Goal: Task Accomplishment & Management: Use online tool/utility

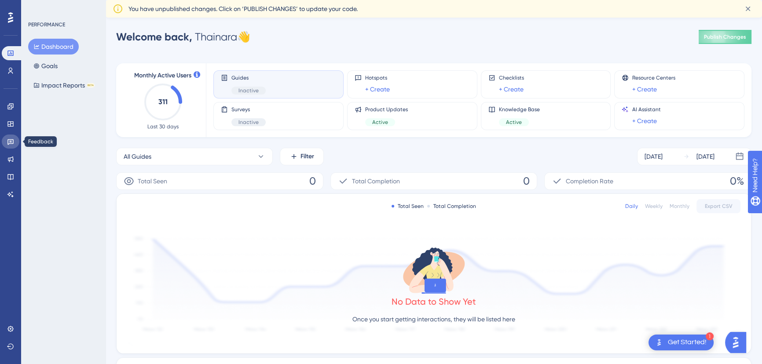
click at [11, 144] on icon at bounding box center [10, 141] width 7 height 7
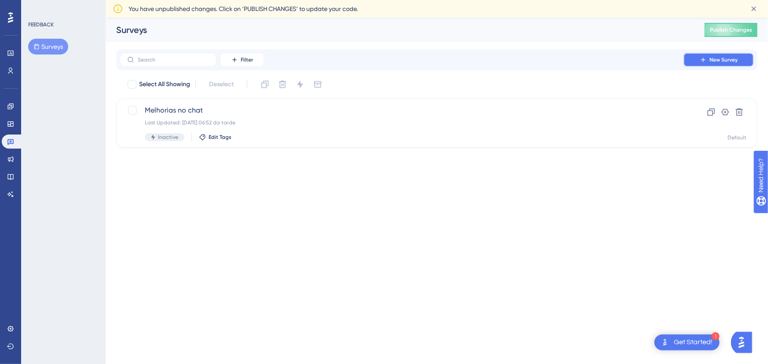
click at [708, 58] on button "New Survey" at bounding box center [718, 60] width 70 height 14
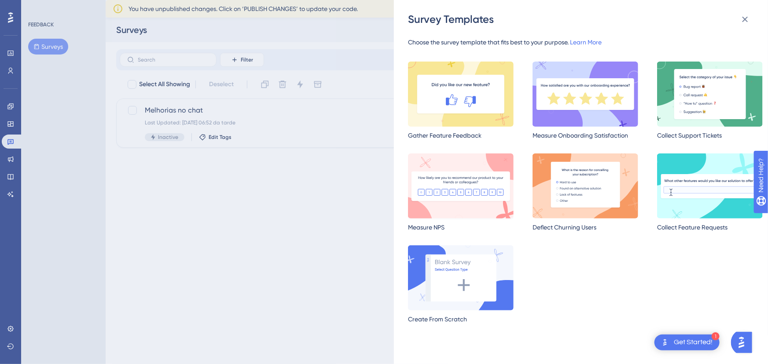
click at [482, 167] on img at bounding box center [461, 186] width 106 height 65
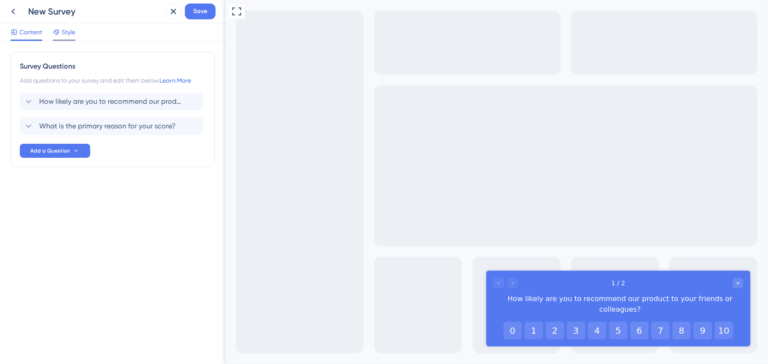
click at [70, 34] on span "Style" at bounding box center [69, 32] width 14 height 11
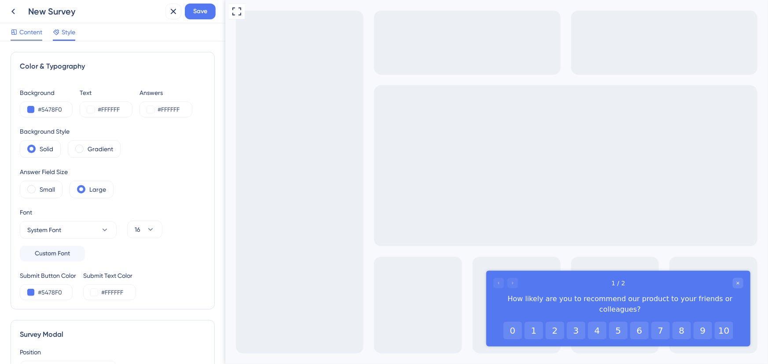
click at [36, 33] on span "Content" at bounding box center [30, 32] width 23 height 11
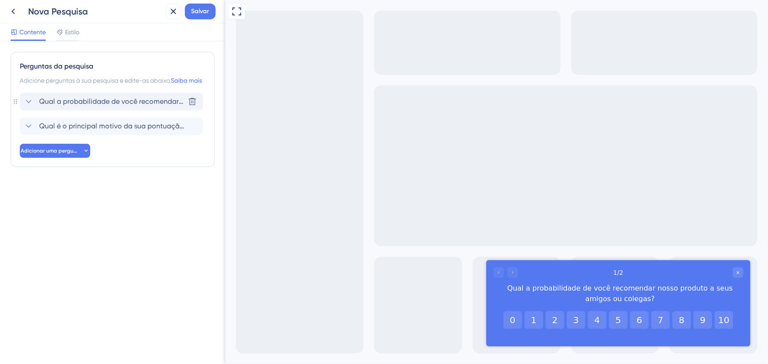
click at [31, 103] on icon at bounding box center [29, 102] width 6 height 4
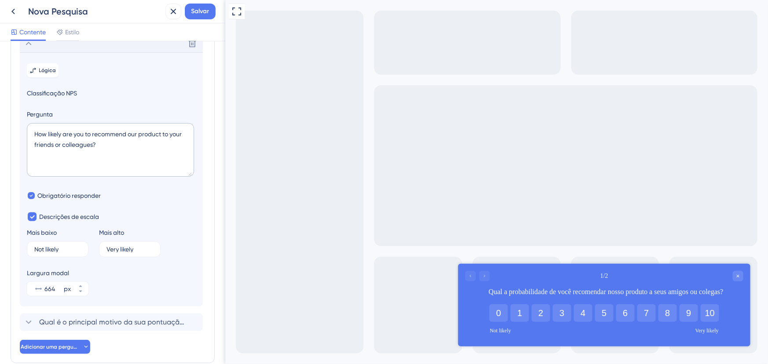
scroll to position [62, 0]
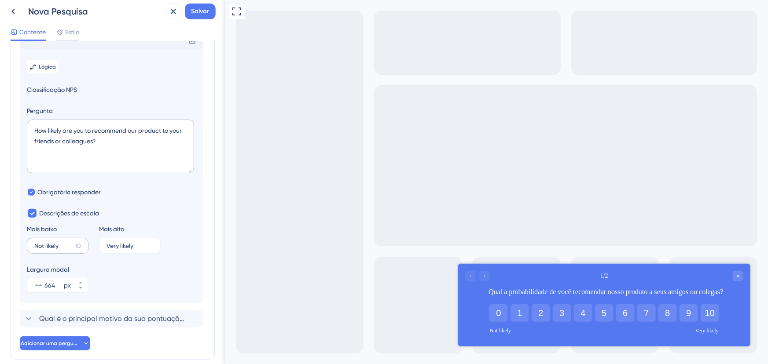
click at [73, 254] on label "Not likely 10" at bounding box center [58, 246] width 62 height 16
click at [71, 249] on input "Not likely" at bounding box center [52, 246] width 37 height 6
click at [77, 249] on font "10" at bounding box center [78, 245] width 6 height 7
click at [71, 249] on input "Not likely" at bounding box center [52, 246] width 37 height 6
click at [67, 249] on input "Not likely" at bounding box center [52, 246] width 37 height 6
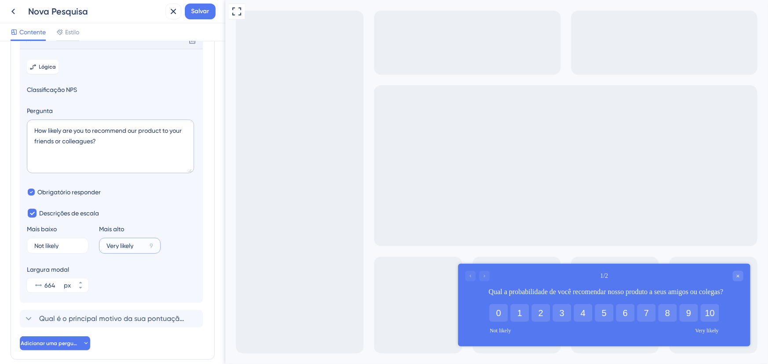
click at [137, 249] on input "Very likely" at bounding box center [126, 246] width 40 height 6
click at [68, 249] on input "Not likely" at bounding box center [52, 246] width 37 height 6
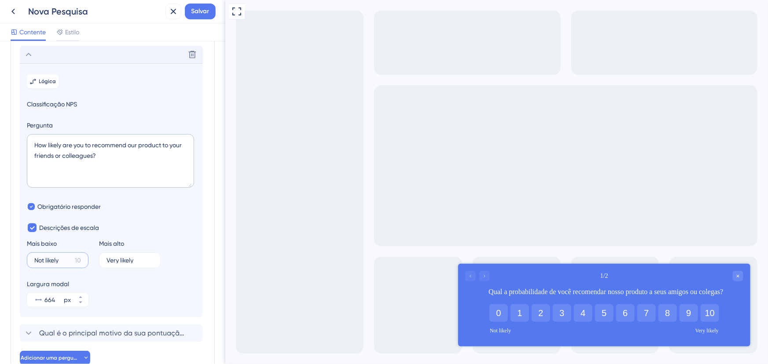
scroll to position [33, 0]
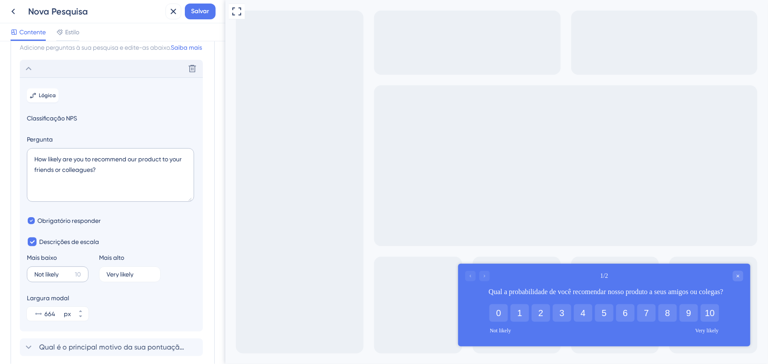
click at [54, 279] on label "Not likely 10" at bounding box center [58, 275] width 62 height 16
click at [54, 278] on input "Not likely" at bounding box center [52, 274] width 37 height 6
drag, startPoint x: 64, startPoint y: 282, endPoint x: 9, endPoint y: 286, distance: 55.6
click at [9, 286] on div "Perguntas da pesquisa Adicione perguntas à sua pesquisa e edite-as abaixo. Saib…" at bounding box center [112, 202] width 225 height 323
type input "☹️"
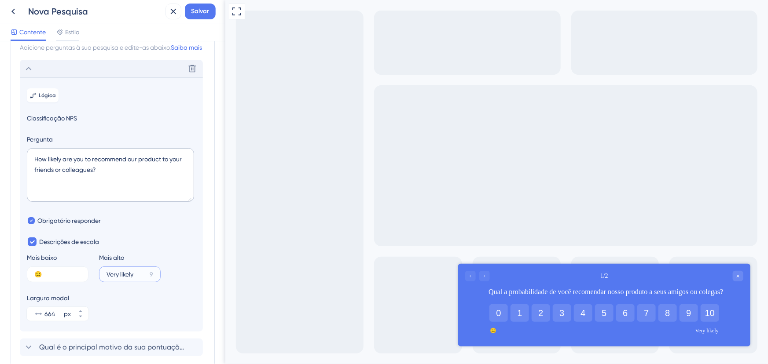
click at [129, 278] on input "Very likely" at bounding box center [126, 274] width 40 height 6
type input "🤩"
click at [83, 183] on textarea "How likely are you to recommend our product to your friends or colleagues?" at bounding box center [110, 175] width 167 height 54
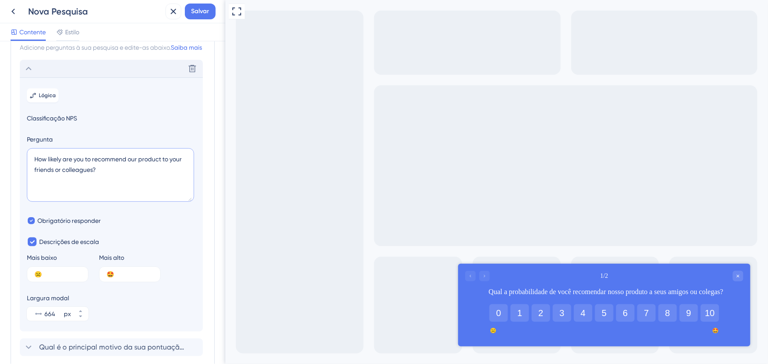
drag, startPoint x: 105, startPoint y: 183, endPoint x: 30, endPoint y: 165, distance: 77.5
click at [30, 165] on textarea "How likely are you to recommend our product to your friends or colleagues?" at bounding box center [110, 175] width 167 height 54
paste textarea "Queremos saber o quanto a Loopia tem te ajudado :coração_azul: De 0 a 10, o qua…"
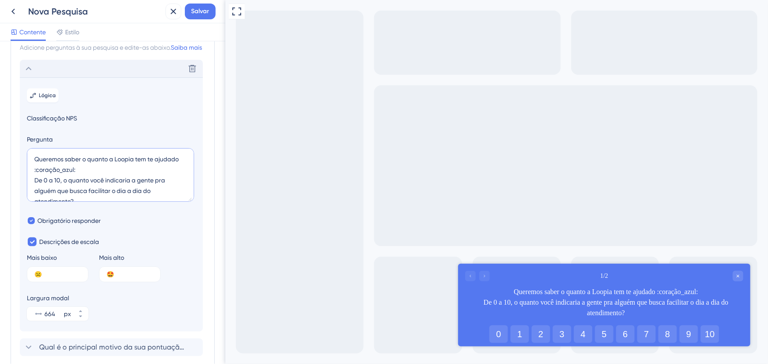
scroll to position [4, 0]
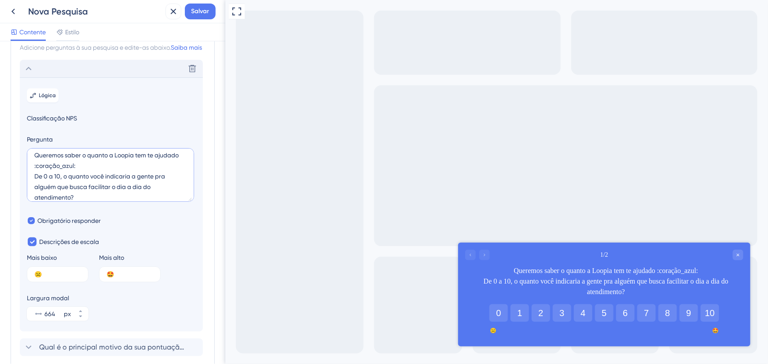
drag, startPoint x: 91, startPoint y: 173, endPoint x: 30, endPoint y: 174, distance: 60.3
click at [30, 174] on textarea "Queremos saber o quanto a Loopia tem te ajudado :coração_azul: De 0 a 10, o qua…" at bounding box center [110, 175] width 167 height 54
type textarea "Queremos saber o quanto a Loopia tem te ajudado 💙 De 0 a 10, o quanto você indi…"
click at [74, 185] on textarea "Queremos saber o quanto a Loopia tem te ajudado 💙 De 0 a 10, o quanto você indi…" at bounding box center [110, 175] width 167 height 54
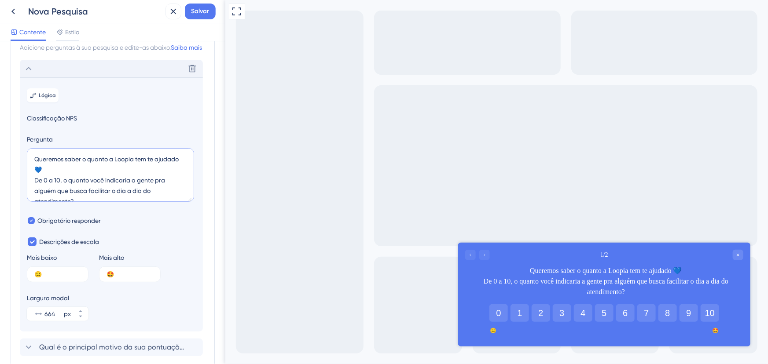
drag, startPoint x: 35, startPoint y: 169, endPoint x: 179, endPoint y: 167, distance: 144.3
click at [179, 167] on textarea "Queremos saber o quanto a Loopia tem te ajudado 💙 De 0 a 10, o quanto você indi…" at bounding box center [110, 175] width 167 height 54
click at [117, 183] on textarea "Queremos saber o quanto a Loopia tem te ajudado 💙 De 0 a 10, o quanto você indi…" at bounding box center [110, 175] width 167 height 54
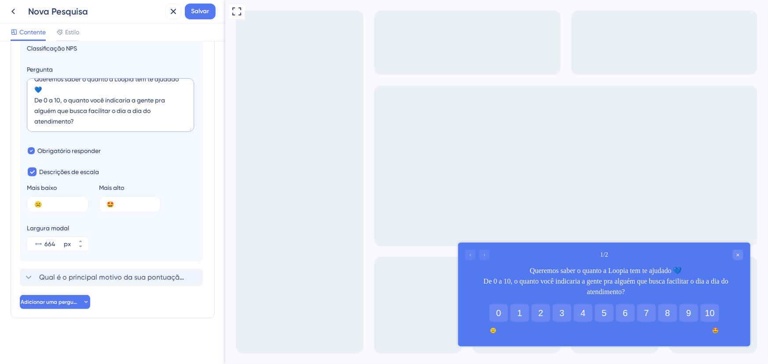
scroll to position [113, 0]
click at [83, 247] on icon at bounding box center [80, 246] width 5 height 5
click at [81, 242] on icon at bounding box center [80, 242] width 3 height 2
click at [81, 249] on icon at bounding box center [80, 246] width 5 height 5
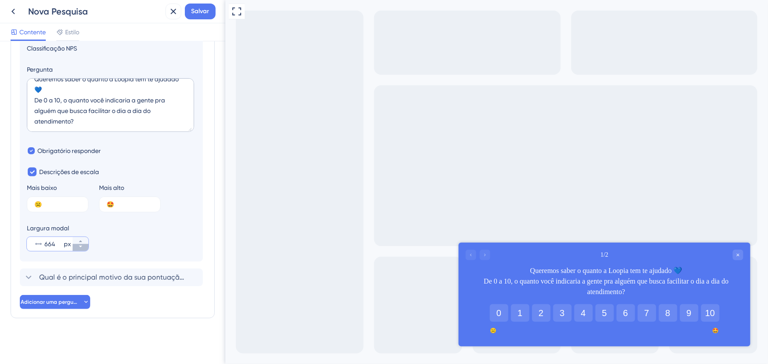
click at [81, 249] on icon at bounding box center [80, 246] width 5 height 5
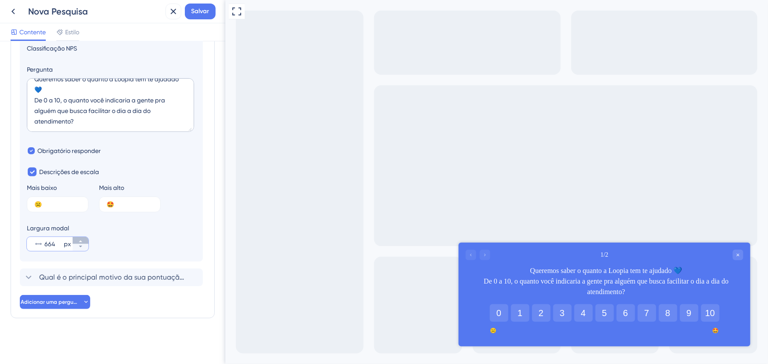
click at [80, 243] on icon at bounding box center [80, 241] width 5 height 5
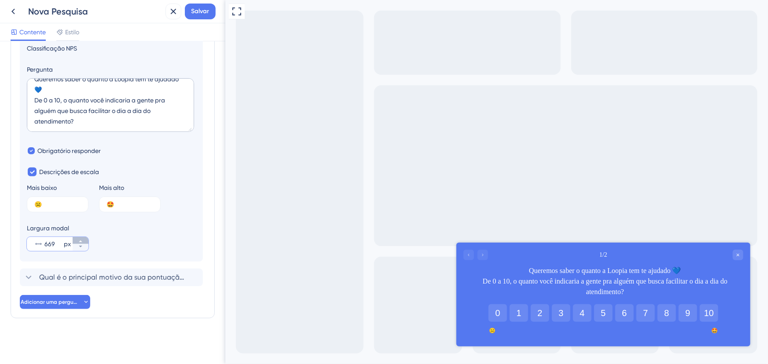
click at [80, 243] on icon at bounding box center [80, 241] width 5 height 5
click at [55, 242] on input "673" at bounding box center [53, 244] width 18 height 11
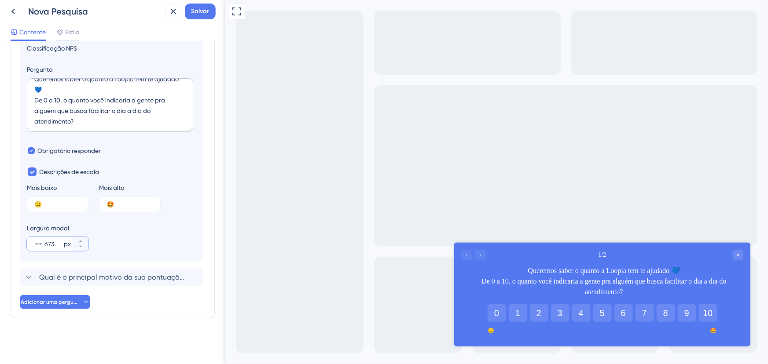
drag, startPoint x: 57, startPoint y: 244, endPoint x: 41, endPoint y: 246, distance: 15.6
click at [41, 246] on div "673 px" at bounding box center [50, 244] width 46 height 14
click at [44, 246] on input "673" at bounding box center [53, 244] width 18 height 11
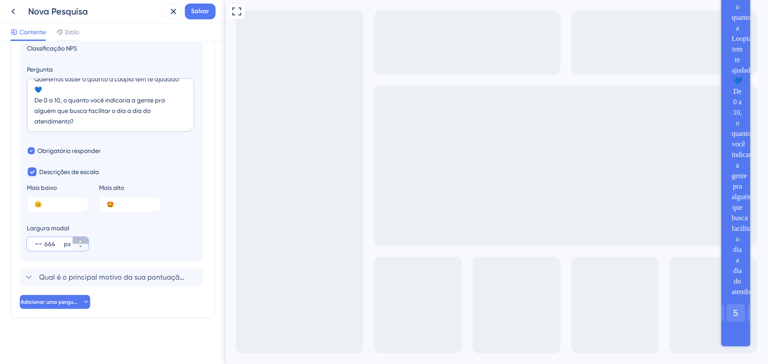
click at [81, 242] on icon at bounding box center [80, 242] width 3 height 2
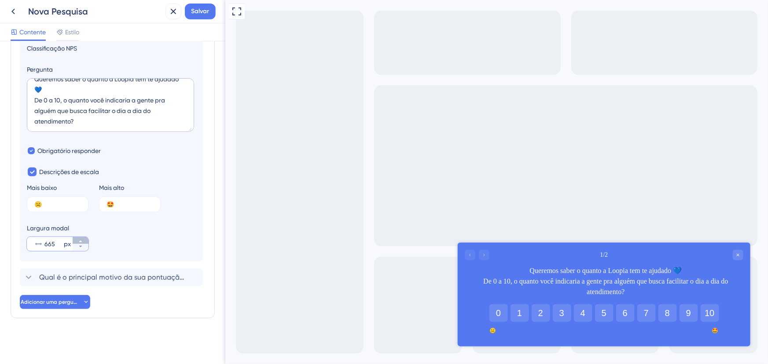
click at [81, 242] on icon at bounding box center [80, 242] width 3 height 2
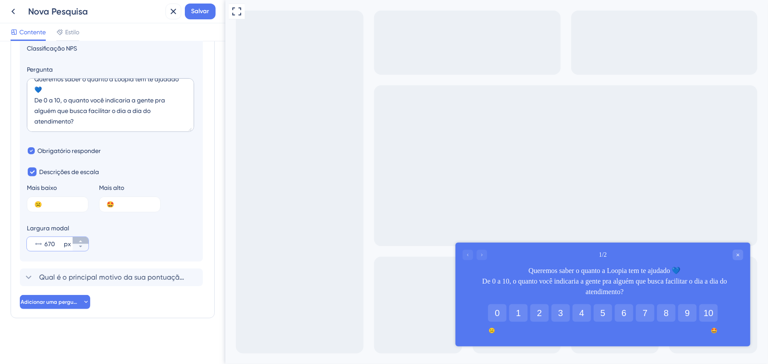
click at [81, 242] on icon at bounding box center [80, 242] width 3 height 2
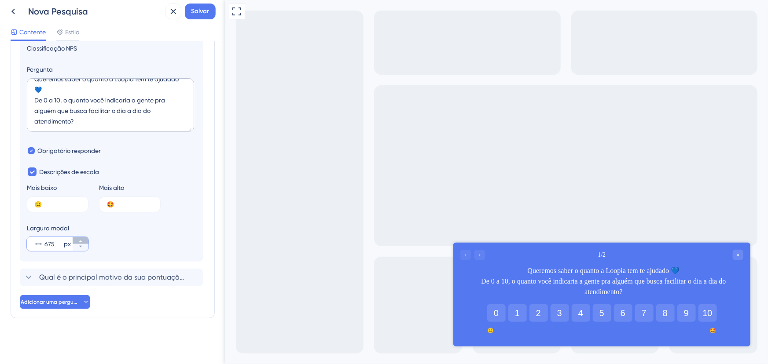
click at [81, 242] on icon at bounding box center [80, 242] width 3 height 2
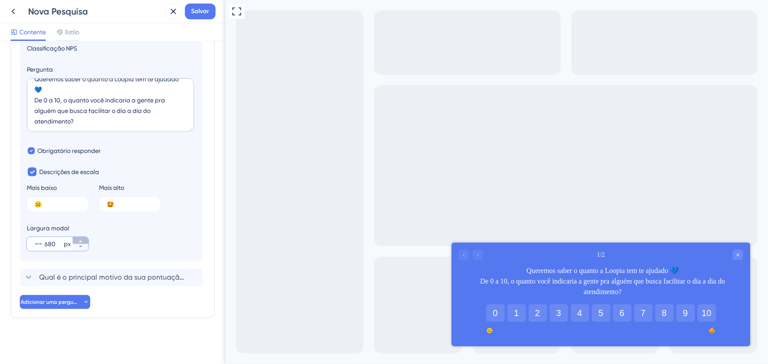
click at [81, 242] on icon at bounding box center [80, 242] width 3 height 2
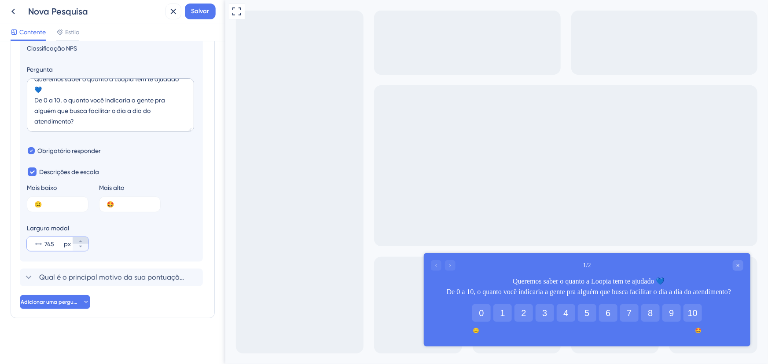
click at [81, 242] on icon at bounding box center [80, 242] width 3 height 2
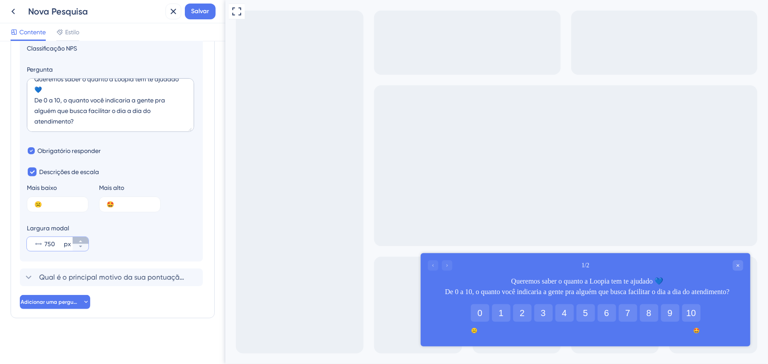
click at [81, 242] on icon at bounding box center [80, 242] width 3 height 2
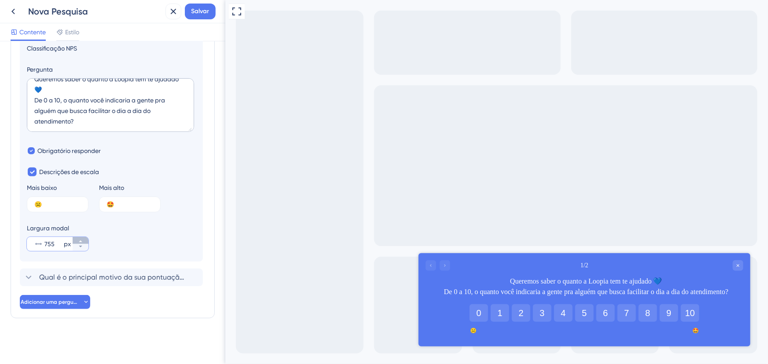
click at [81, 242] on icon at bounding box center [80, 242] width 3 height 2
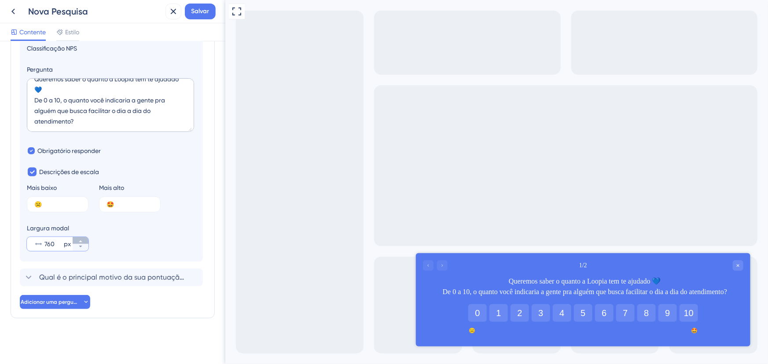
click at [81, 242] on icon at bounding box center [80, 242] width 3 height 2
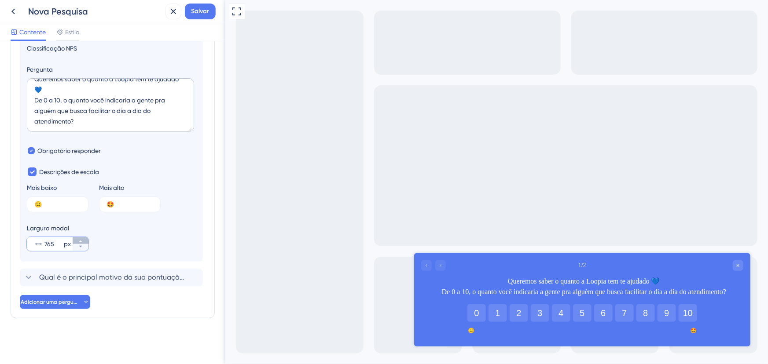
click at [81, 242] on icon at bounding box center [80, 242] width 3 height 2
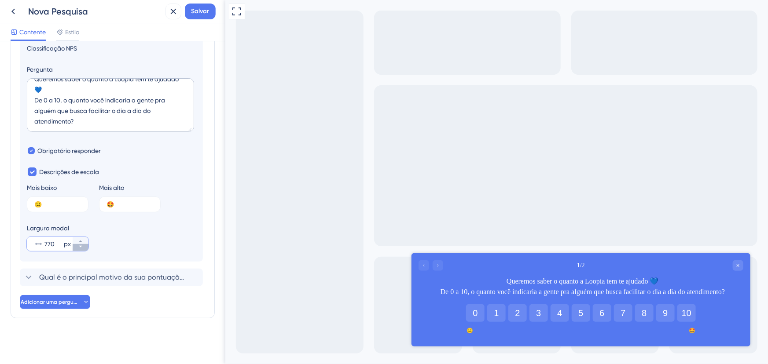
click at [82, 245] on icon at bounding box center [80, 246] width 5 height 5
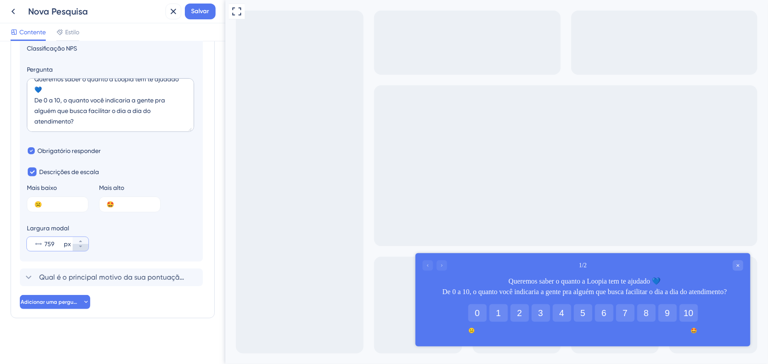
click at [82, 245] on icon at bounding box center [80, 246] width 5 height 5
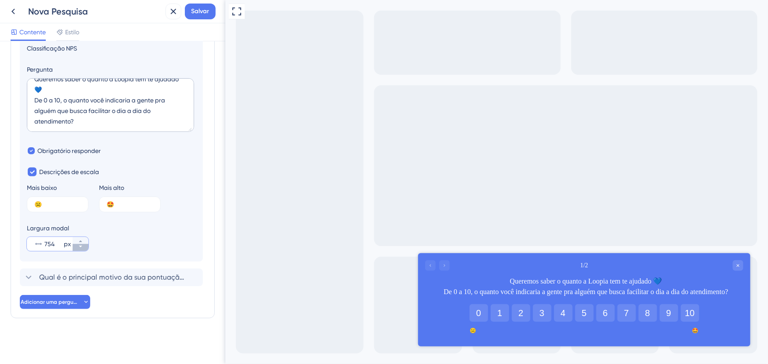
click at [82, 245] on icon at bounding box center [80, 246] width 5 height 5
click at [82, 244] on icon at bounding box center [80, 246] width 5 height 5
type input "750"
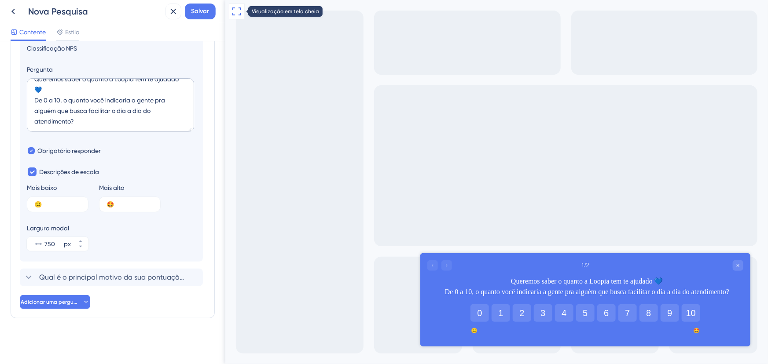
click at [238, 11] on icon at bounding box center [236, 11] width 11 height 11
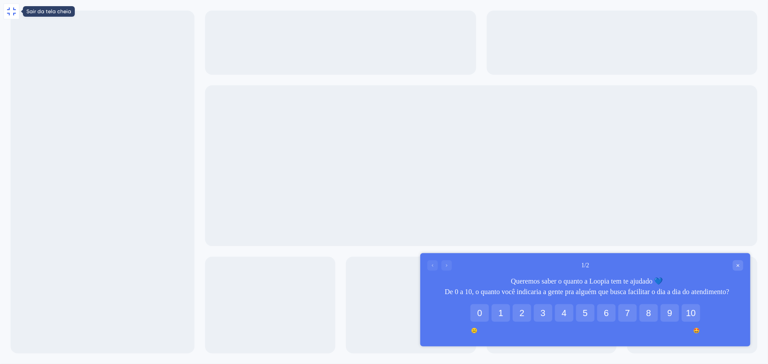
click at [15, 10] on icon at bounding box center [11, 11] width 9 height 8
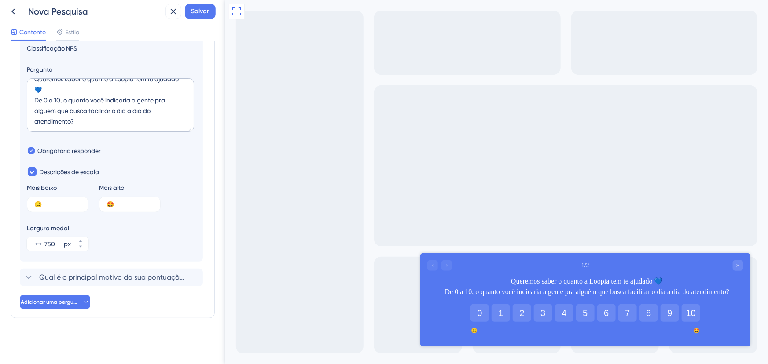
scroll to position [73, 0]
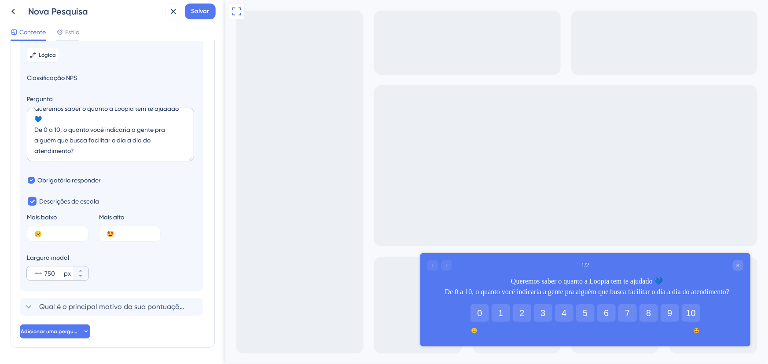
click at [36, 275] on icon at bounding box center [38, 274] width 7 height 2
click at [44, 279] on input "750" at bounding box center [53, 273] width 18 height 11
click at [40, 278] on icon at bounding box center [38, 273] width 9 height 9
click at [44, 279] on input "750" at bounding box center [53, 273] width 18 height 11
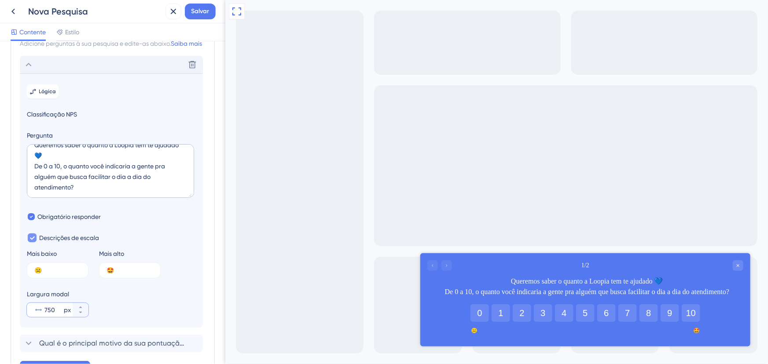
scroll to position [113, 0]
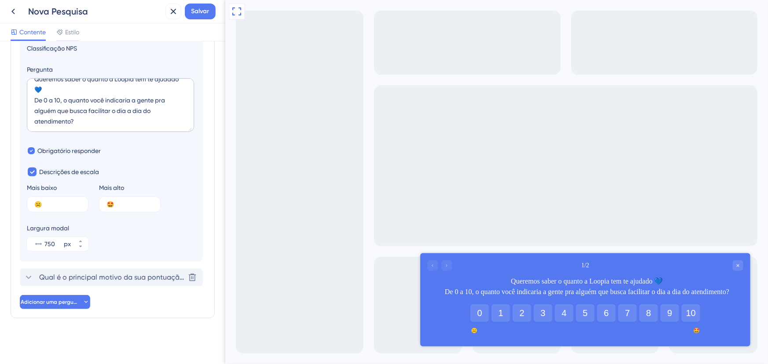
click at [27, 276] on icon at bounding box center [28, 277] width 11 height 11
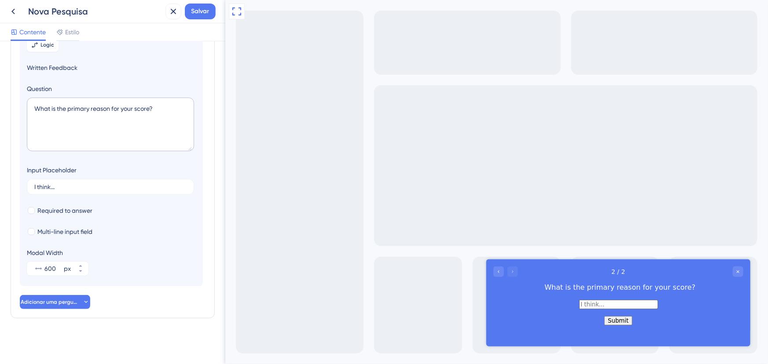
scroll to position [87, 0]
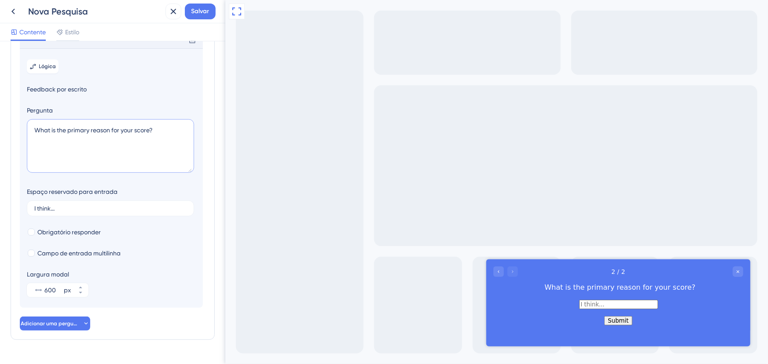
click at [74, 165] on textarea "What is the primary reason for your score?" at bounding box center [110, 146] width 167 height 54
click at [175, 140] on textarea "What is the primary reason for your score?" at bounding box center [110, 146] width 167 height 54
click at [31, 45] on icon at bounding box center [28, 39] width 11 height 11
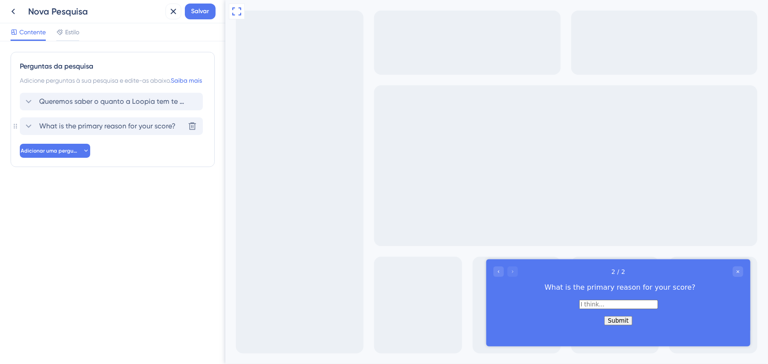
scroll to position [0, 0]
click at [112, 130] on font "Qual é o principal motivo da sua pontuação?" at bounding box center [113, 126] width 148 height 8
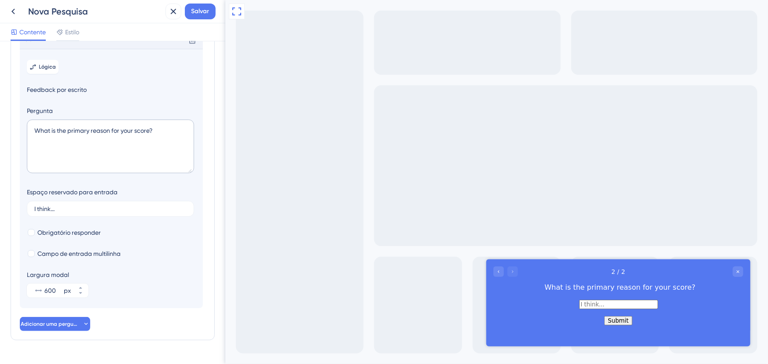
scroll to position [87, 0]
click at [124, 146] on textarea "What is the primary reason for your score?" at bounding box center [110, 146] width 167 height 54
type textarea "u"
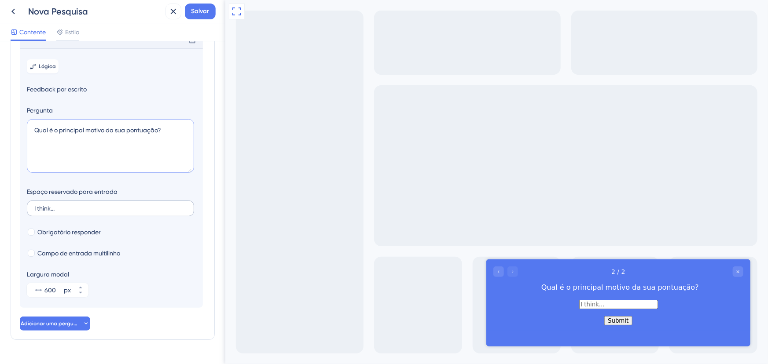
type textarea "Qual é o principal motivo da sua pontuação?"
click at [70, 212] on input "I think..." at bounding box center [110, 208] width 152 height 6
click at [64, 212] on input "I think..." at bounding box center [110, 208] width 152 height 6
drag, startPoint x: 60, startPoint y: 220, endPoint x: 20, endPoint y: 221, distance: 40.5
click at [20, 221] on section "Lógica Feedback por escrito Pergunta Qual é o principal motivo da sua pontuação…" at bounding box center [111, 178] width 183 height 260
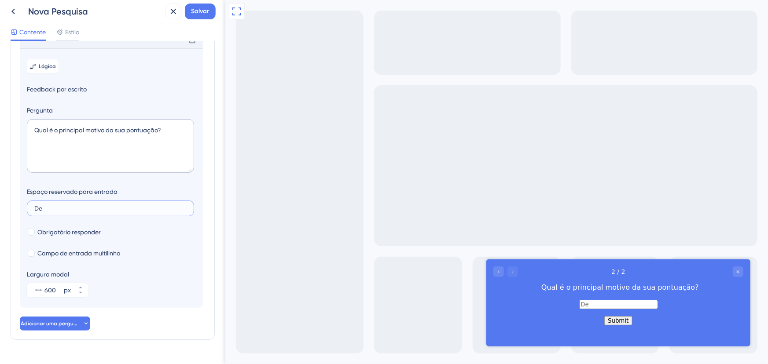
type input "D"
click at [49, 212] on input "Conta pra gente..." at bounding box center [110, 208] width 152 height 6
click at [58, 212] on input "Conte pra gente..." at bounding box center [110, 208] width 152 height 6
click at [77, 212] on input "Conte para gente..." at bounding box center [110, 208] width 152 height 6
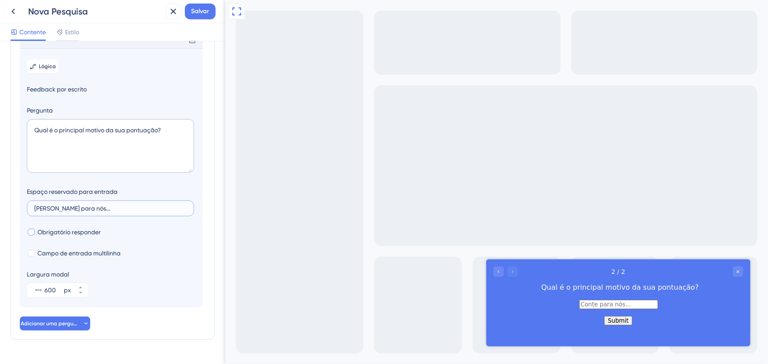
type input "Conte para nós..."
click at [31, 236] on div at bounding box center [31, 232] width 7 height 7
checkbox input "true"
click at [32, 257] on div at bounding box center [31, 253] width 7 height 7
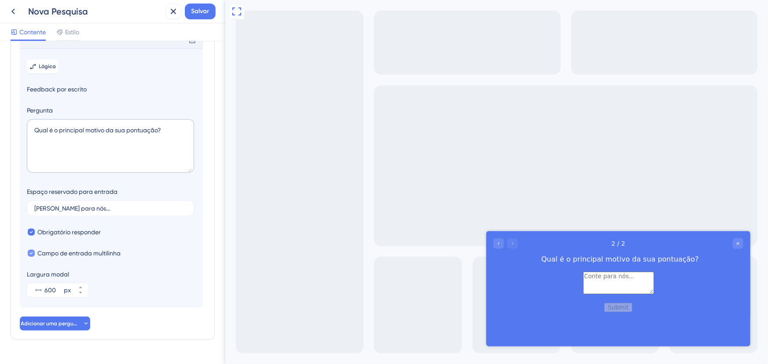
click at [32, 256] on icon at bounding box center [31, 253] width 4 height 6
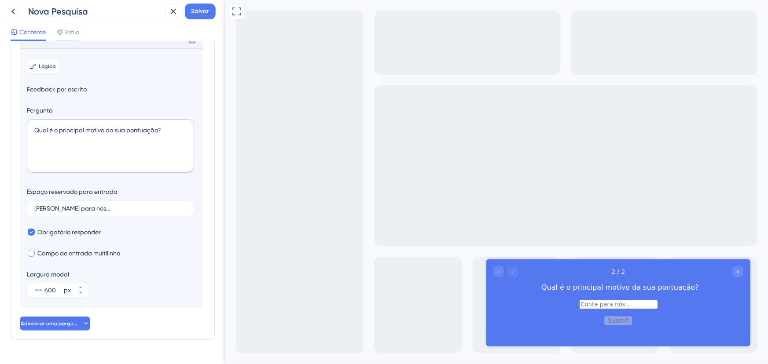
click at [32, 257] on div at bounding box center [31, 253] width 7 height 7
checkbox input "true"
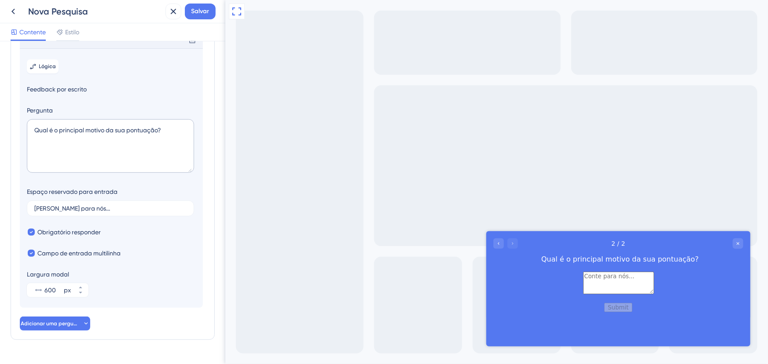
click at [582, 278] on textarea at bounding box center [617, 282] width 71 height 22
type textarea "-"
click at [55, 257] on font "Campo de entrada multilinha" at bounding box center [78, 253] width 83 height 7
checkbox input "false"
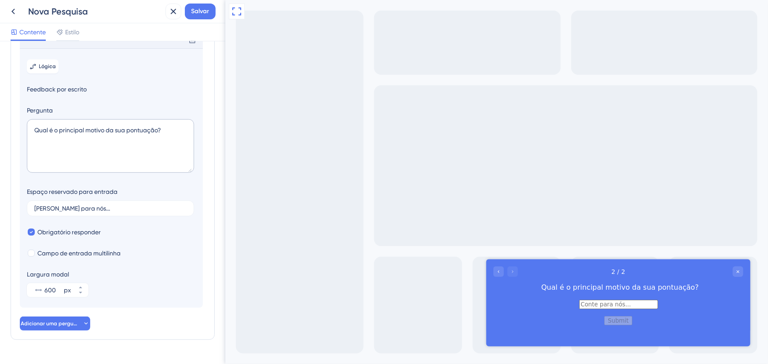
click at [579, 309] on input "text" at bounding box center [618, 304] width 79 height 9
type input "-"
click at [29, 257] on div at bounding box center [31, 253] width 7 height 7
checkbox input "true"
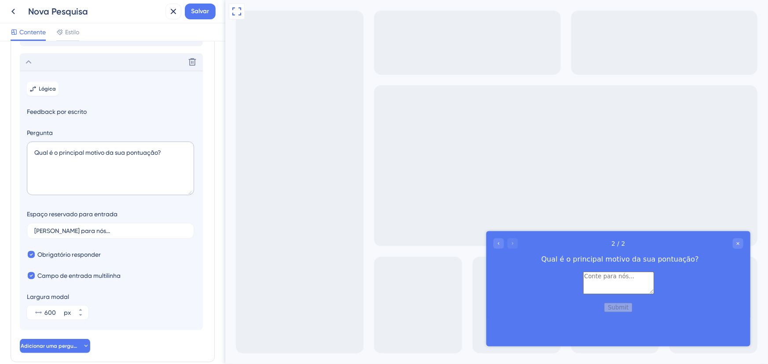
scroll to position [78, 0]
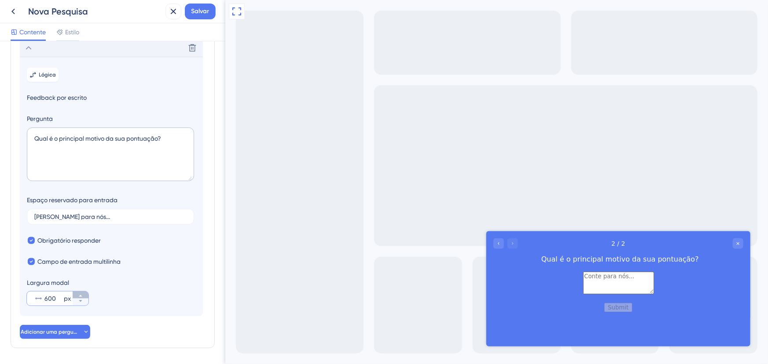
click at [81, 299] on icon at bounding box center [80, 295] width 5 height 5
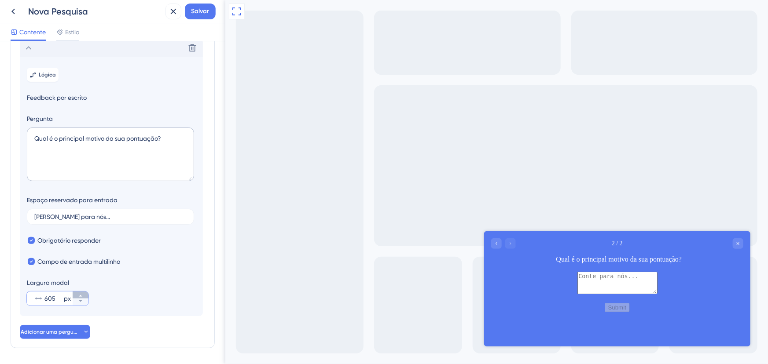
click at [81, 299] on icon at bounding box center [80, 295] width 5 height 5
click at [80, 299] on icon at bounding box center [80, 295] width 5 height 5
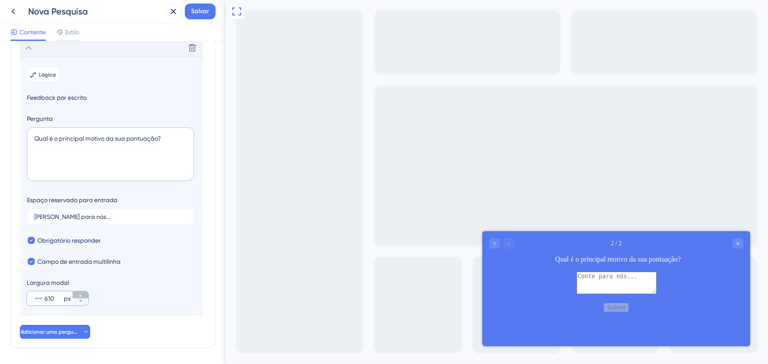
click at [80, 299] on icon at bounding box center [80, 295] width 5 height 5
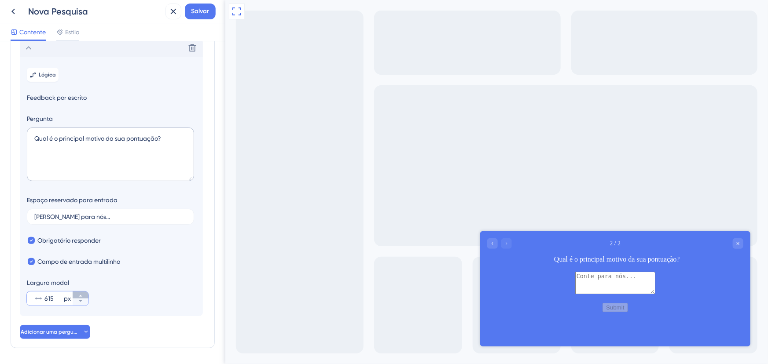
click at [80, 299] on icon at bounding box center [80, 295] width 5 height 5
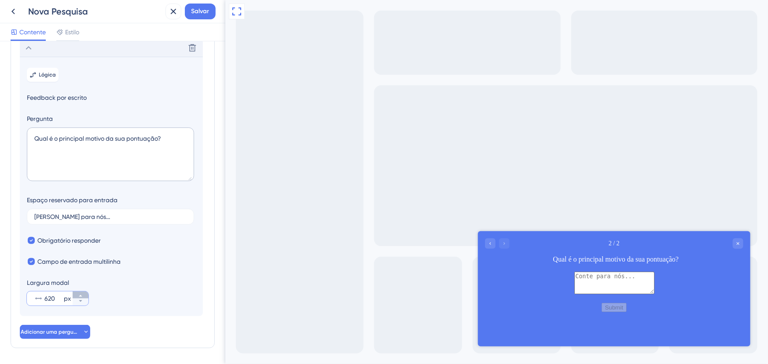
click at [80, 299] on icon at bounding box center [80, 295] width 5 height 5
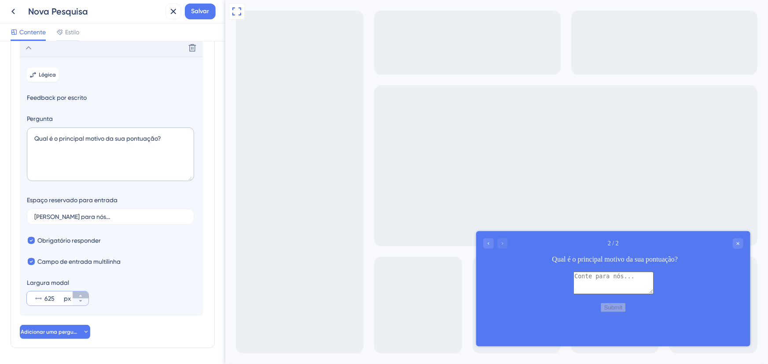
click at [80, 299] on icon at bounding box center [80, 295] width 5 height 5
click at [56, 304] on input "626" at bounding box center [53, 298] width 18 height 11
drag, startPoint x: 53, startPoint y: 307, endPoint x: 39, endPoint y: 309, distance: 14.2
click at [39, 306] on div "626 px" at bounding box center [50, 299] width 46 height 14
click at [44, 304] on input "626" at bounding box center [53, 298] width 18 height 11
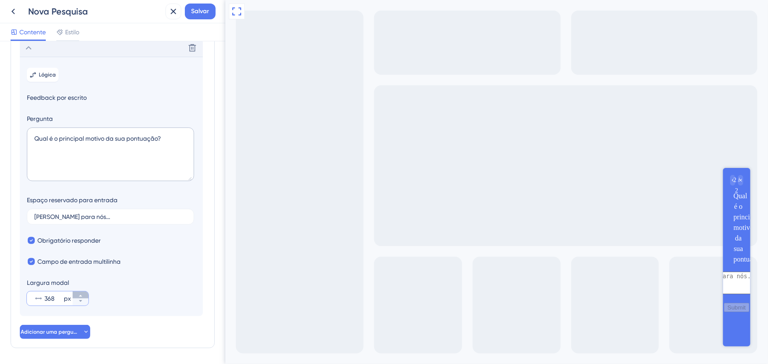
click at [83, 299] on button "368 px" at bounding box center [81, 295] width 16 height 7
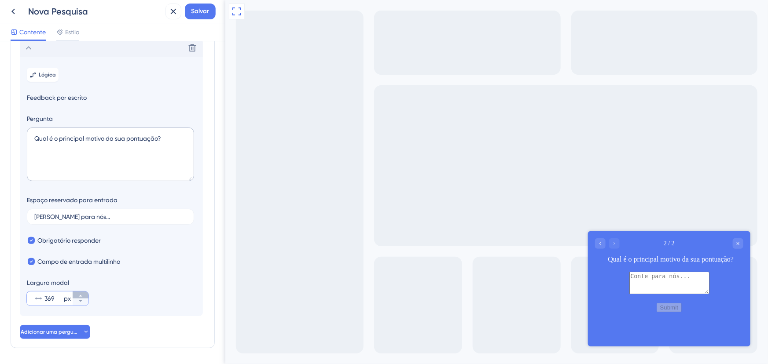
click at [83, 299] on button "369 px" at bounding box center [81, 295] width 16 height 7
click at [83, 299] on button "370 px" at bounding box center [81, 295] width 16 height 7
click at [83, 299] on button "371 px" at bounding box center [81, 295] width 16 height 7
click at [83, 299] on button "372 px" at bounding box center [81, 295] width 16 height 7
click at [83, 299] on button "373 px" at bounding box center [81, 295] width 16 height 7
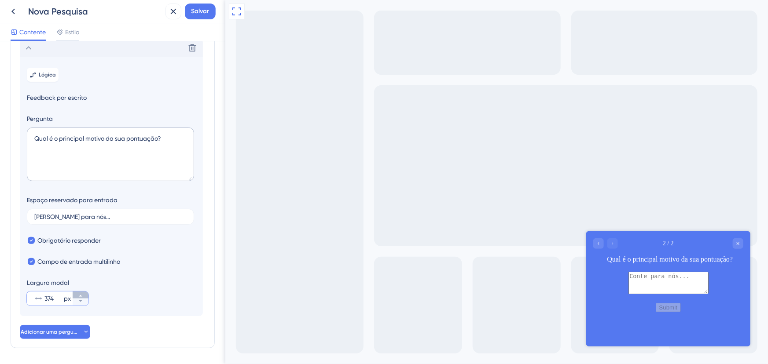
click at [83, 299] on button "374 px" at bounding box center [81, 295] width 16 height 7
drag, startPoint x: 57, startPoint y: 309, endPoint x: 43, endPoint y: 309, distance: 13.6
click at [43, 306] on div "375 px" at bounding box center [50, 299] width 46 height 14
click at [44, 304] on input "375" at bounding box center [53, 298] width 18 height 11
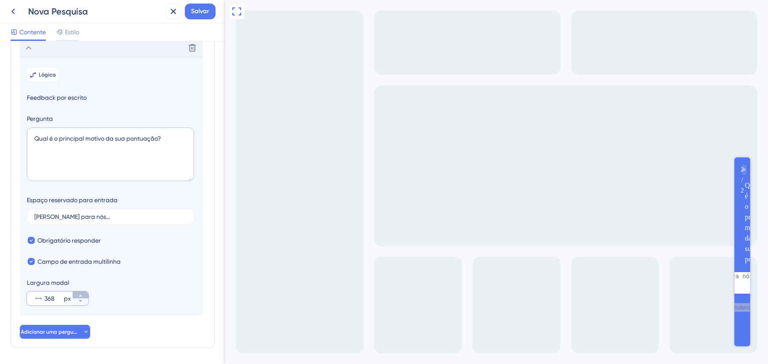
click at [78, 299] on button "368 px" at bounding box center [81, 295] width 16 height 7
click at [78, 299] on button "369 px" at bounding box center [81, 295] width 16 height 7
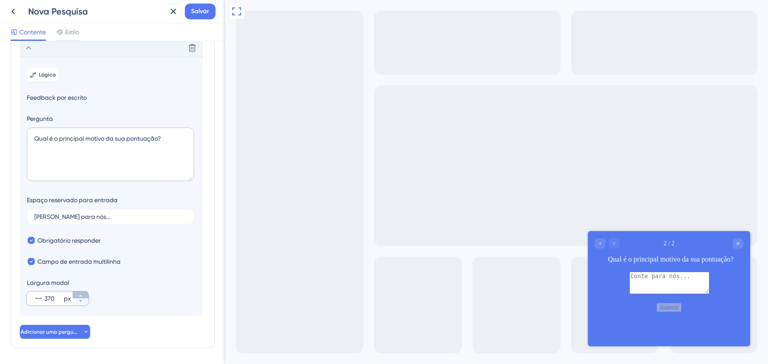
click at [78, 299] on button "370 px" at bounding box center [81, 295] width 16 height 7
click at [68, 302] on font "px" at bounding box center [67, 298] width 7 height 7
click at [62, 304] on input "371" at bounding box center [53, 298] width 18 height 11
click at [78, 299] on icon at bounding box center [80, 295] width 5 height 5
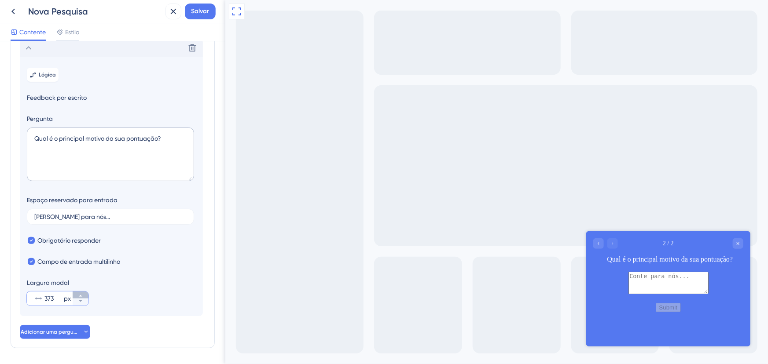
click at [78, 299] on icon at bounding box center [80, 295] width 5 height 5
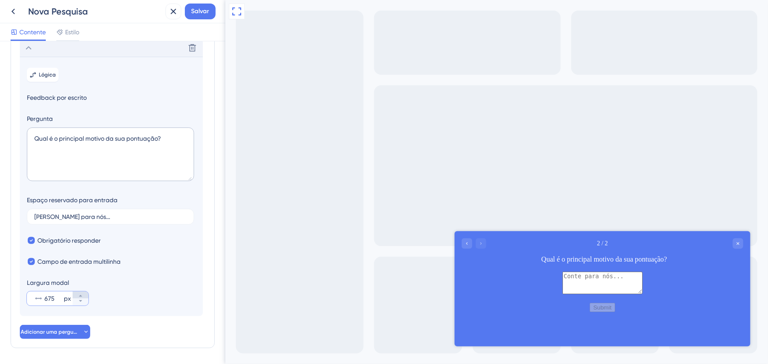
click at [78, 299] on icon at bounding box center [80, 295] width 5 height 5
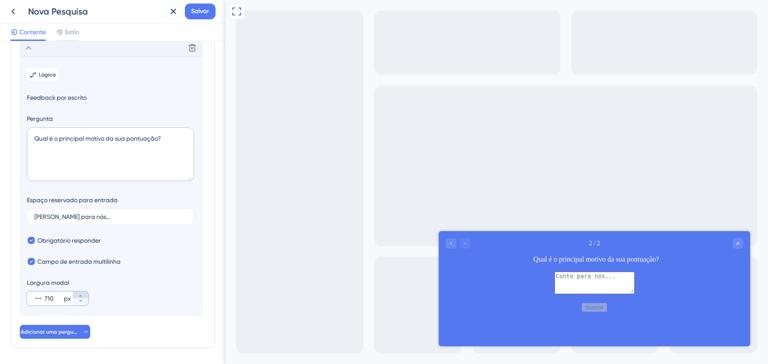
click at [78, 299] on icon at bounding box center [80, 295] width 5 height 5
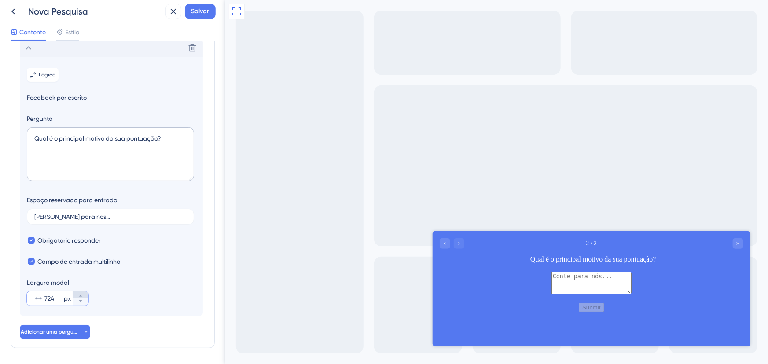
click at [78, 299] on icon at bounding box center [80, 295] width 5 height 5
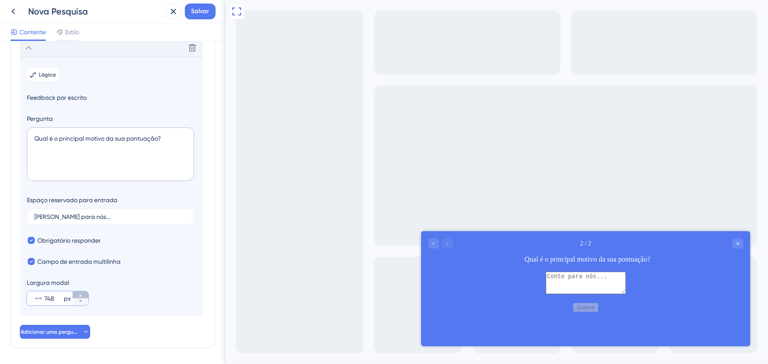
click at [78, 299] on icon at bounding box center [80, 295] width 5 height 5
type input "750"
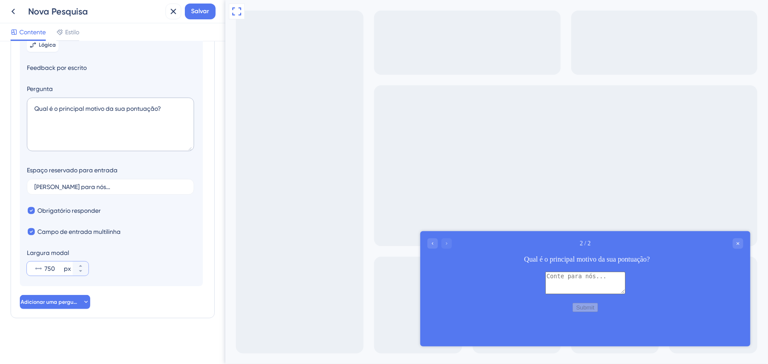
scroll to position [0, 0]
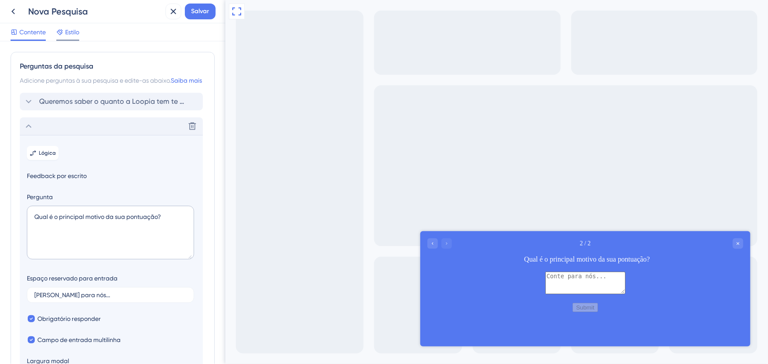
click at [70, 32] on font "Estilo" at bounding box center [72, 32] width 14 height 7
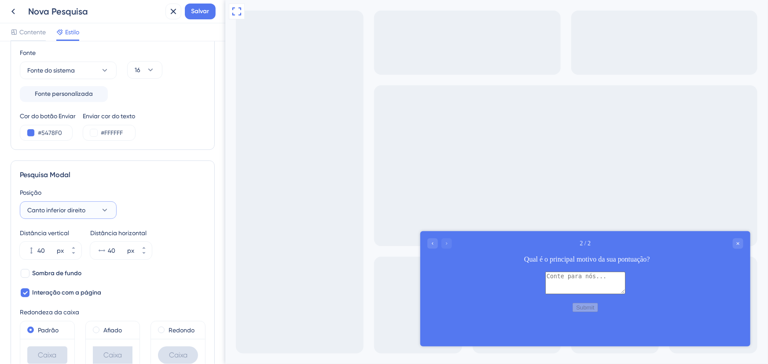
click at [104, 206] on icon at bounding box center [104, 210] width 9 height 9
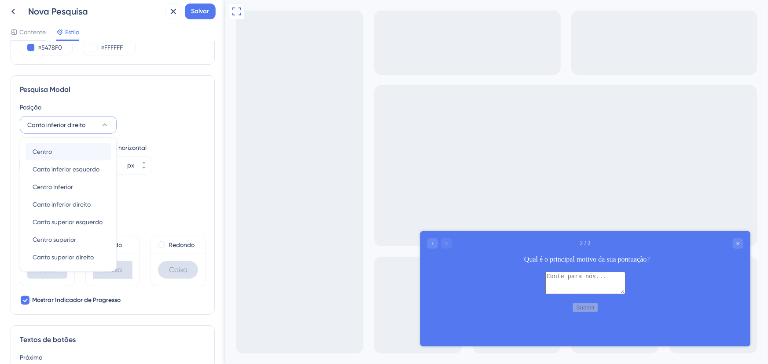
scroll to position [205, 0]
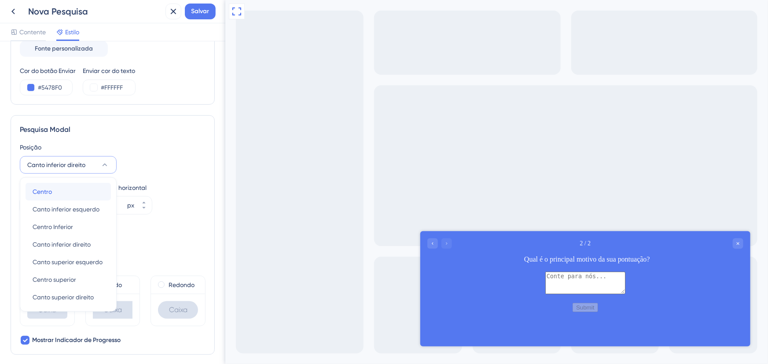
click at [69, 185] on div "Centro Centro" at bounding box center [68, 192] width 71 height 18
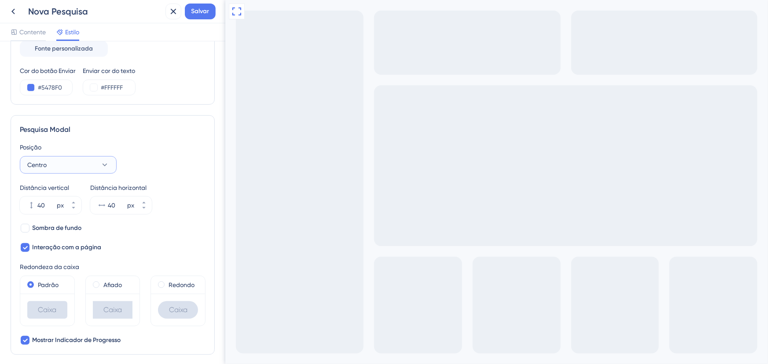
click at [108, 161] on icon at bounding box center [104, 165] width 9 height 9
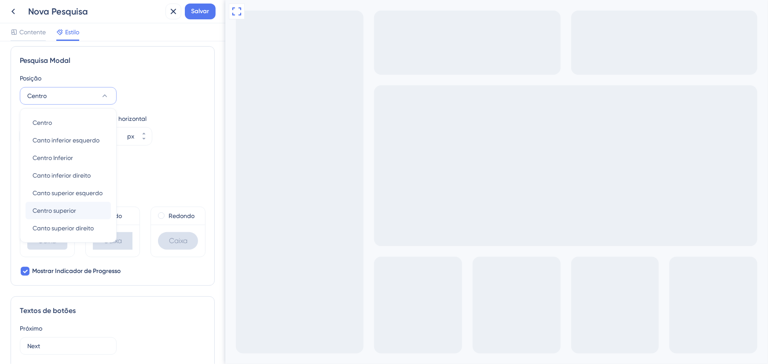
scroll to position [286, 0]
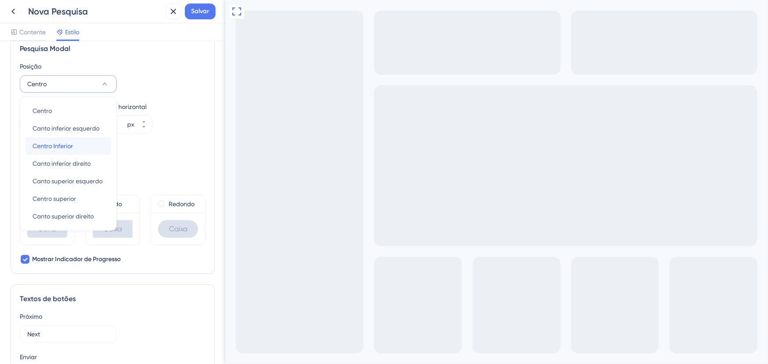
click at [64, 141] on span "Centro Inferior" at bounding box center [53, 146] width 40 height 11
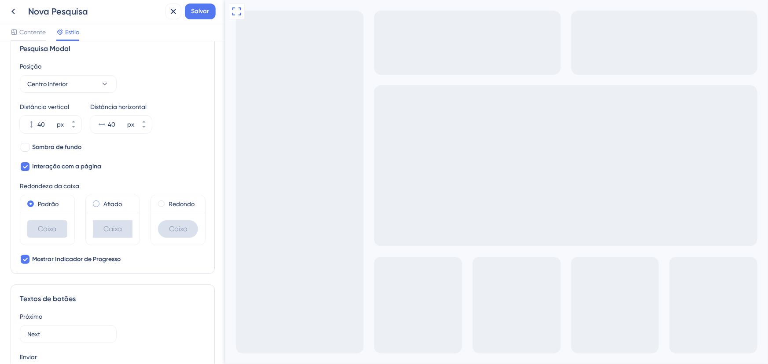
click at [107, 204] on font "Afiado" at bounding box center [112, 204] width 18 height 7
click at [50, 203] on font "Padrão" at bounding box center [48, 204] width 21 height 7
click at [164, 205] on div "Redondo" at bounding box center [178, 204] width 40 height 11
click at [110, 203] on font "Afiado" at bounding box center [112, 204] width 18 height 7
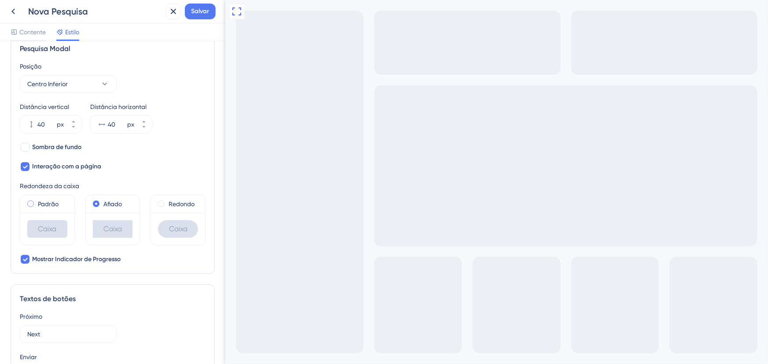
click at [48, 204] on font "Padrão" at bounding box center [48, 204] width 21 height 7
click at [172, 204] on font "Redondo" at bounding box center [181, 204] width 26 height 7
click at [83, 257] on font "Mostrar Indicador de Progresso" at bounding box center [76, 259] width 88 height 7
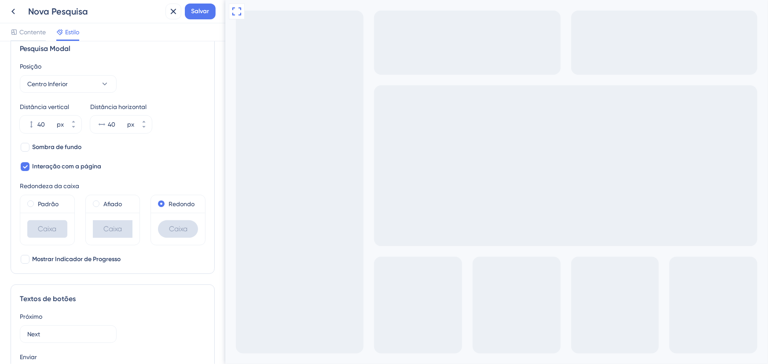
click at [91, 258] on font "Mostrar Indicador de Progresso" at bounding box center [76, 259] width 88 height 7
click at [91, 256] on font "Mostrar Indicador de Progresso" at bounding box center [76, 259] width 88 height 7
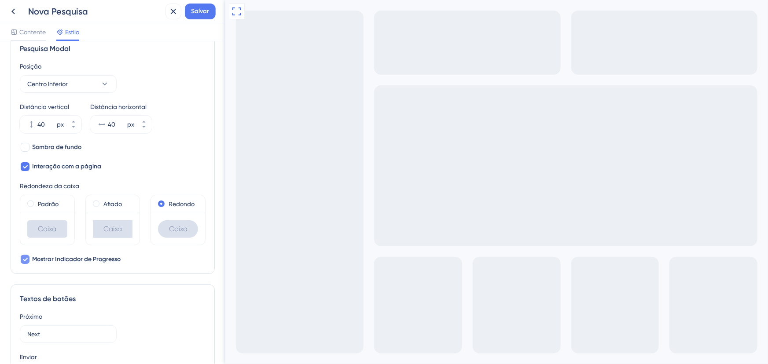
checkbox input "false"
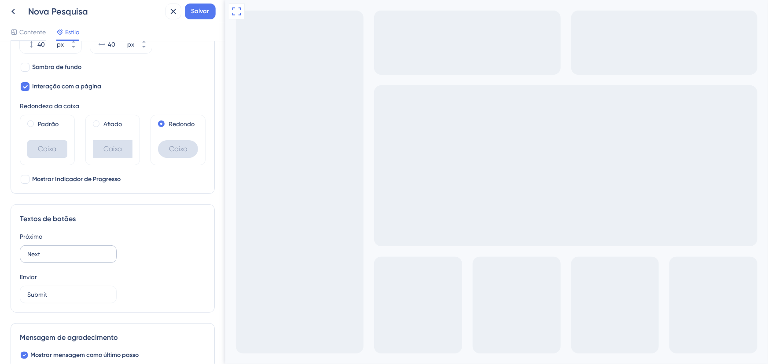
scroll to position [406, 0]
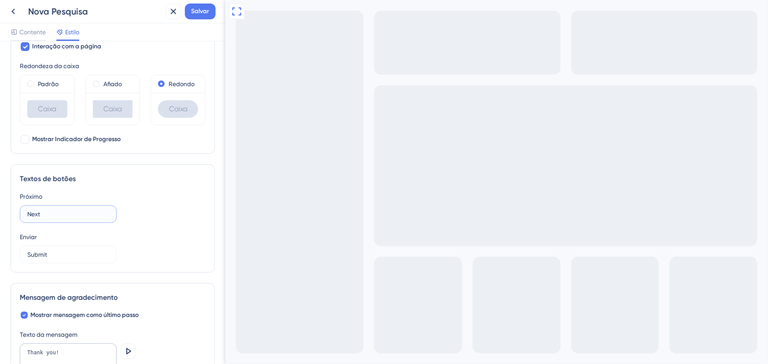
drag, startPoint x: 68, startPoint y: 211, endPoint x: 9, endPoint y: 215, distance: 59.1
click at [9, 215] on div "Cor e Tipografia Fundo #5478F0 Texto #FFFFFF Respostas #FFFFFF Estilo de fundo …" at bounding box center [112, 202] width 225 height 323
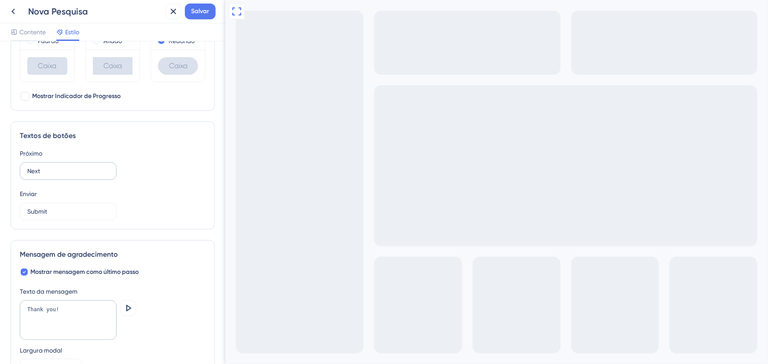
scroll to position [436, 0]
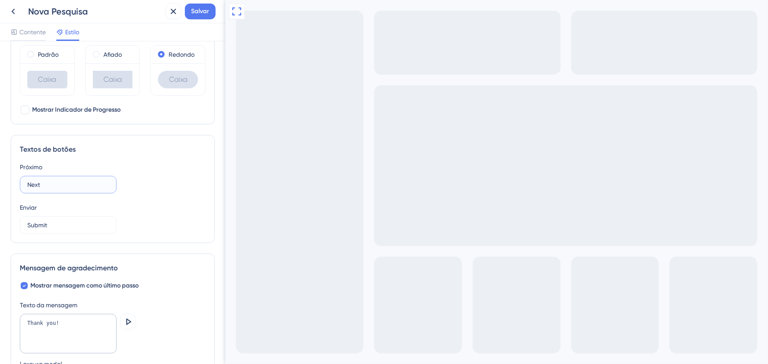
click at [52, 184] on input "Next" at bounding box center [68, 185] width 82 height 10
click at [58, 180] on input "Next" at bounding box center [68, 185] width 82 height 10
drag, startPoint x: 67, startPoint y: 179, endPoint x: 20, endPoint y: 180, distance: 47.1
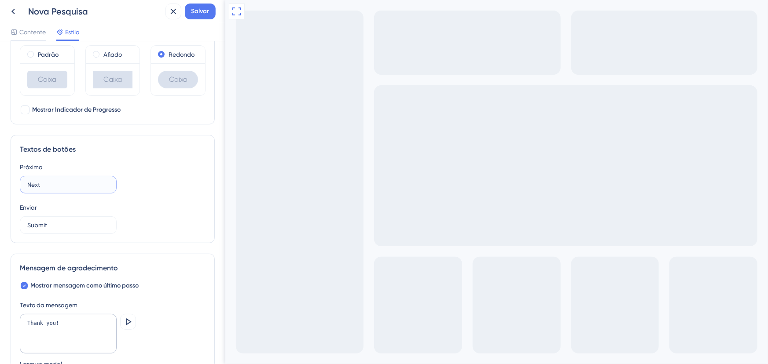
click at [20, 180] on label "Next" at bounding box center [68, 185] width 97 height 18
type input "Próximo"
click at [36, 225] on input "Submit" at bounding box center [68, 225] width 82 height 10
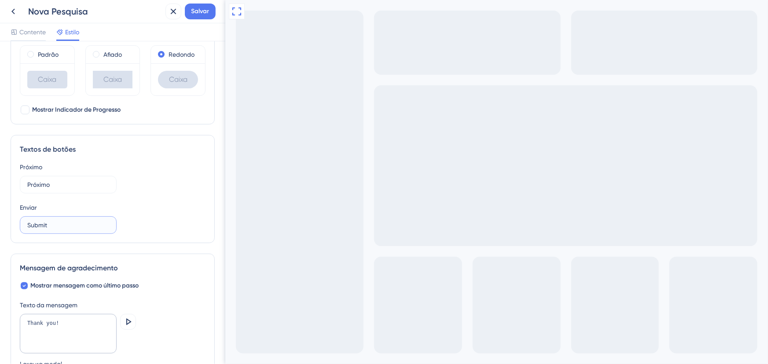
click at [75, 227] on input "Submit" at bounding box center [68, 225] width 82 height 10
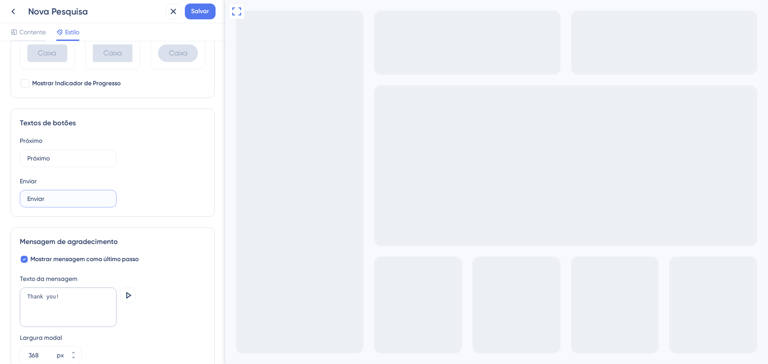
scroll to position [476, 0]
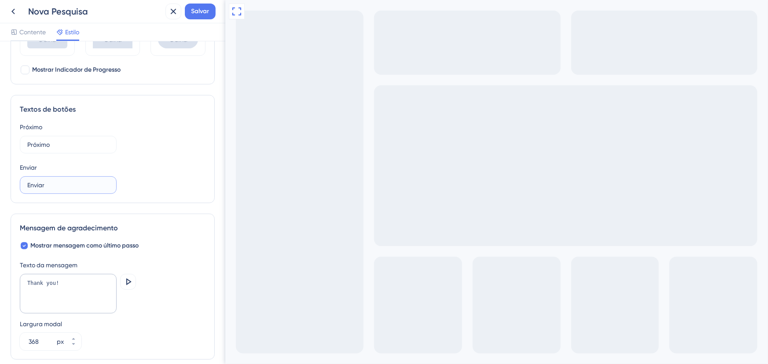
type input "Enviar"
click at [65, 288] on textarea "Thank you!" at bounding box center [68, 294] width 97 height 40
drag, startPoint x: 311, startPoint y: 391, endPoint x: 237, endPoint y: 685, distance: 303.0
copy div "Queremos saber o quanto a Loopia tem te ajudado 💙 De 0 a 10, o quanto você indi…"
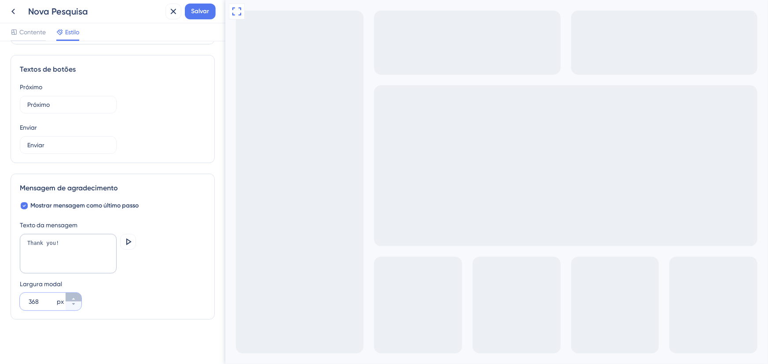
click at [73, 297] on icon at bounding box center [73, 299] width 5 height 5
click at [73, 298] on icon at bounding box center [73, 299] width 3 height 2
click at [74, 304] on icon at bounding box center [73, 304] width 5 height 5
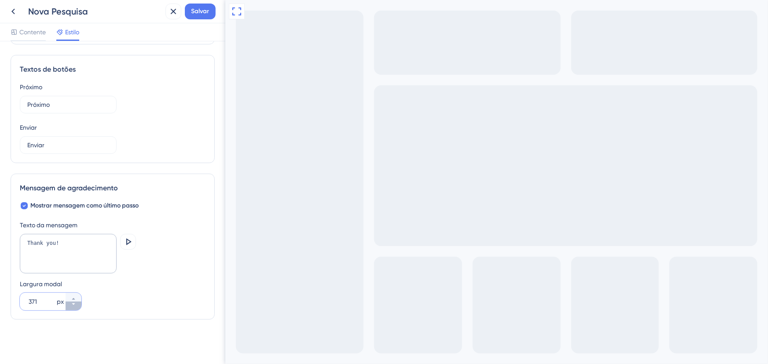
click at [74, 304] on icon at bounding box center [73, 304] width 5 height 5
type input "368"
click at [92, 241] on textarea "Thank you!" at bounding box center [68, 254] width 97 height 40
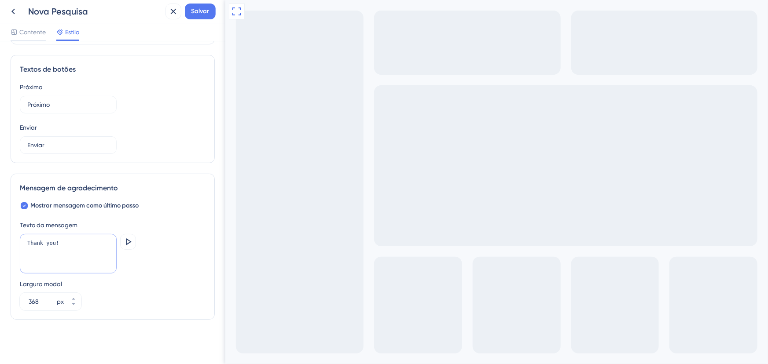
click at [92, 241] on textarea "Thank you!" at bounding box center [68, 254] width 97 height 40
paste textarea "Obrigado por compartilhar com a gente 💙 Aqui na Loopia, acreditamos que o suces…"
click at [82, 249] on textarea "Obrigado por compartilhar com a gente 💙 Aqui na Loopia, acreditamos que o suces…" at bounding box center [68, 254] width 97 height 40
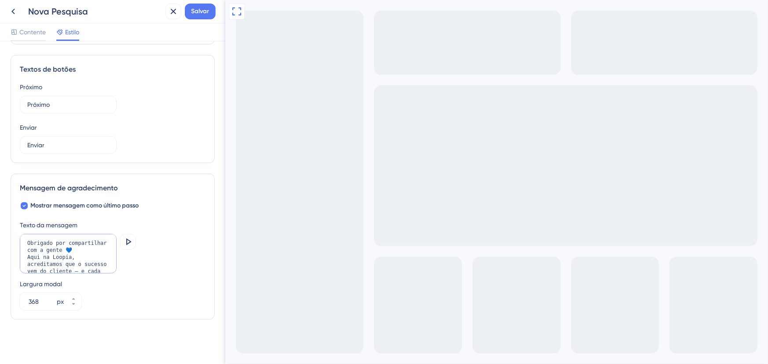
type textarea "Obrigado por compartilhar com a gente 💙 Aqui na Loopia, acreditamos que o suces…"
type textarea "teste"
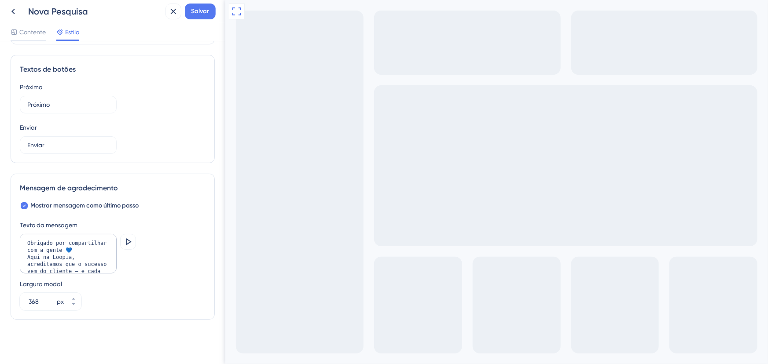
click at [187, 280] on div "Largura modal 368 px" at bounding box center [113, 295] width 186 height 32
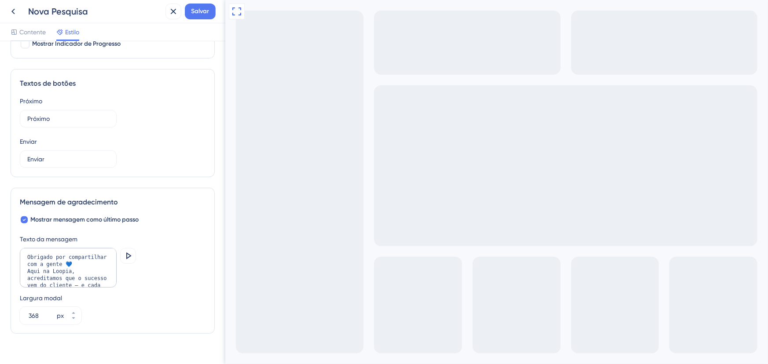
scroll to position [516, 0]
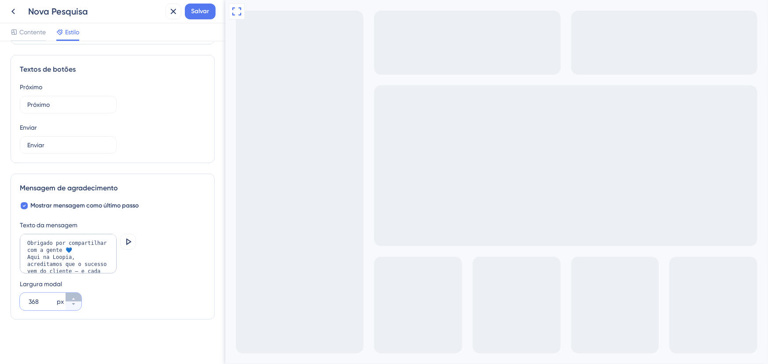
click at [77, 297] on button "368 px" at bounding box center [74, 297] width 16 height 9
click at [77, 297] on button "369 px" at bounding box center [74, 297] width 16 height 9
click at [77, 297] on button "370 px" at bounding box center [74, 297] width 16 height 9
click at [77, 297] on button "371 px" at bounding box center [74, 297] width 16 height 9
click at [77, 297] on button "372 px" at bounding box center [74, 297] width 16 height 9
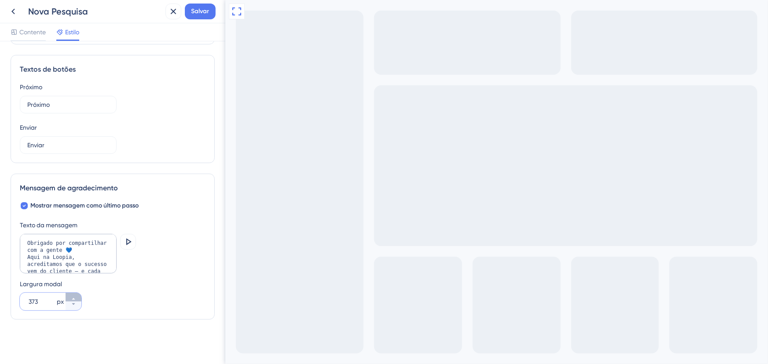
click at [77, 297] on button "373 px" at bounding box center [74, 297] width 16 height 9
click at [77, 297] on button "374 px" at bounding box center [74, 297] width 16 height 9
click at [77, 297] on button "375 px" at bounding box center [74, 297] width 16 height 9
click at [77, 297] on button "376 px" at bounding box center [74, 297] width 16 height 9
click at [77, 297] on button "377 px" at bounding box center [74, 297] width 16 height 9
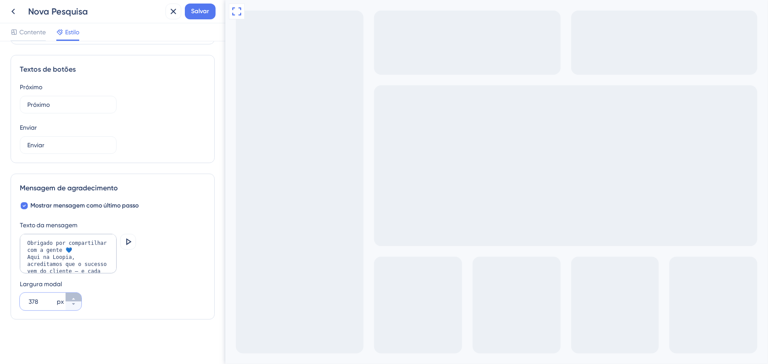
click at [77, 297] on button "378 px" at bounding box center [74, 297] width 16 height 9
click at [77, 297] on button "379 px" at bounding box center [74, 297] width 16 height 9
click at [77, 297] on button "380 px" at bounding box center [74, 297] width 16 height 9
click at [77, 297] on button "381 px" at bounding box center [74, 297] width 16 height 9
click at [77, 297] on button "382 px" at bounding box center [74, 297] width 16 height 9
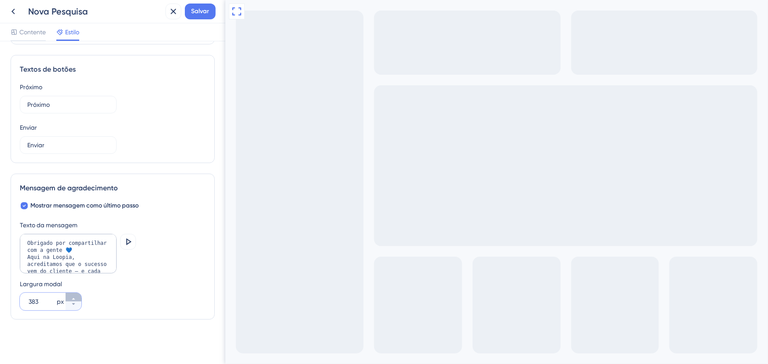
click at [77, 297] on button "383 px" at bounding box center [74, 297] width 16 height 9
click at [77, 297] on button "384 px" at bounding box center [74, 297] width 16 height 9
click at [74, 304] on icon at bounding box center [73, 305] width 3 height 2
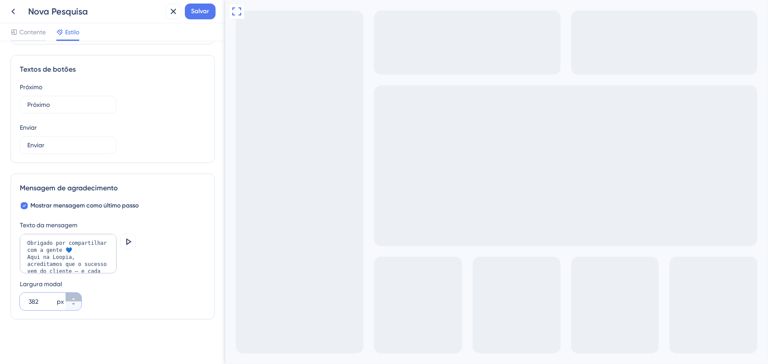
click at [72, 297] on icon at bounding box center [73, 299] width 5 height 5
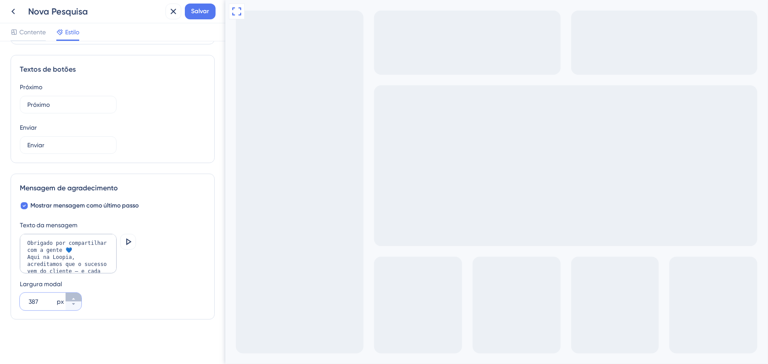
click at [72, 297] on icon at bounding box center [73, 299] width 5 height 5
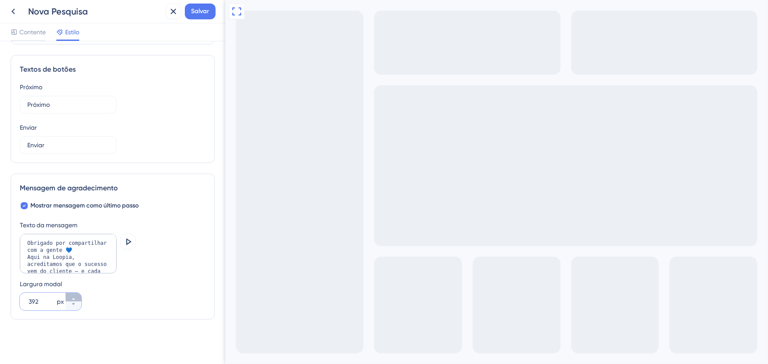
click at [72, 297] on icon at bounding box center [73, 299] width 5 height 5
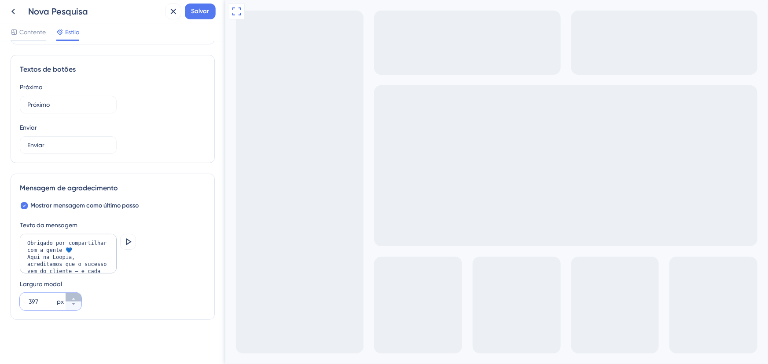
click at [72, 297] on icon at bounding box center [73, 299] width 5 height 5
type input "400"
click at [238, 15] on icon at bounding box center [236, 11] width 11 height 11
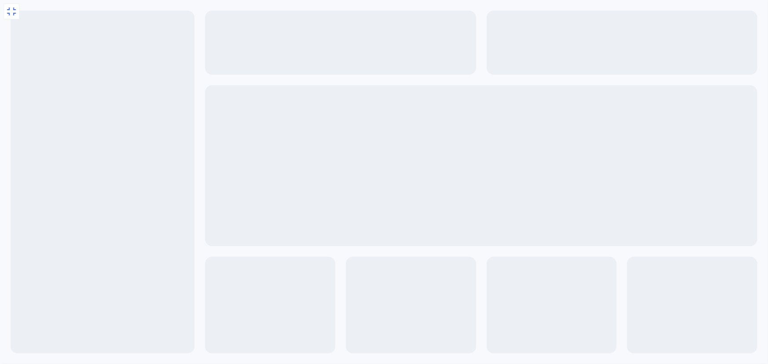
click at [14, 9] on icon at bounding box center [11, 11] width 9 height 8
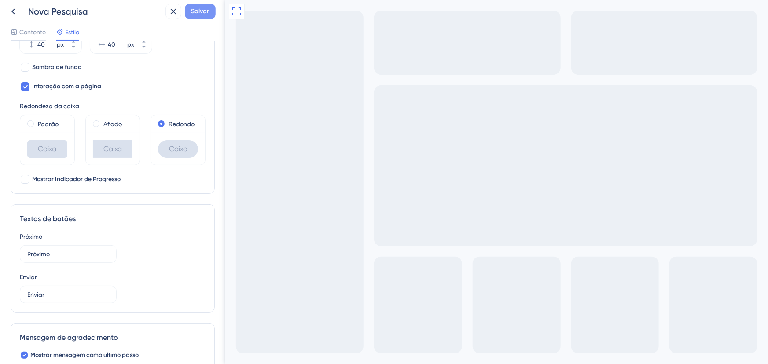
scroll to position [316, 0]
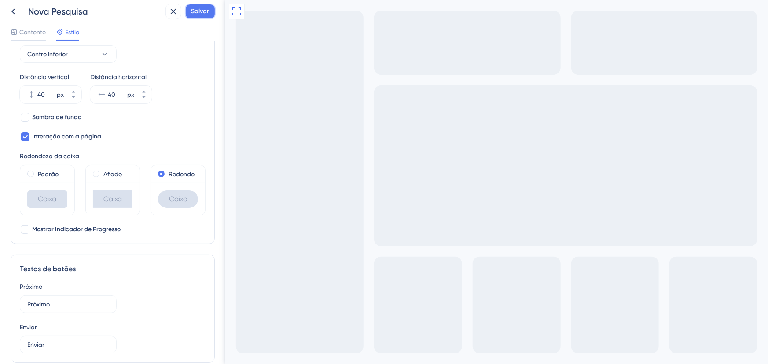
click at [198, 11] on font "Salvar" at bounding box center [200, 10] width 18 height 7
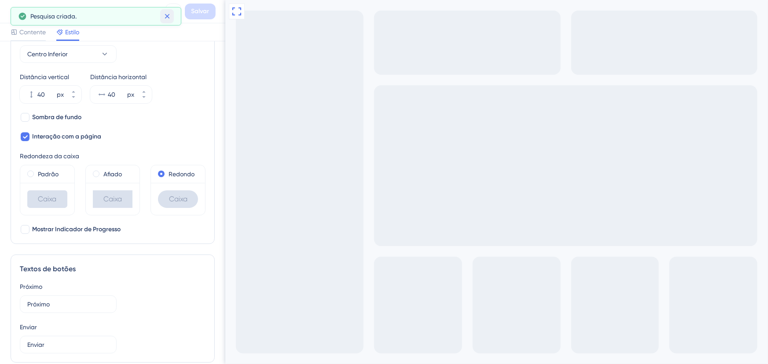
click at [167, 13] on icon at bounding box center [167, 16] width 9 height 9
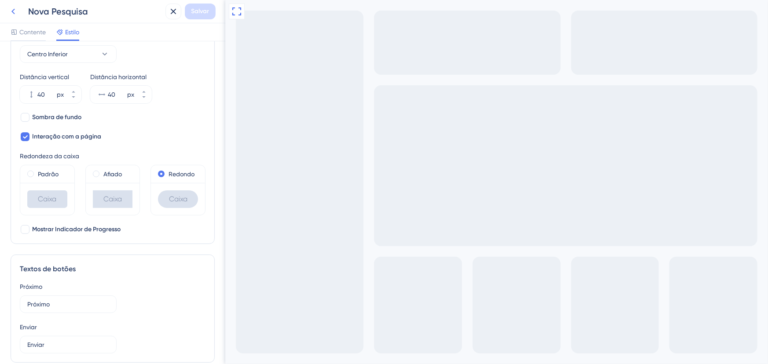
click at [14, 9] on icon at bounding box center [13, 11] width 11 height 11
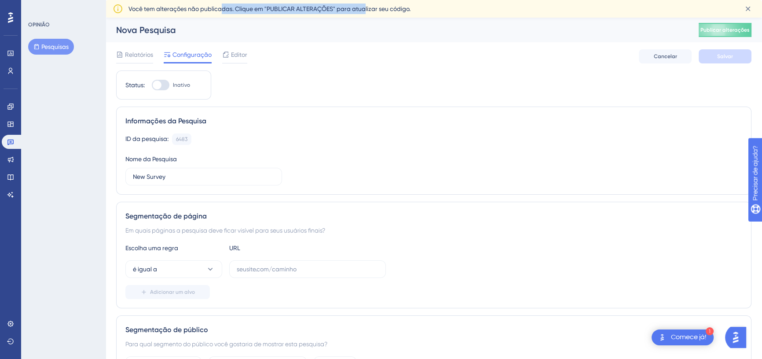
drag, startPoint x: 226, startPoint y: 4, endPoint x: 370, endPoint y: 4, distance: 144.3
click at [370, 5] on font "Você tem alterações não publicadas. Clique em "PUBLICAR ALTERAÇÕES" para atuali…" at bounding box center [269, 8] width 282 height 7
click at [371, 5] on font "Você tem alterações não publicadas. Clique em "PUBLICAR ALTERAÇÕES" para atuali…" at bounding box center [269, 8] width 282 height 7
click at [155, 32] on font "Nova Pesquisa" at bounding box center [146, 30] width 60 height 11
click at [160, 30] on font "Nova Pesquisa" at bounding box center [146, 30] width 60 height 11
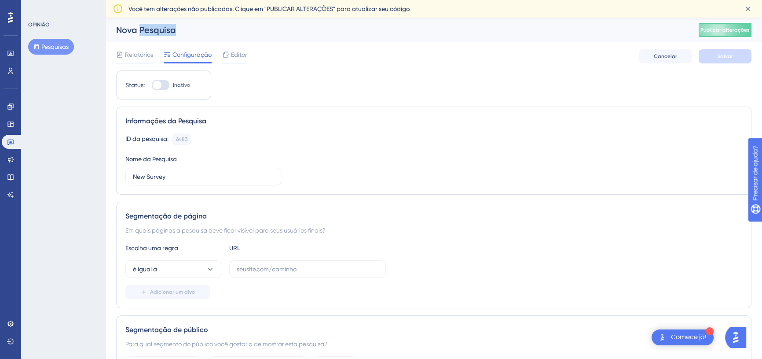
click at [160, 30] on font "Nova Pesquisa" at bounding box center [146, 30] width 60 height 11
click at [242, 55] on font "Editor" at bounding box center [239, 54] width 16 height 7
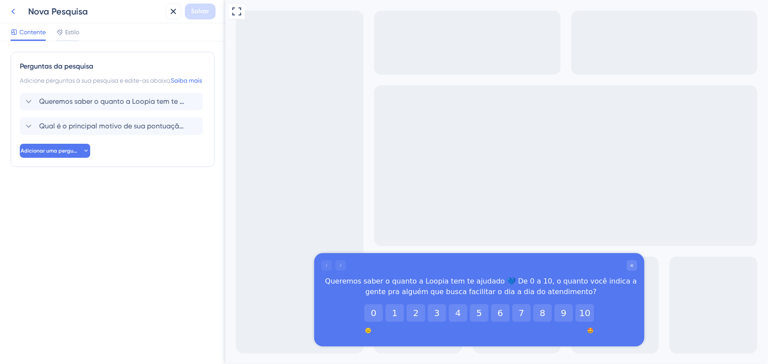
click at [15, 10] on icon at bounding box center [13, 11] width 11 height 11
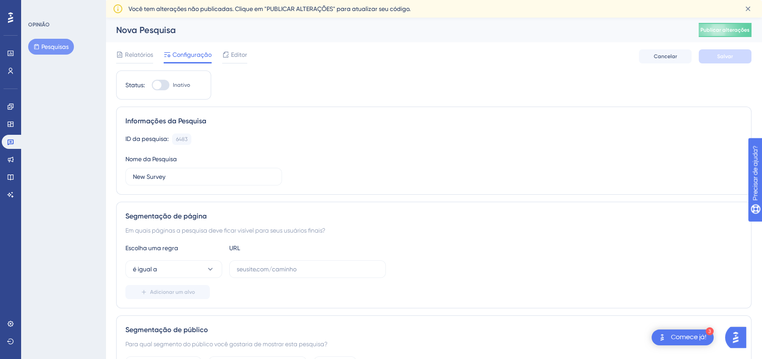
click at [144, 33] on font "Nova Pesquisa" at bounding box center [146, 30] width 60 height 11
click at [173, 172] on input "New Survey" at bounding box center [204, 177] width 142 height 10
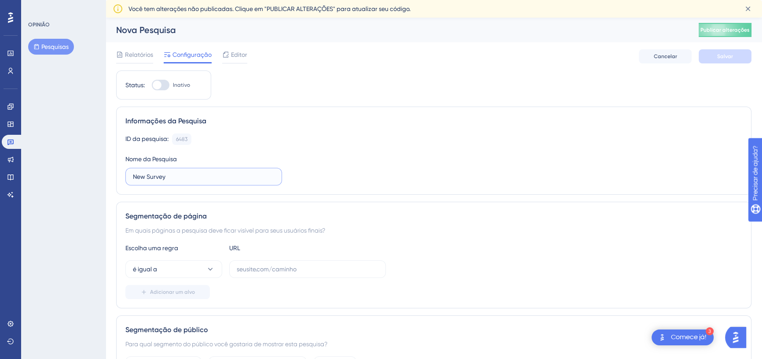
click at [173, 172] on input "New Survey" at bounding box center [204, 177] width 142 height 10
type input "NPS"
click at [352, 172] on div "ID da pesquisa: 6483 Cópia Nome da Pesquisa NPS" at bounding box center [433, 159] width 617 height 52
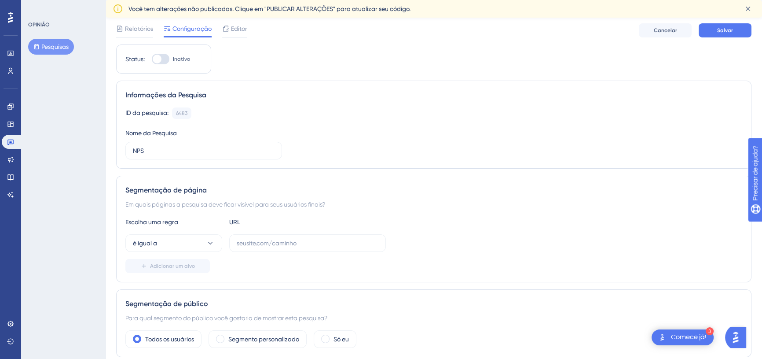
scroll to position [40, 0]
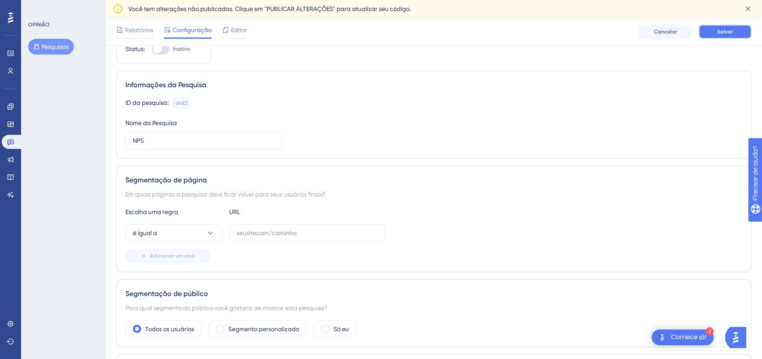
click at [714, 33] on button "Salvar" at bounding box center [725, 32] width 53 height 14
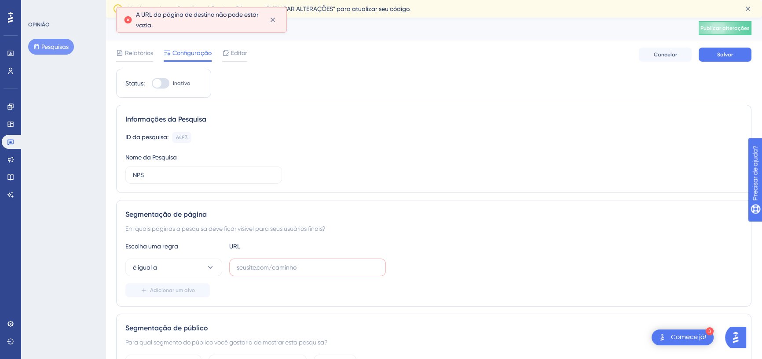
scroll to position [0, 0]
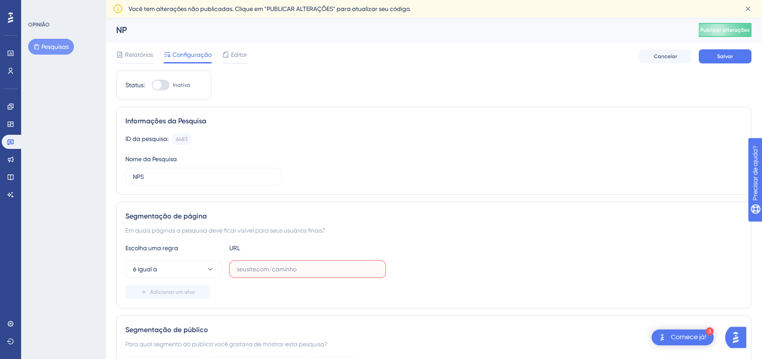
click at [277, 271] on input "text" at bounding box center [308, 269] width 142 height 10
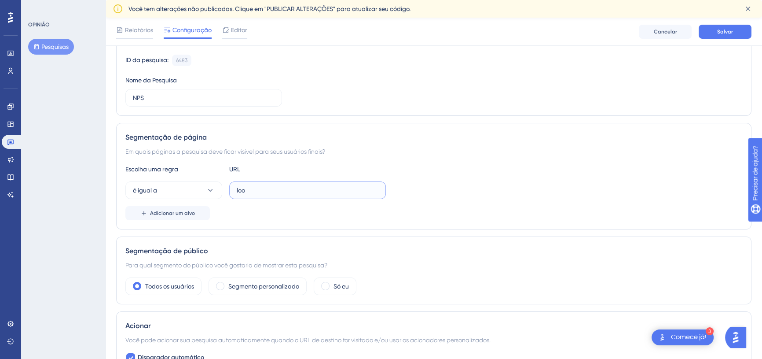
scroll to position [89, 0]
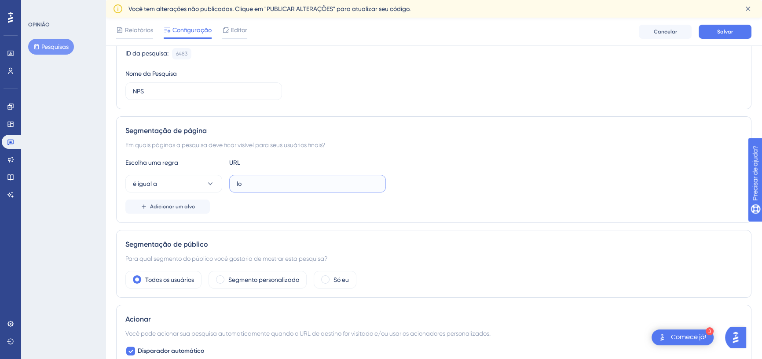
type input "l"
click at [255, 182] on input "text" at bounding box center [308, 184] width 142 height 10
paste input "https://app.loopia.com.br/app/inicio"
type input "https://app.loopia.com.br/app/inicio"
click at [256, 205] on div "Adicionar um alvo" at bounding box center [433, 206] width 617 height 14
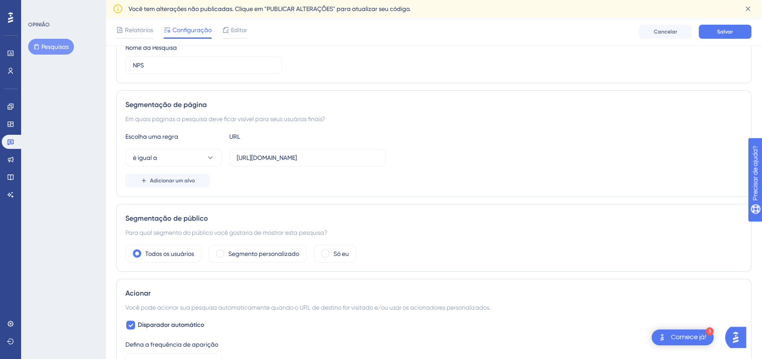
scroll to position [129, 0]
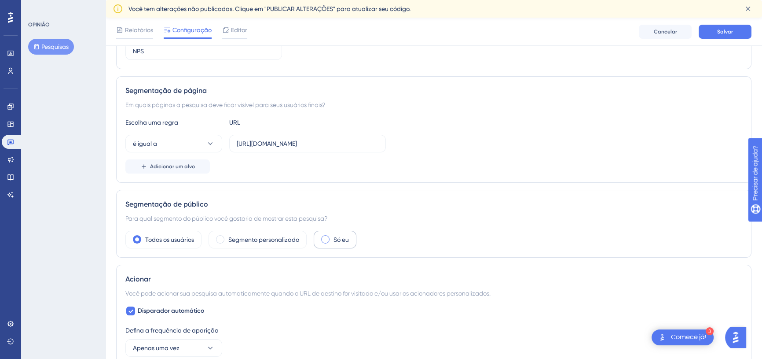
click at [322, 239] on span at bounding box center [325, 239] width 8 height 8
click at [332, 236] on input "radio" at bounding box center [332, 236] width 0 height 0
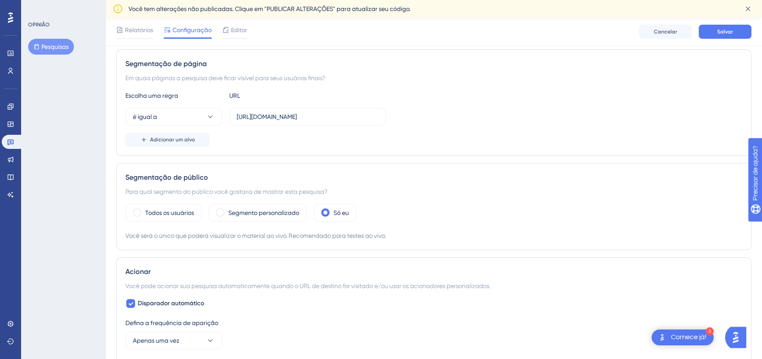
scroll to position [169, 0]
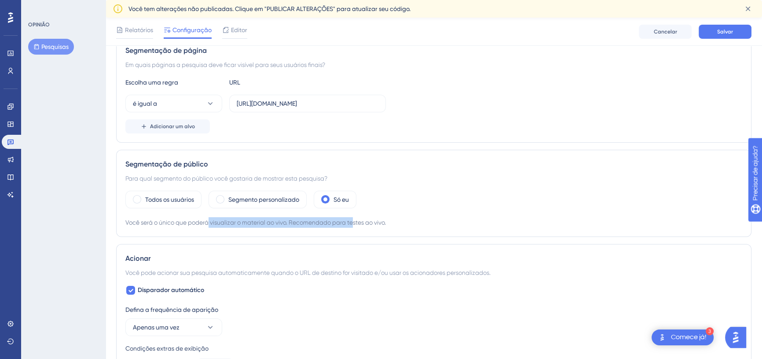
drag, startPoint x: 210, startPoint y: 223, endPoint x: 355, endPoint y: 222, distance: 145.2
click at [355, 222] on font "Você será o único que poderá visualizar o material ao vivo. Recomendado para te…" at bounding box center [255, 222] width 260 height 7
click at [356, 222] on font "Você será o único que poderá visualizar o material ao vivo. Recomendado para te…" at bounding box center [255, 222] width 260 height 7
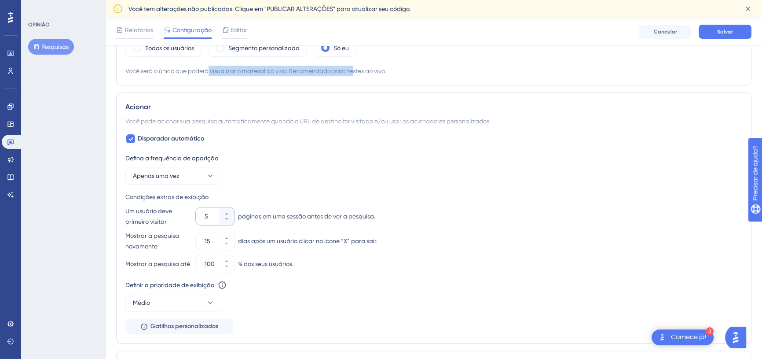
scroll to position [329, 0]
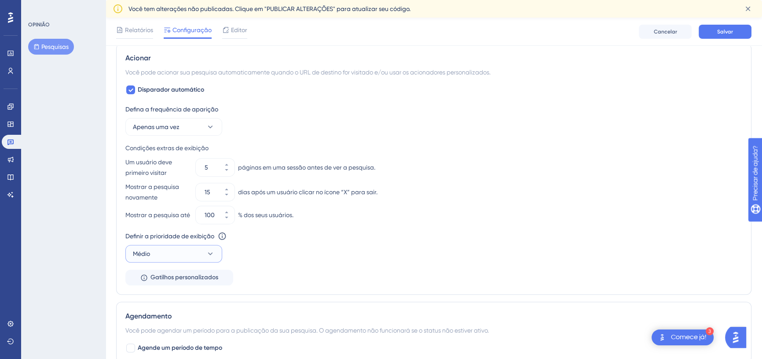
click at [212, 257] on icon at bounding box center [210, 253] width 9 height 9
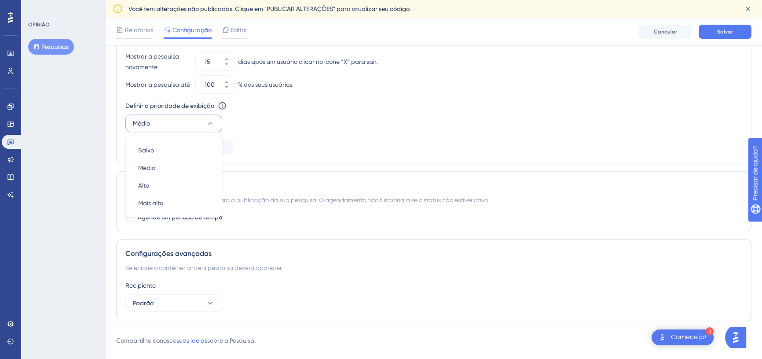
click at [242, 229] on div "Agendamento Você pode agendar um período para a publicação da sua pesquisa. O a…" at bounding box center [433, 201] width 635 height 61
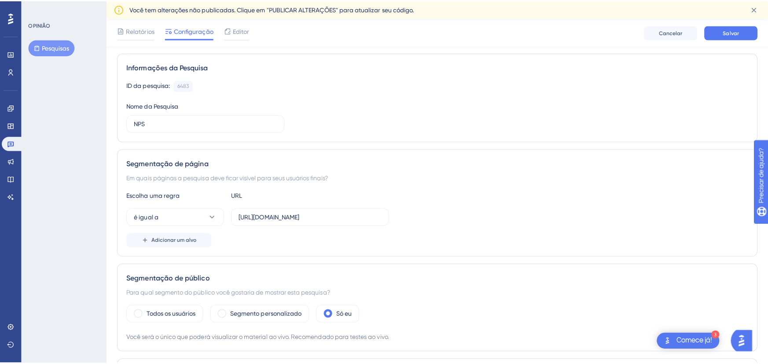
scroll to position [0, 0]
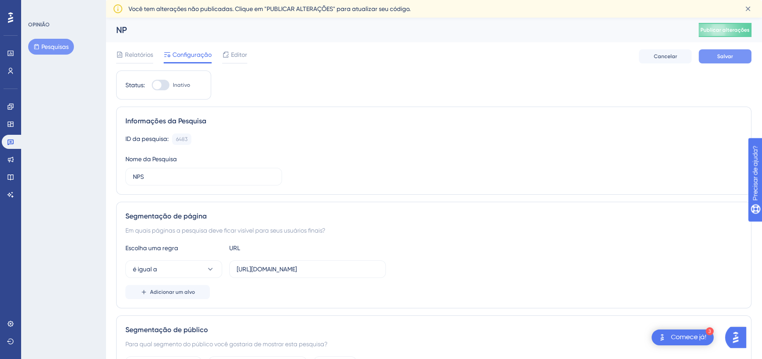
click at [714, 55] on button "Salvar" at bounding box center [725, 56] width 53 height 14
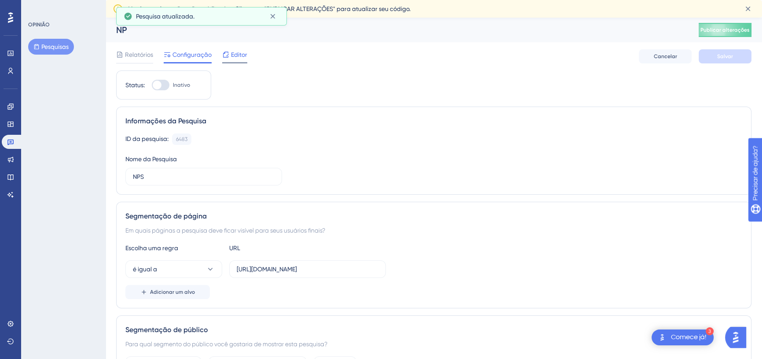
click at [229, 57] on icon at bounding box center [225, 54] width 7 height 7
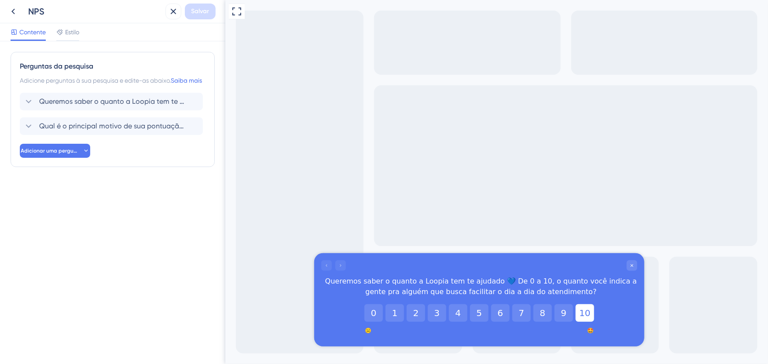
click at [586, 315] on button "10" at bounding box center [584, 313] width 18 height 18
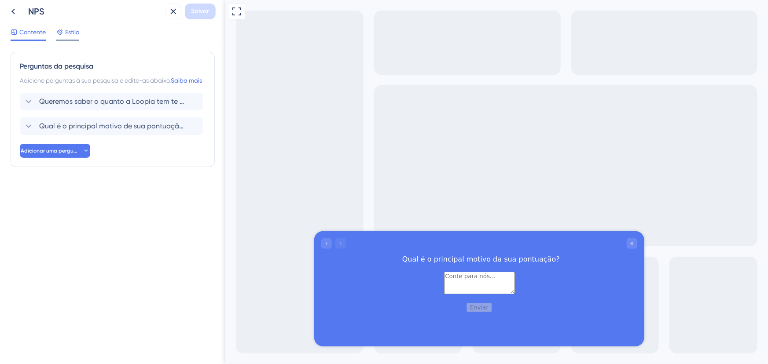
click at [71, 34] on font "Estilo" at bounding box center [72, 32] width 14 height 7
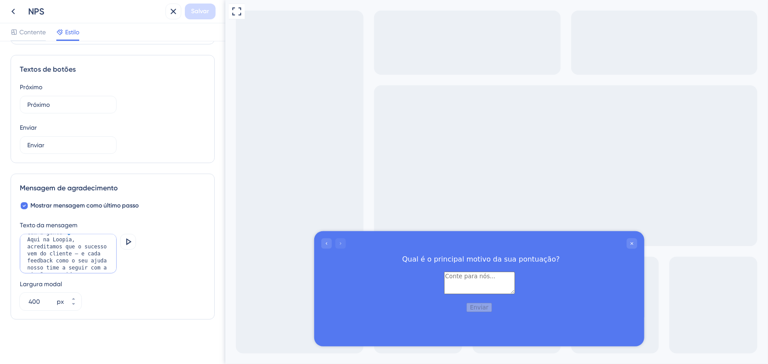
scroll to position [42, 0]
drag, startPoint x: 27, startPoint y: 242, endPoint x: 102, endPoint y: 272, distance: 80.3
click at [102, 272] on textarea "Obrigado por compartilhar com a gente 💙 Aqui na Loopia, acreditamos que o suces…" at bounding box center [68, 254] width 97 height 40
click at [46, 264] on textarea "Obrigado por compartilhar com a gente 💙 Aqui na Loopia, acreditamos que o suces…" at bounding box center [68, 254] width 97 height 40
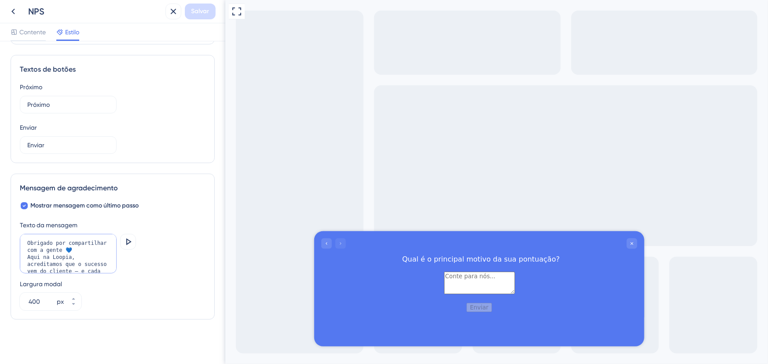
drag, startPoint x: 48, startPoint y: 264, endPoint x: 12, endPoint y: 231, distance: 49.2
click at [17, 226] on div "Mensagem de agradecimento Mostrar mensagem como último passo Texto da mensagem …" at bounding box center [113, 247] width 204 height 146
click at [26, 33] on font "Contente" at bounding box center [32, 32] width 26 height 7
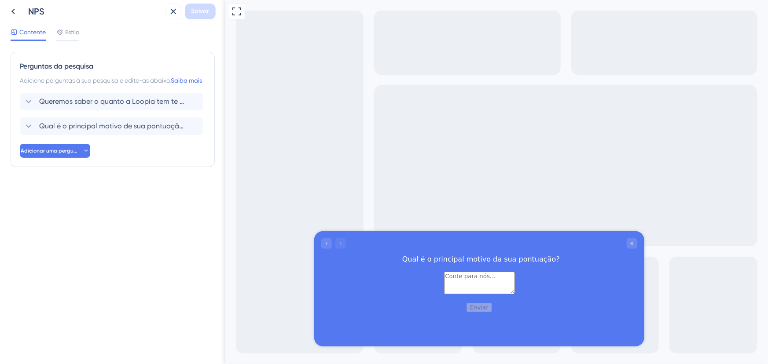
drag, startPoint x: 62, startPoint y: 37, endPoint x: 53, endPoint y: 33, distance: 10.1
click at [62, 37] on div at bounding box center [59, 32] width 7 height 11
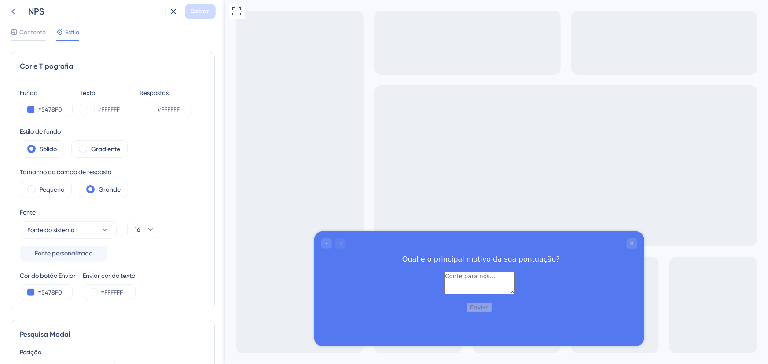
click at [14, 13] on icon at bounding box center [13, 12] width 4 height 6
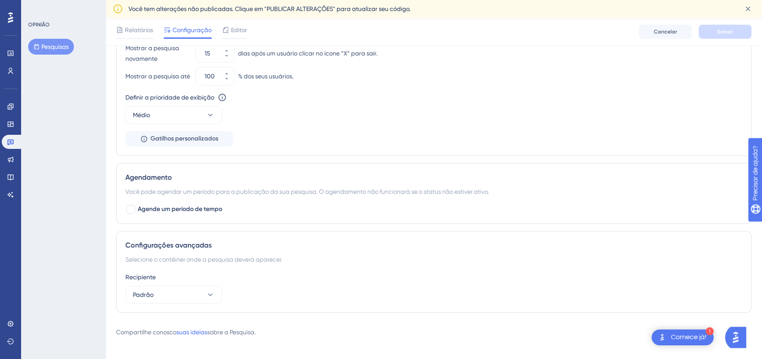
scroll to position [517, 0]
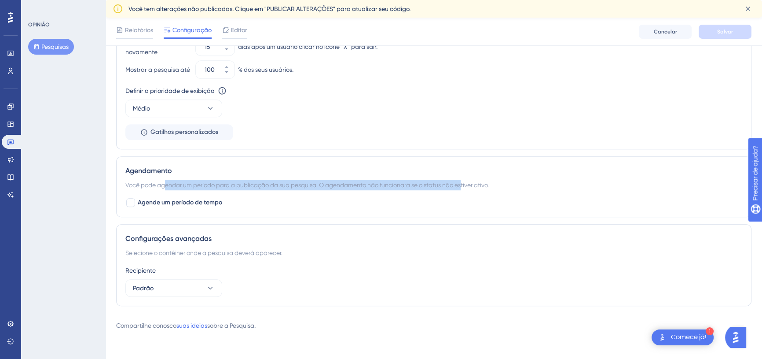
drag, startPoint x: 167, startPoint y: 185, endPoint x: 470, endPoint y: 184, distance: 303.1
click at [468, 184] on font "Você pode agendar um período para a publicação da sua pesquisa. O agendamento n…" at bounding box center [306, 184] width 363 height 7
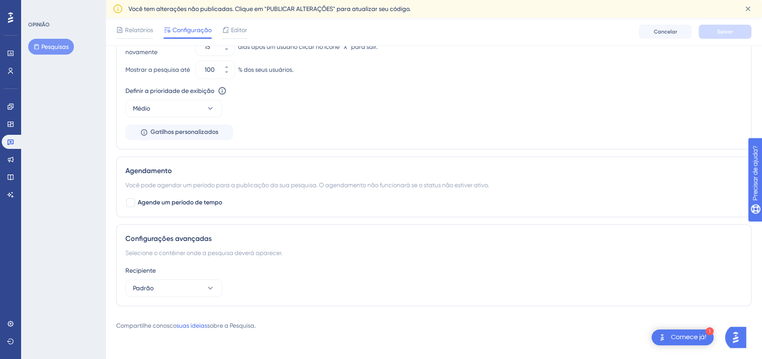
click at [471, 183] on font "Você pode agendar um período para a publicação da sua pesquisa. O agendamento n…" at bounding box center [306, 184] width 363 height 7
click at [209, 285] on icon at bounding box center [210, 287] width 9 height 9
click at [243, 283] on div "Recipiente Padrão" at bounding box center [433, 281] width 617 height 32
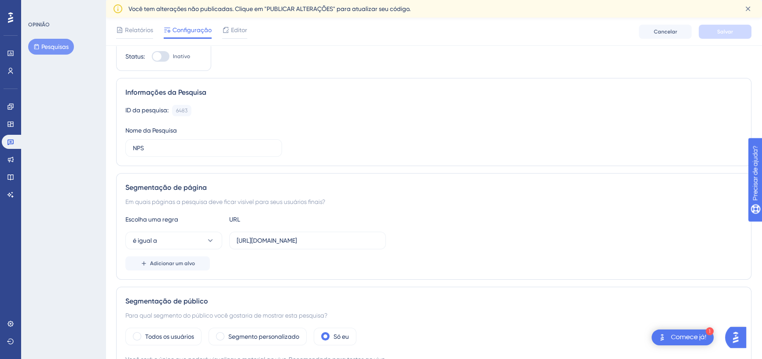
scroll to position [0, 0]
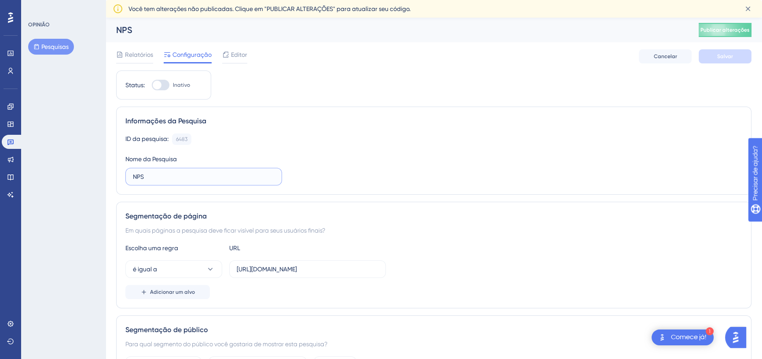
click at [157, 178] on input "NPS" at bounding box center [204, 177] width 142 height 10
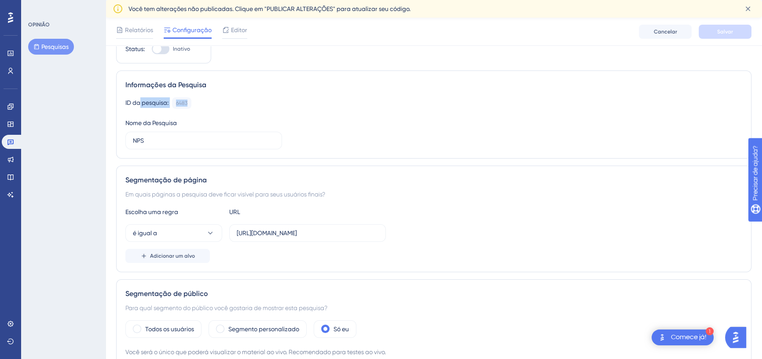
drag, startPoint x: 141, startPoint y: 103, endPoint x: 208, endPoint y: 103, distance: 66.9
click at [208, 103] on div "ID da pesquisa: 6483 Cópia" at bounding box center [433, 102] width 617 height 11
click at [212, 103] on div "ID da pesquisa: 6483 Cópia" at bounding box center [433, 102] width 617 height 11
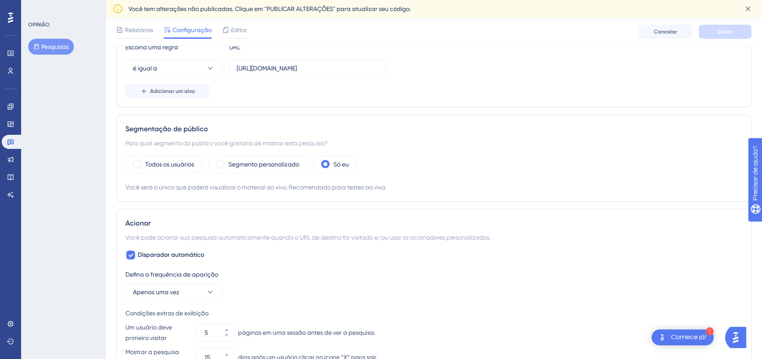
scroll to position [240, 0]
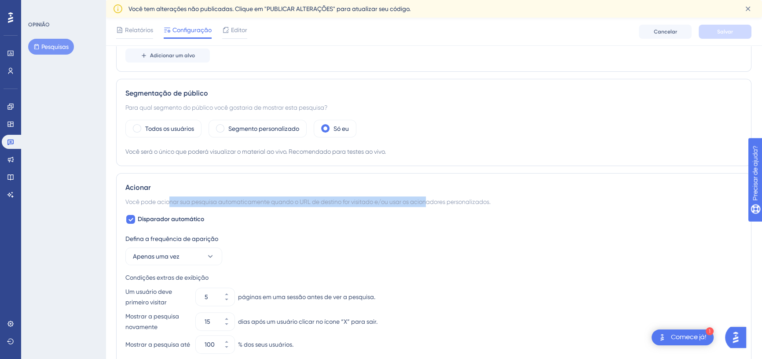
drag, startPoint x: 170, startPoint y: 202, endPoint x: 447, endPoint y: 202, distance: 276.7
click at [442, 201] on font "Você pode acionar sua pesquisa automaticamente quando o URL de destino for visi…" at bounding box center [307, 201] width 365 height 7
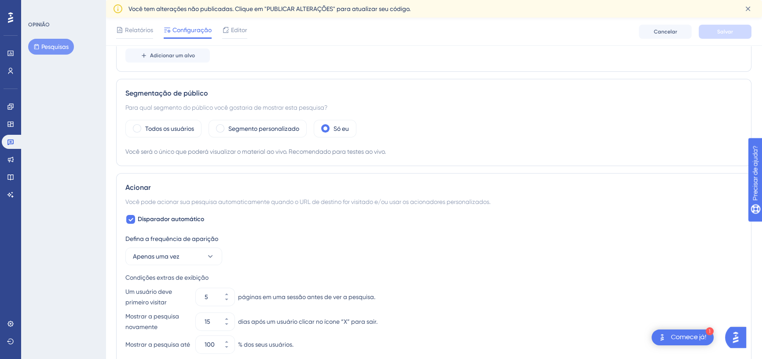
click at [447, 202] on font "Você pode acionar sua pesquisa automaticamente quando o URL de destino for visi…" at bounding box center [307, 201] width 365 height 7
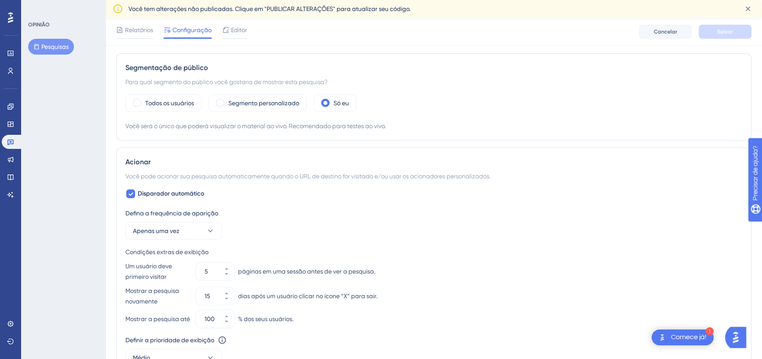
scroll to position [280, 0]
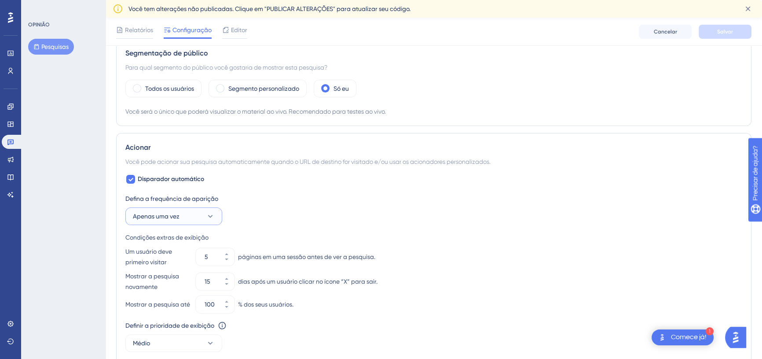
click at [212, 213] on icon at bounding box center [210, 216] width 9 height 9
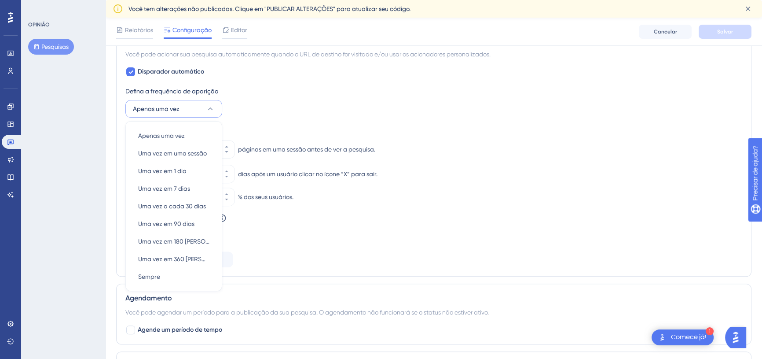
scroll to position [373, 0]
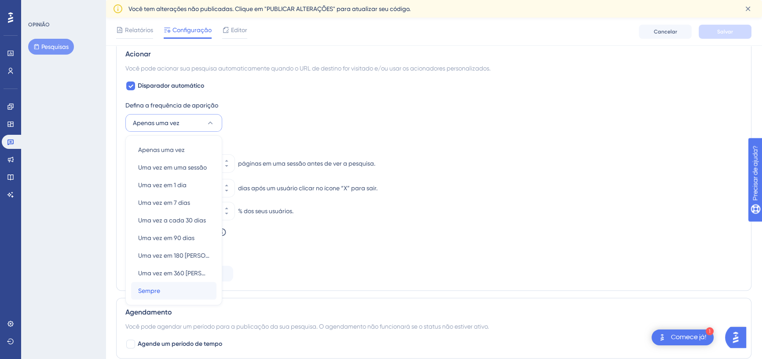
click at [163, 286] on div "Sempre Sempre" at bounding box center [173, 291] width 71 height 18
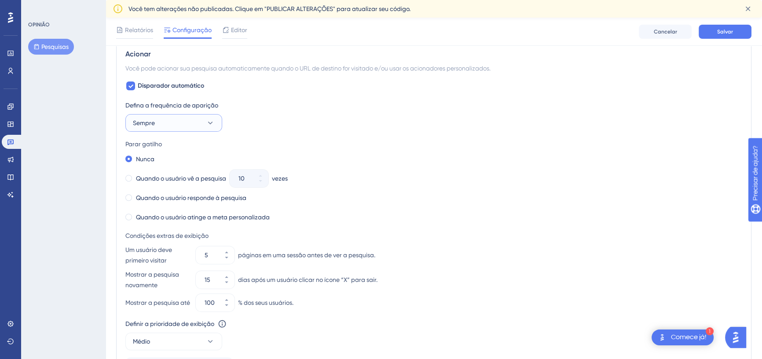
click at [207, 120] on icon at bounding box center [210, 122] width 9 height 9
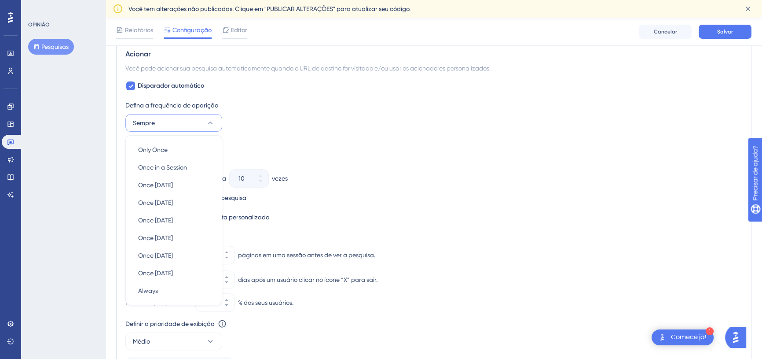
scroll to position [412, 0]
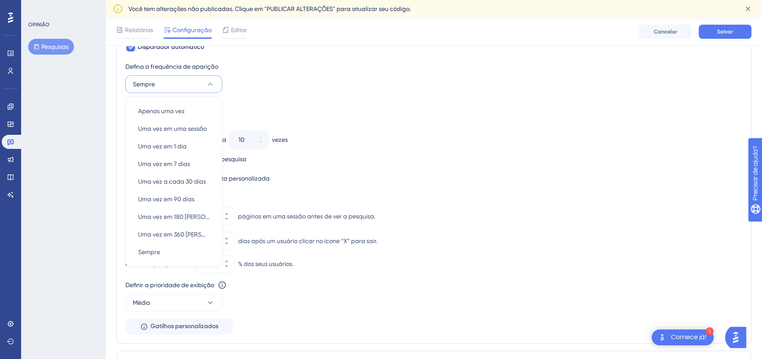
click at [246, 108] on div "Parar gatilho" at bounding box center [433, 105] width 617 height 11
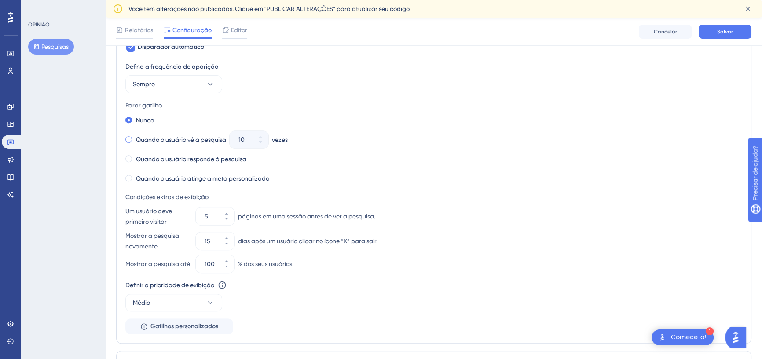
click at [202, 138] on font "Quando o usuário vê a pesquisa" at bounding box center [181, 139] width 90 height 7
click at [256, 135] on button "10" at bounding box center [261, 135] width 16 height 9
click at [256, 135] on button "11" at bounding box center [261, 135] width 16 height 9
click at [256, 135] on button "12" at bounding box center [261, 135] width 16 height 9
click at [256, 135] on button "13" at bounding box center [261, 135] width 16 height 9
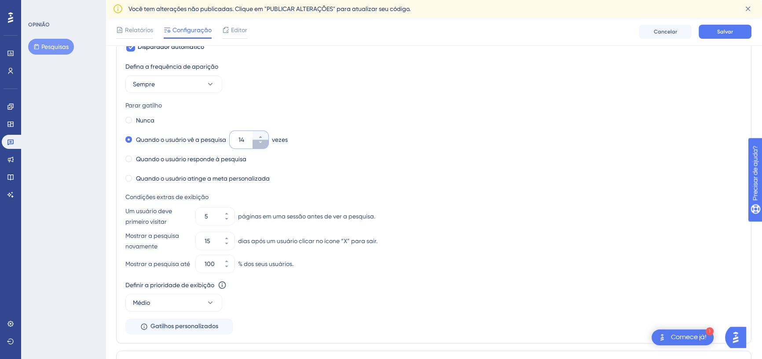
click at [262, 141] on icon at bounding box center [260, 142] width 3 height 2
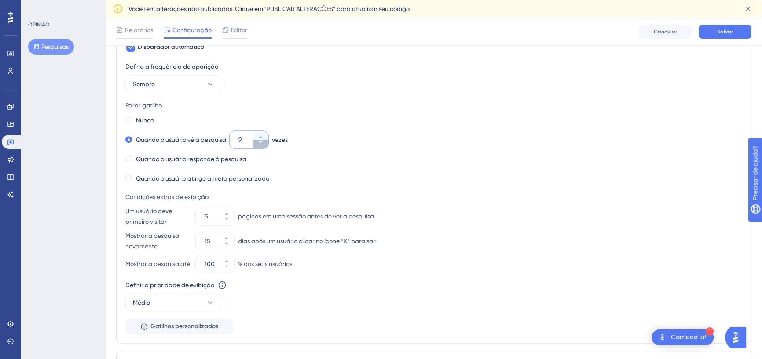
click at [262, 141] on icon at bounding box center [260, 142] width 3 height 2
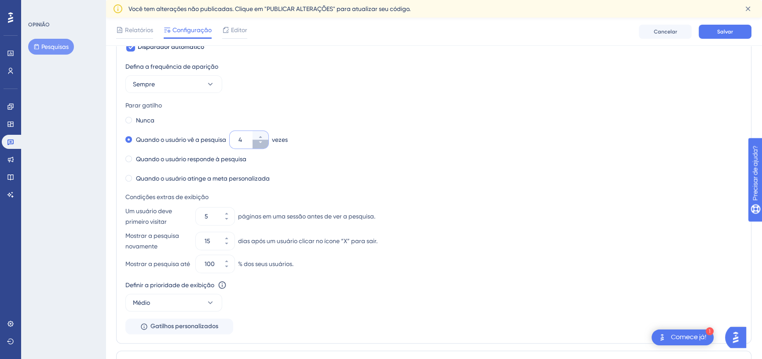
click at [262, 141] on icon at bounding box center [260, 142] width 3 height 2
click at [263, 137] on icon at bounding box center [260, 136] width 5 height 5
type input "2"
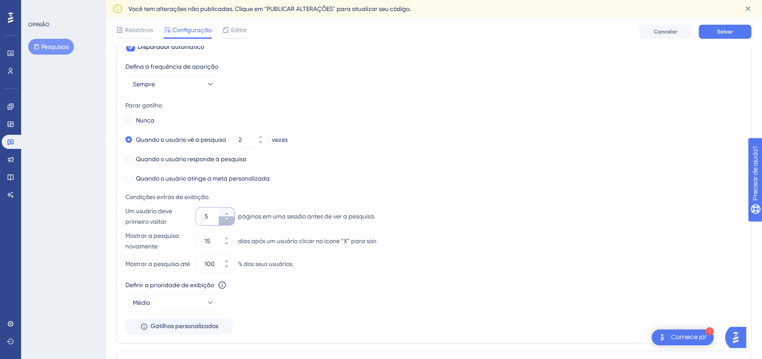
click at [228, 220] on icon at bounding box center [226, 218] width 5 height 5
click at [230, 212] on button "1" at bounding box center [227, 211] width 16 height 9
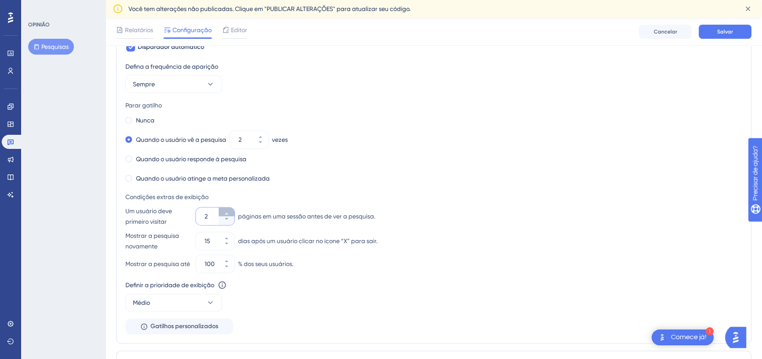
click at [230, 212] on button "2" at bounding box center [227, 211] width 16 height 9
click at [230, 212] on button "3" at bounding box center [227, 211] width 16 height 9
click at [230, 212] on button "4" at bounding box center [227, 211] width 16 height 9
click at [230, 212] on button "5" at bounding box center [227, 211] width 16 height 9
click at [230, 219] on button "6" at bounding box center [227, 220] width 16 height 9
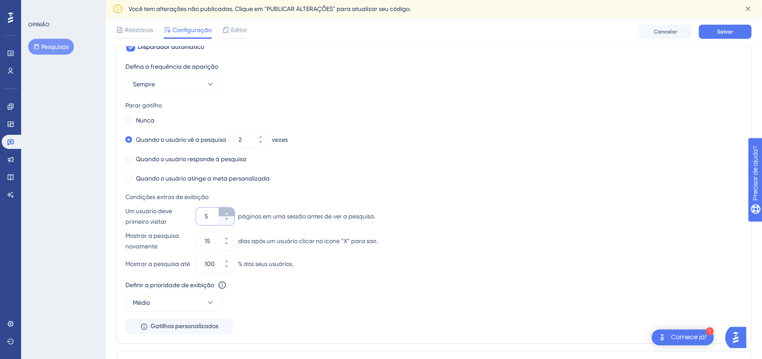
click at [228, 212] on icon at bounding box center [226, 213] width 5 height 5
click at [230, 218] on button "8" at bounding box center [227, 220] width 16 height 9
click at [230, 218] on button "7" at bounding box center [227, 220] width 16 height 9
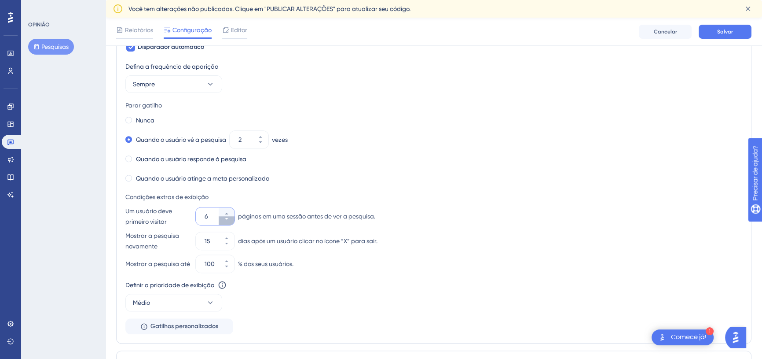
click at [230, 218] on button "6" at bounding box center [227, 220] width 16 height 9
click at [230, 218] on button "5" at bounding box center [227, 220] width 16 height 9
click at [230, 218] on button "4" at bounding box center [227, 220] width 16 height 9
click at [230, 219] on button "3" at bounding box center [227, 220] width 16 height 9
type input "2"
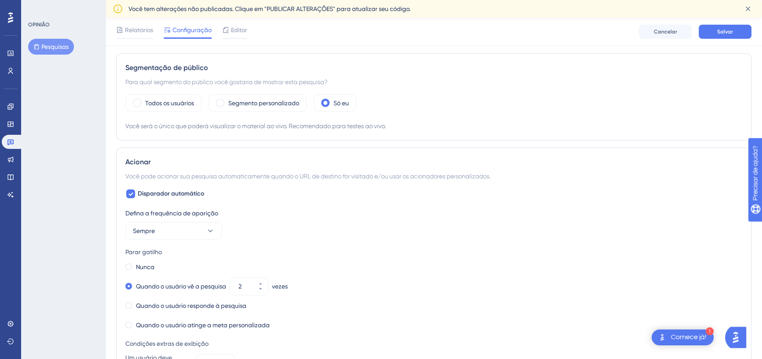
scroll to position [252, 0]
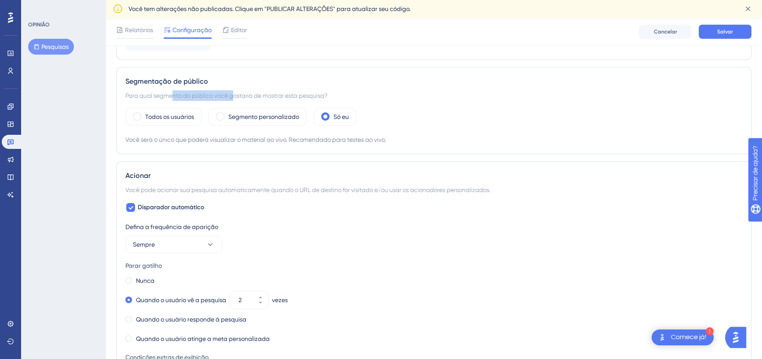
drag, startPoint x: 172, startPoint y: 95, endPoint x: 235, endPoint y: 94, distance: 63.4
click at [234, 94] on font "Para qual segmento do público você gostaria de mostrar esta pesquisa?" at bounding box center [226, 95] width 202 height 7
click at [235, 94] on font "Para qual segmento do público você gostaria de mostrar esta pesquisa?" at bounding box center [226, 95] width 202 height 7
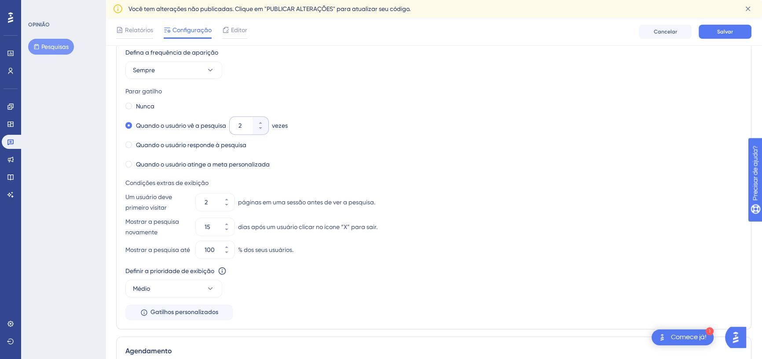
scroll to position [412, 0]
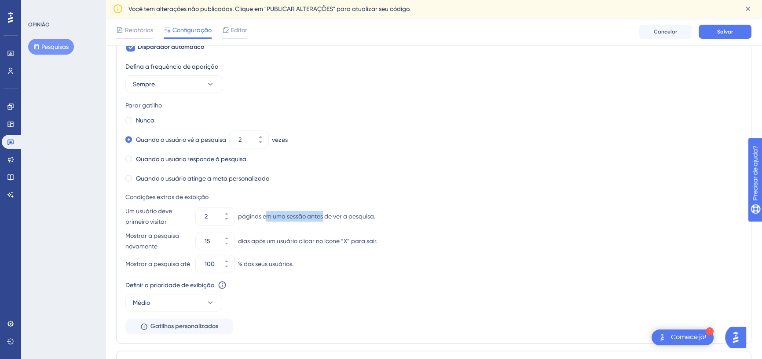
drag, startPoint x: 267, startPoint y: 215, endPoint x: 323, endPoint y: 215, distance: 56.3
click at [323, 215] on font "páginas em uma sessão antes de ver a pesquisa." at bounding box center [306, 215] width 137 height 7
drag, startPoint x: 281, startPoint y: 242, endPoint x: 329, endPoint y: 242, distance: 48.0
click at [329, 242] on font "dias após um usuário clicar no ícone “X” para sair." at bounding box center [307, 240] width 139 height 7
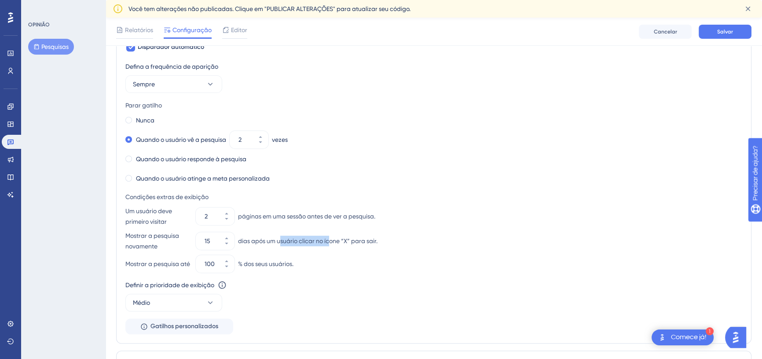
click at [330, 242] on font "dias após um usuário clicar no ícone “X” para sair." at bounding box center [307, 240] width 139 height 7
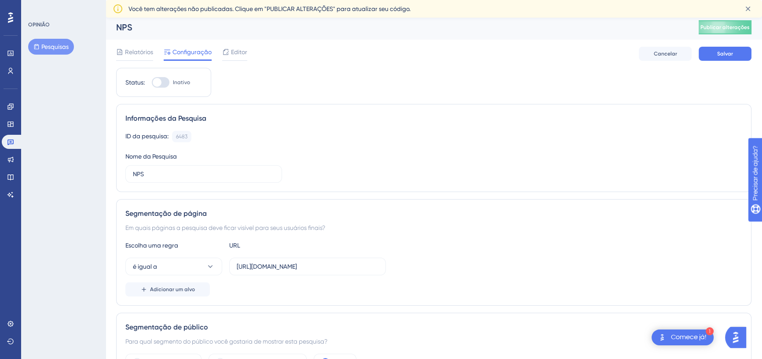
scroll to position [0, 0]
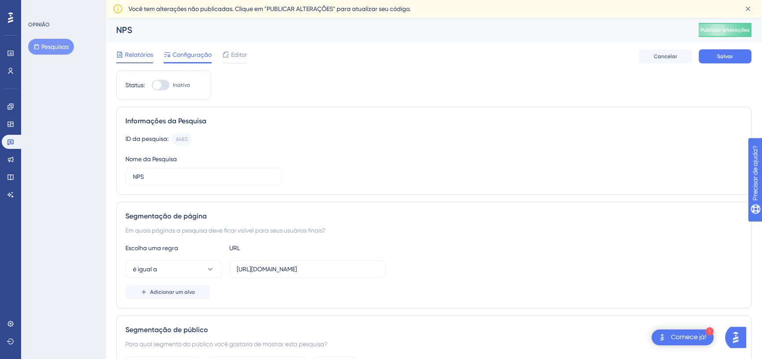
click at [144, 49] on span "Relatórios" at bounding box center [139, 54] width 28 height 11
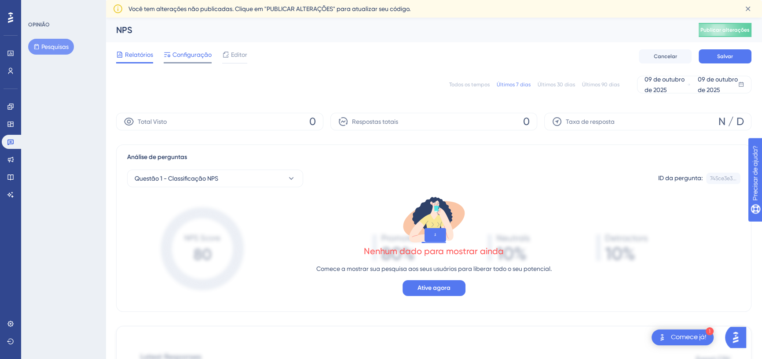
click at [181, 52] on font "Configuração" at bounding box center [191, 54] width 39 height 7
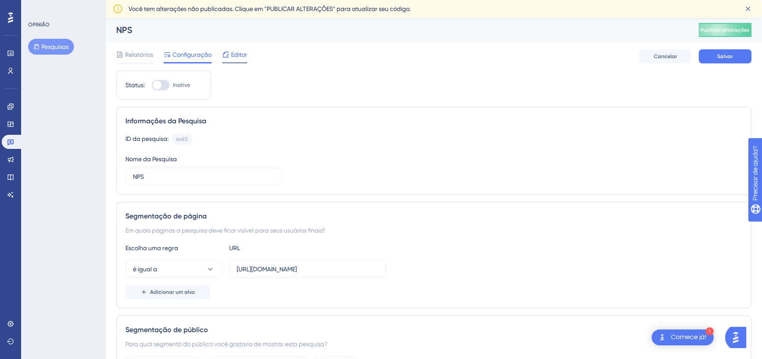
click at [229, 51] on div "Editor" at bounding box center [234, 54] width 25 height 11
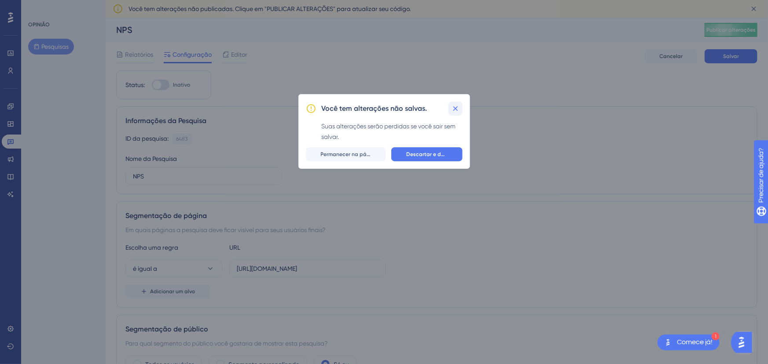
click at [458, 107] on icon at bounding box center [455, 108] width 9 height 9
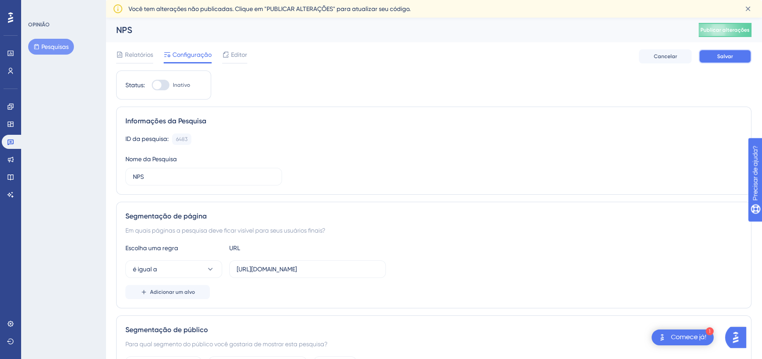
click at [723, 55] on font "Salvar" at bounding box center [725, 56] width 16 height 6
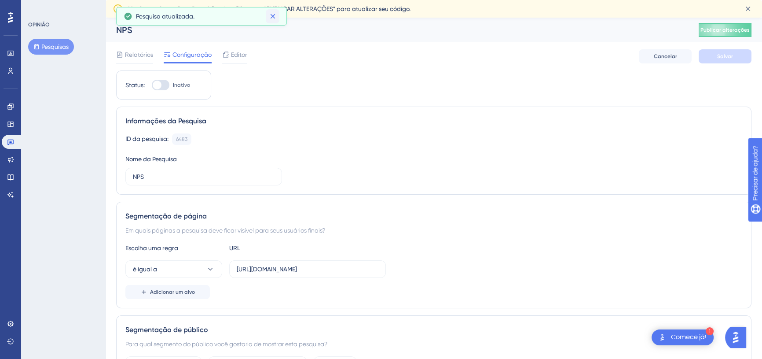
click at [275, 15] on icon at bounding box center [272, 16] width 9 height 9
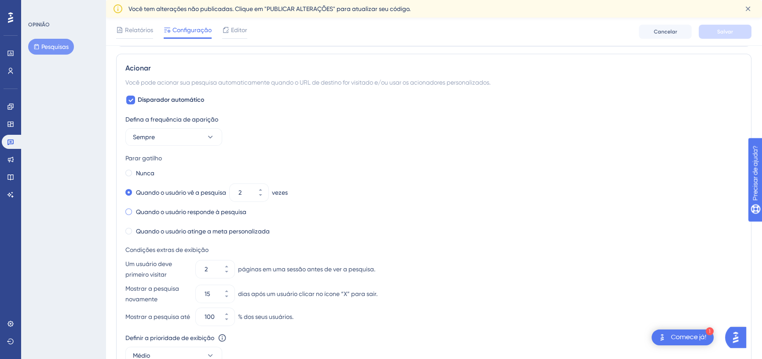
scroll to position [360, 0]
click at [207, 138] on icon at bounding box center [210, 136] width 9 height 9
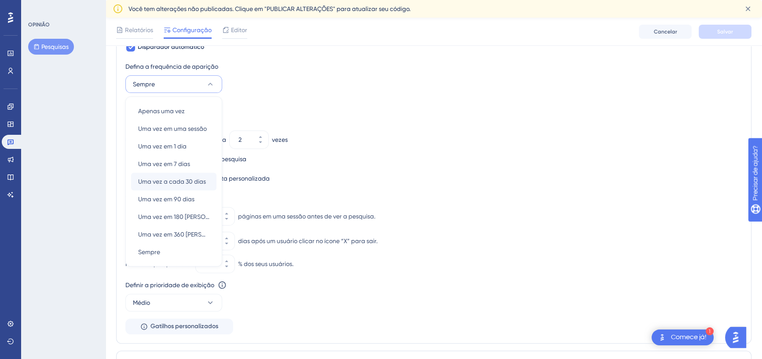
scroll to position [372, 0]
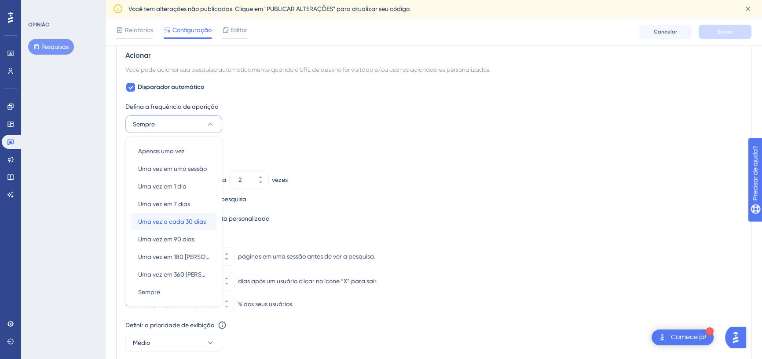
click at [179, 220] on font "Uma vez a cada 30 dias" at bounding box center [172, 221] width 68 height 7
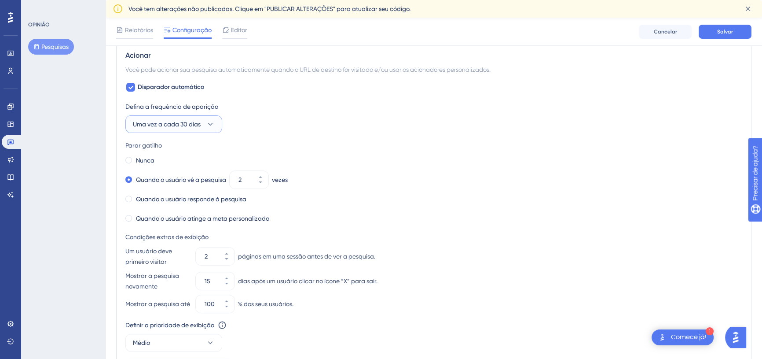
click at [210, 123] on icon at bounding box center [210, 124] width 9 height 9
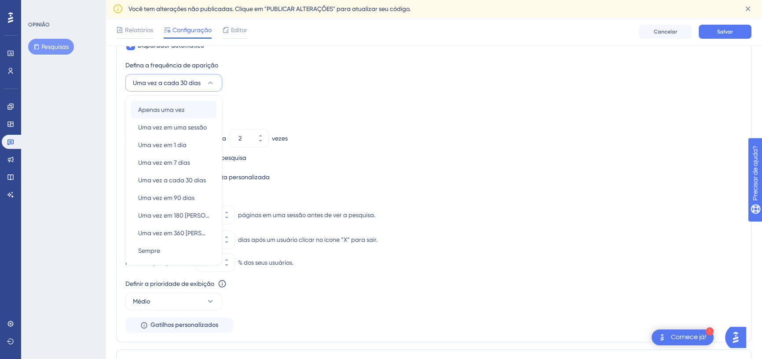
scroll to position [373, 0]
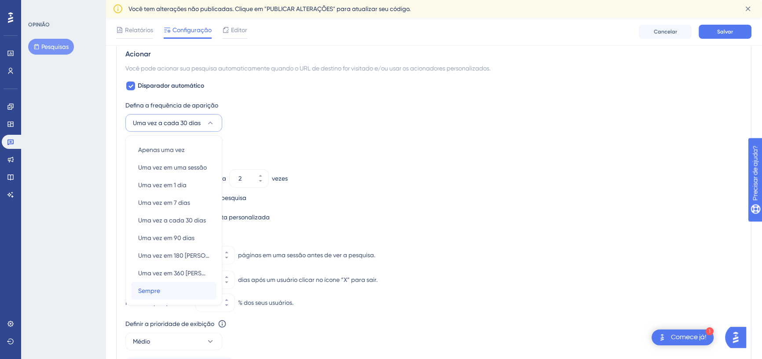
click at [164, 287] on div "Sempre Sempre" at bounding box center [173, 291] width 71 height 18
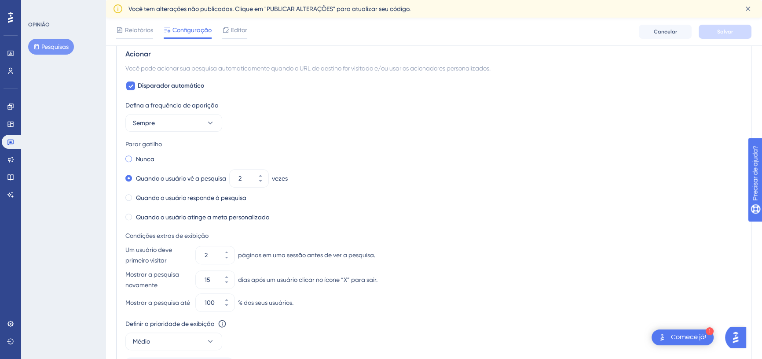
click at [146, 156] on font "Nunca" at bounding box center [145, 158] width 18 height 7
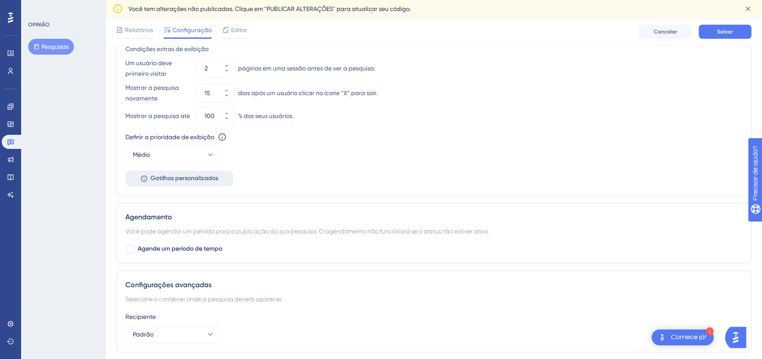
scroll to position [608, 0]
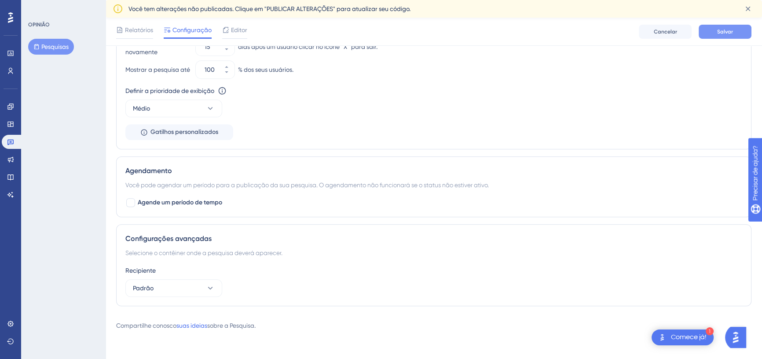
click at [724, 33] on font "Salvar" at bounding box center [725, 32] width 16 height 6
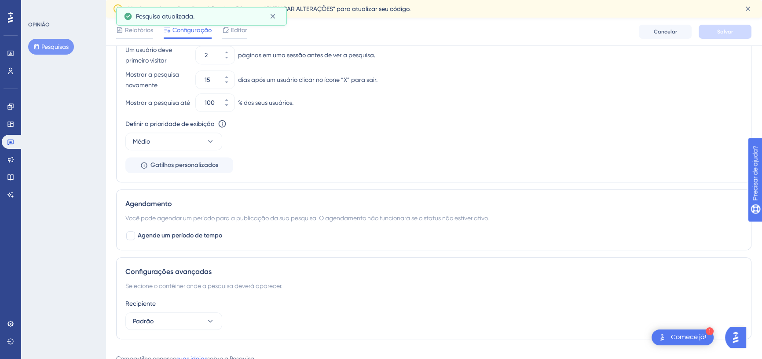
scroll to position [449, 0]
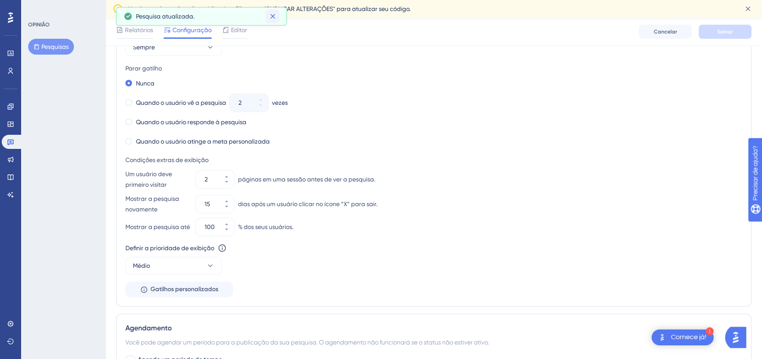
click at [272, 16] on icon at bounding box center [272, 16] width 5 height 5
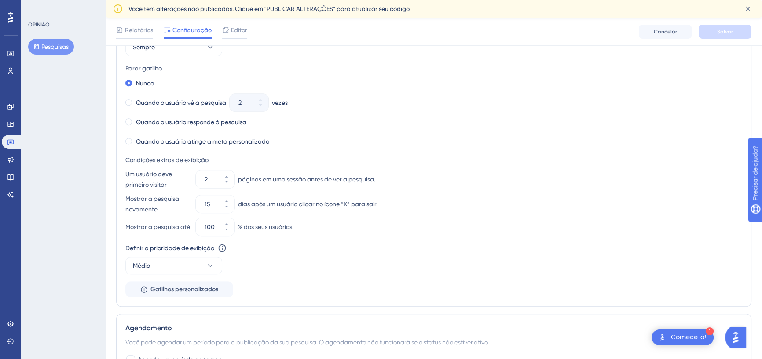
click at [59, 48] on font "Pesquisas" at bounding box center [54, 46] width 27 height 7
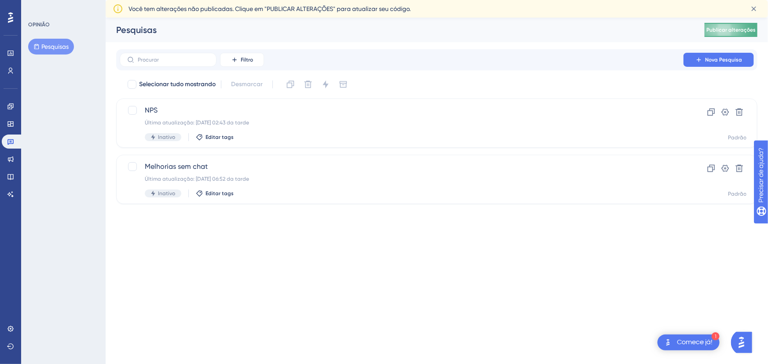
click at [712, 32] on button "Publicar alterações" at bounding box center [730, 30] width 53 height 14
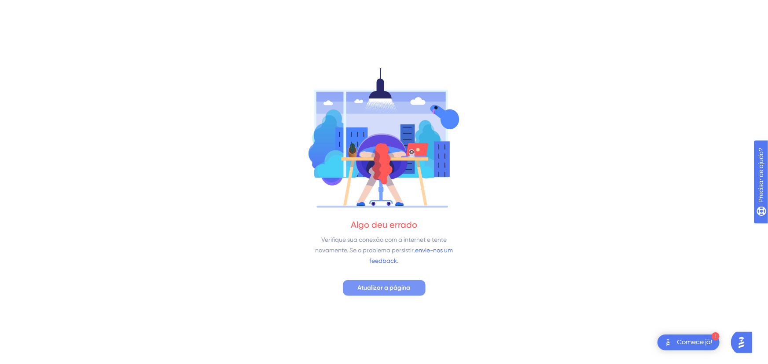
click at [394, 284] on font "Atualizar a página" at bounding box center [384, 287] width 53 height 7
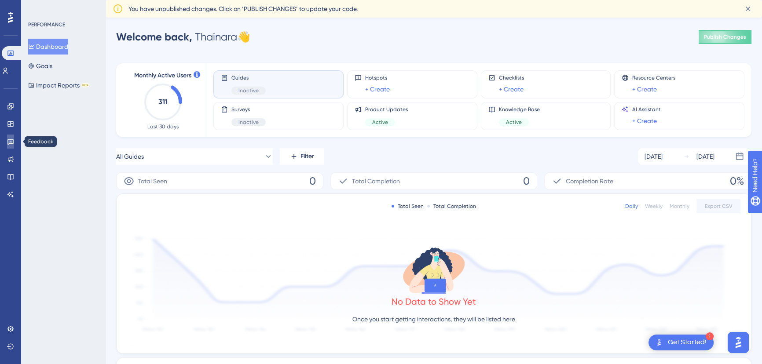
click at [10, 138] on icon at bounding box center [10, 141] width 7 height 7
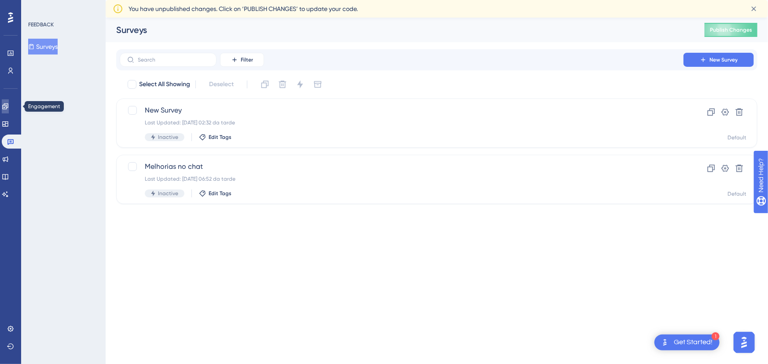
drag, startPoint x: 8, startPoint y: 111, endPoint x: 8, endPoint y: 105, distance: 6.2
click at [8, 111] on link at bounding box center [5, 106] width 7 height 14
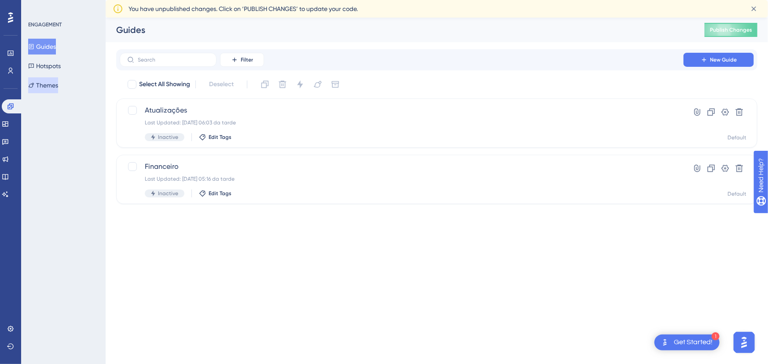
click at [49, 86] on button "Themes" at bounding box center [43, 85] width 30 height 16
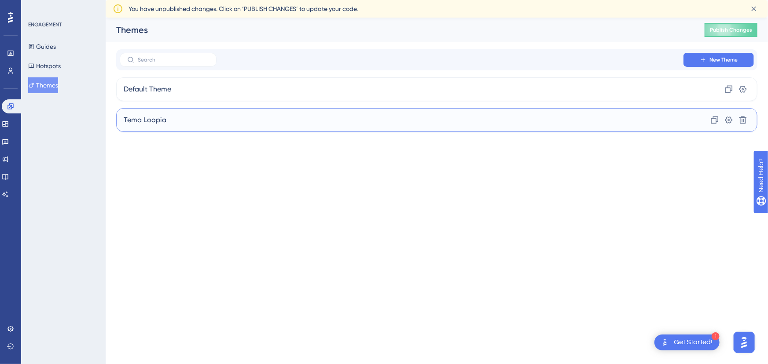
click at [165, 121] on span "Tema Loopia" at bounding box center [145, 120] width 43 height 11
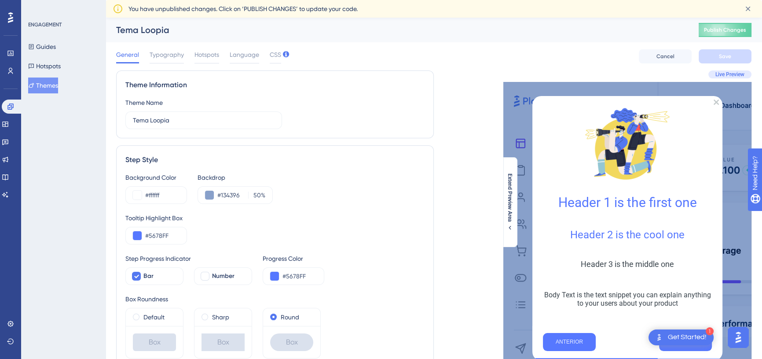
click at [187, 50] on div "General Typography Hotspots Language CSS" at bounding box center [198, 56] width 165 height 14
click at [175, 54] on span "Typography" at bounding box center [167, 54] width 34 height 11
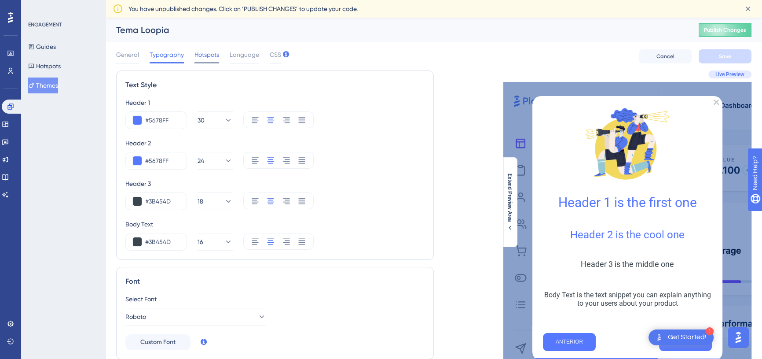
click at [212, 57] on span "Hotspots" at bounding box center [206, 54] width 25 height 11
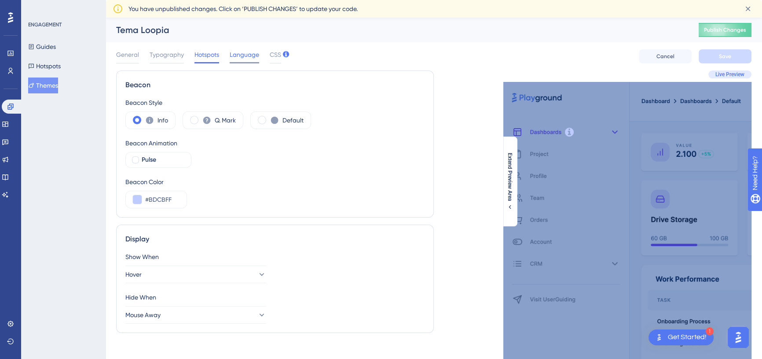
click at [241, 55] on span "Language" at bounding box center [244, 54] width 29 height 11
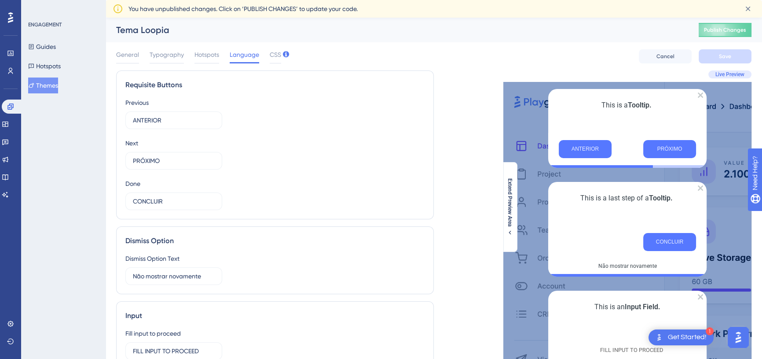
click at [142, 55] on div "General Typography Hotspots Language CSS" at bounding box center [198, 56] width 165 height 14
click at [135, 55] on span "General" at bounding box center [127, 54] width 23 height 11
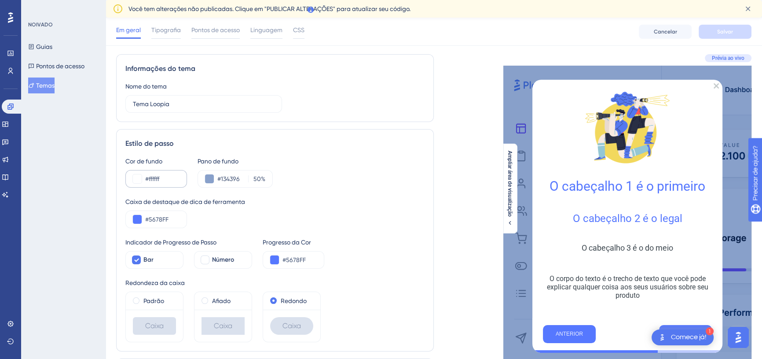
scroll to position [40, 0]
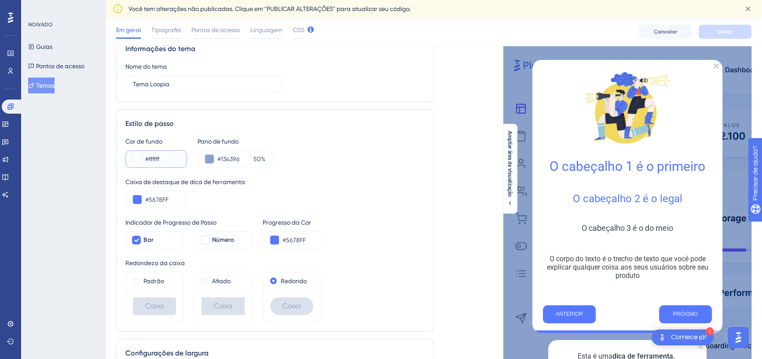
click at [164, 155] on input "#ffffff" at bounding box center [162, 159] width 34 height 11
click at [165, 198] on input "#5678FF" at bounding box center [162, 199] width 34 height 11
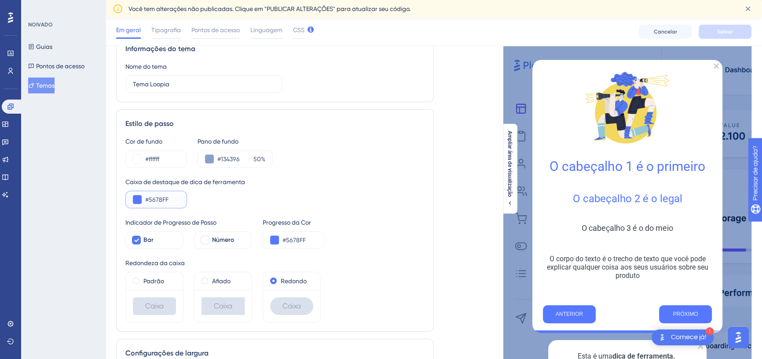
click at [165, 198] on input "#5678FF" at bounding box center [162, 199] width 34 height 11
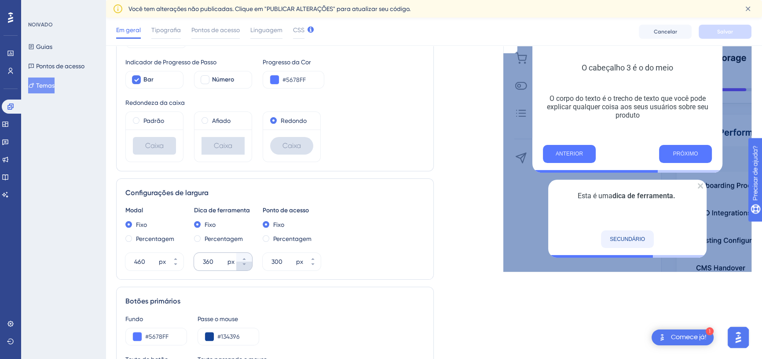
scroll to position [280, 0]
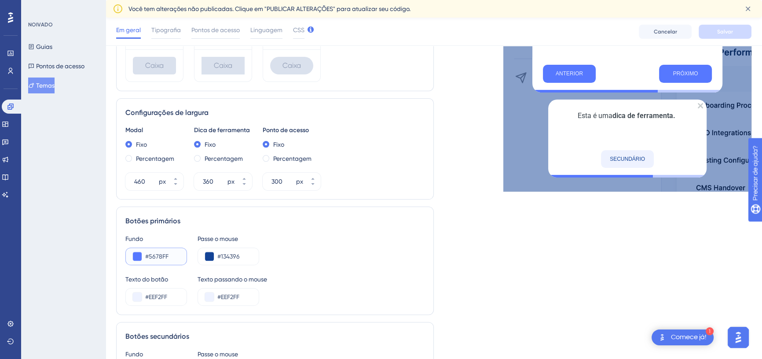
click at [169, 254] on input "#5678FF" at bounding box center [162, 256] width 34 height 11
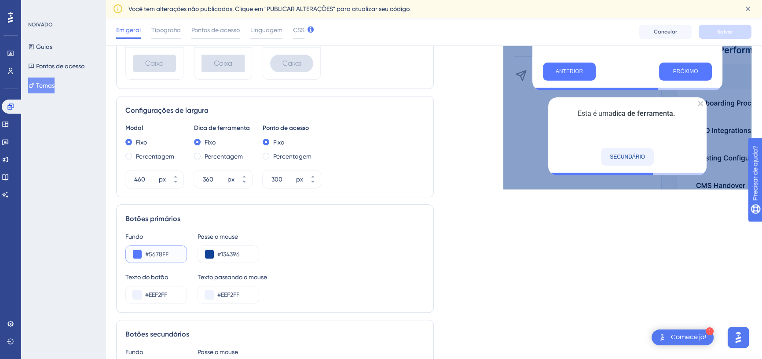
scroll to position [320, 0]
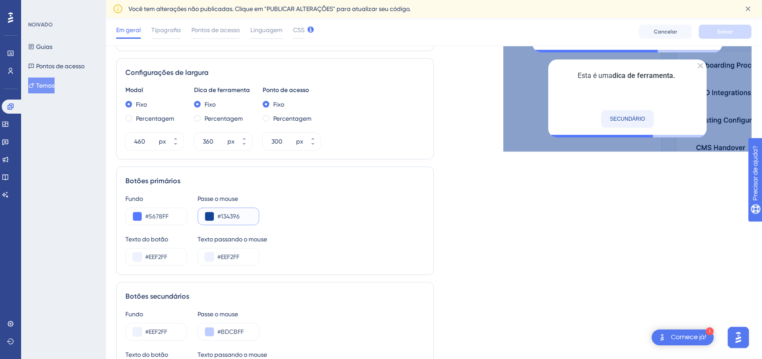
click at [222, 216] on input "#134396" at bounding box center [234, 216] width 34 height 11
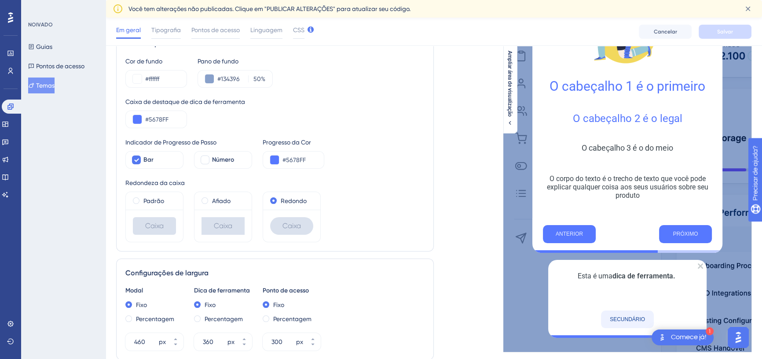
scroll to position [40, 0]
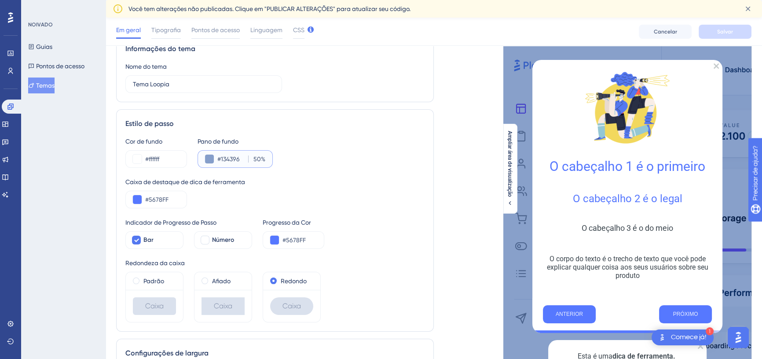
click at [234, 159] on input "#134396" at bounding box center [230, 159] width 27 height 11
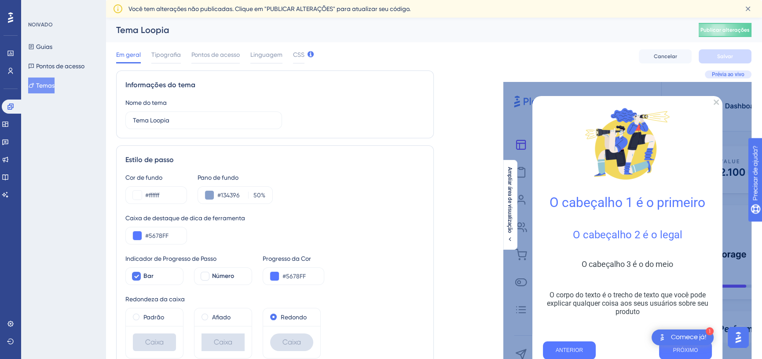
click at [235, 220] on font "Caixa de destaque de dica de ferramenta" at bounding box center [185, 217] width 120 height 7
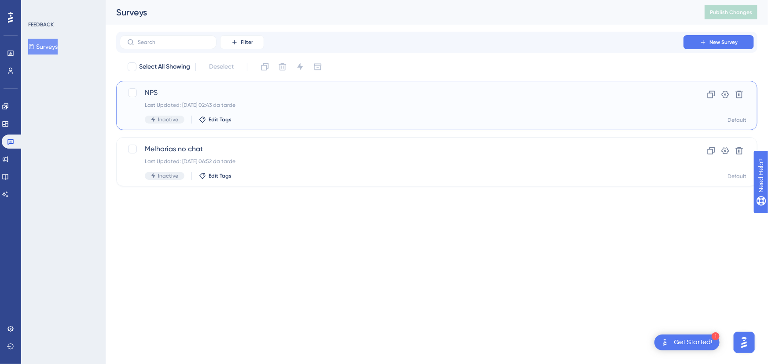
click at [177, 96] on span "NPS" at bounding box center [401, 93] width 513 height 11
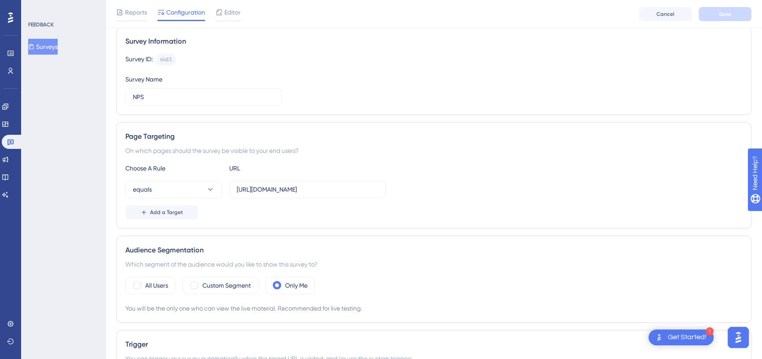
scroll to position [80, 0]
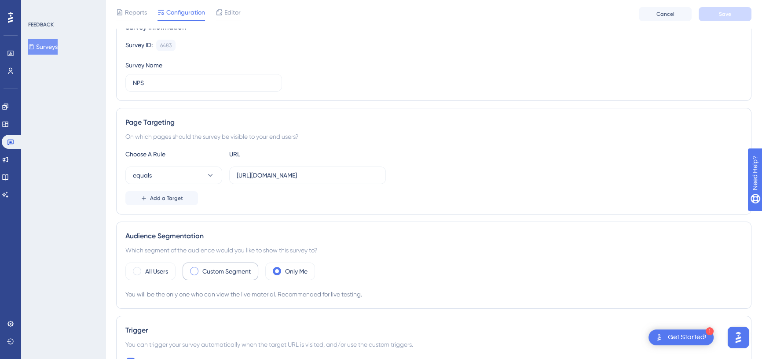
click at [220, 271] on label "Custom Segment" at bounding box center [226, 271] width 48 height 11
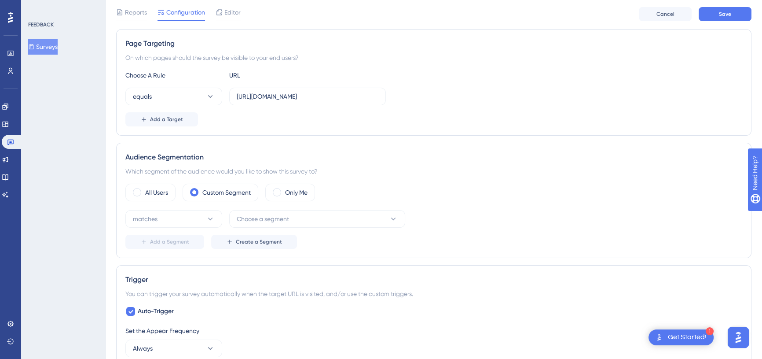
scroll to position [160, 0]
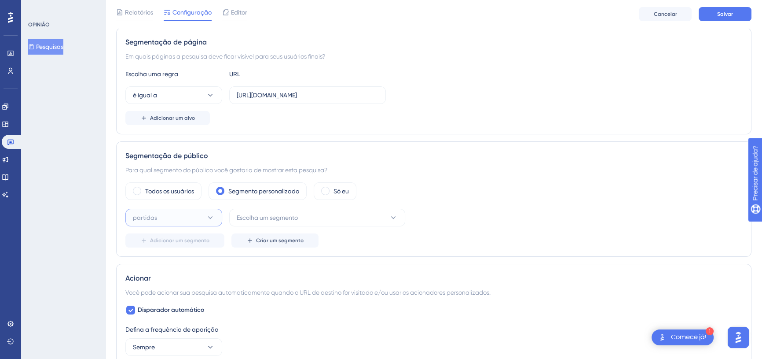
click at [211, 211] on button "partidas" at bounding box center [173, 218] width 97 height 18
click at [173, 245] on div "partidas partidas" at bounding box center [173, 244] width 71 height 18
click at [391, 216] on icon at bounding box center [393, 217] width 5 height 3
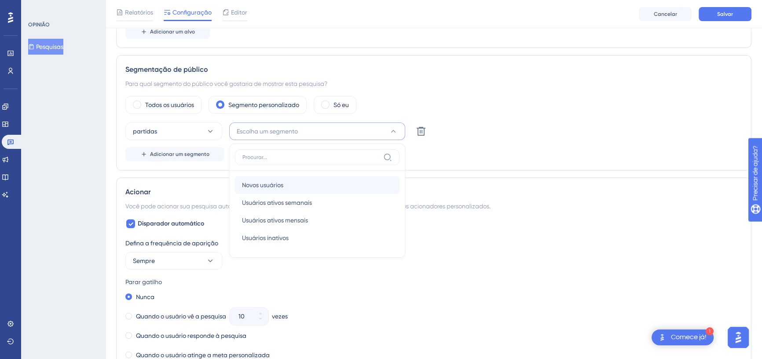
scroll to position [227, 0]
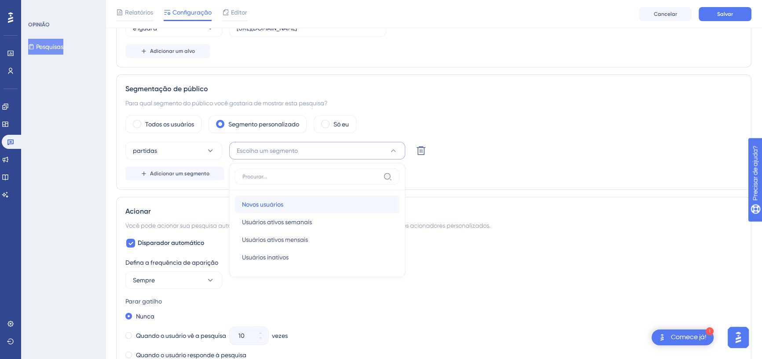
click at [304, 201] on div "Novos usuários Novos usuários" at bounding box center [317, 204] width 150 height 18
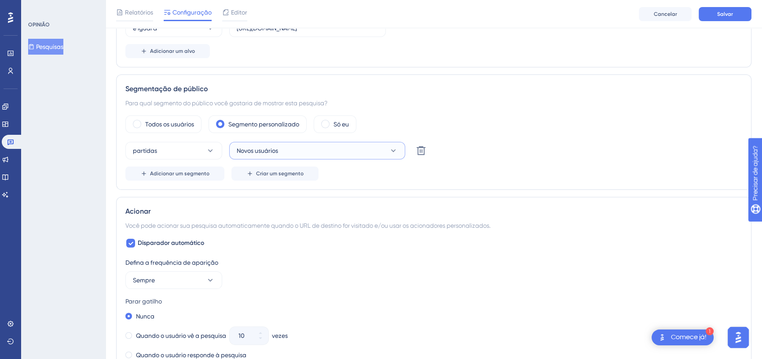
click at [327, 149] on button "Novos usuários" at bounding box center [317, 151] width 176 height 18
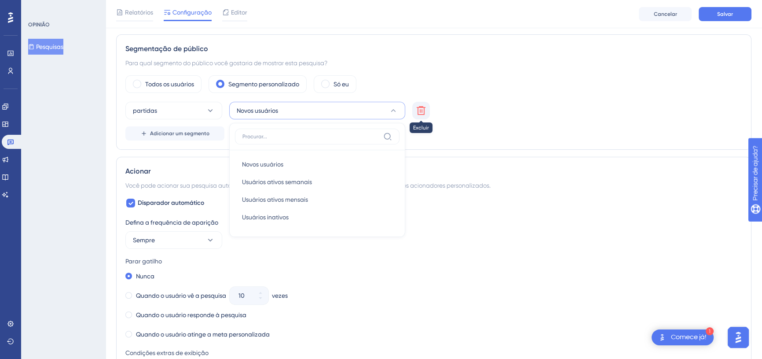
click at [422, 109] on icon at bounding box center [421, 110] width 11 height 11
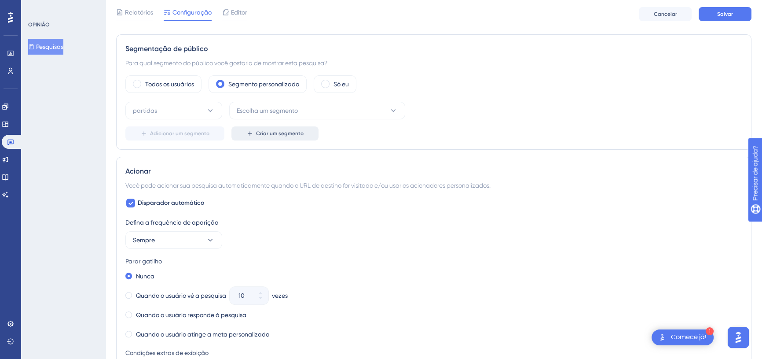
click at [295, 132] on font "Criar um segmento" at bounding box center [280, 133] width 48 height 6
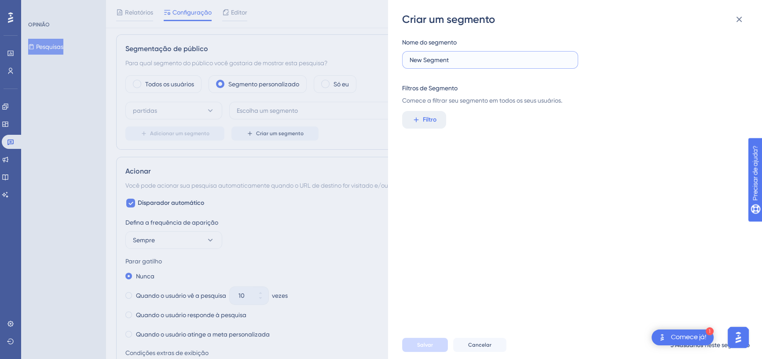
click at [494, 62] on input "New Segment" at bounding box center [490, 60] width 161 height 10
drag, startPoint x: 493, startPoint y: 61, endPoint x: 411, endPoint y: 66, distance: 82.0
click at [411, 66] on label "New Segment" at bounding box center [490, 60] width 176 height 18
click at [411, 65] on input "New Segment" at bounding box center [490, 60] width 161 height 10
click at [419, 64] on input "Teste" at bounding box center [490, 60] width 161 height 10
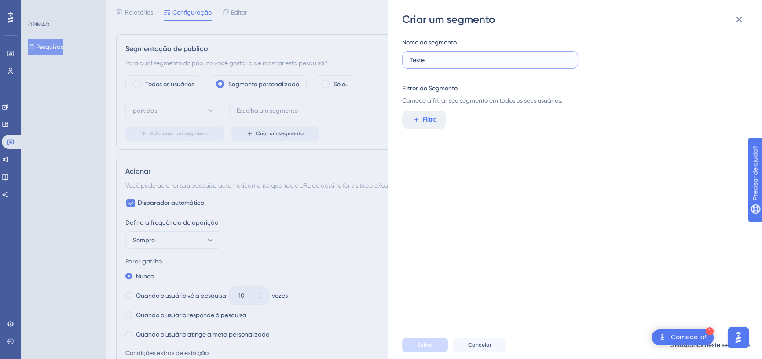
click at [419, 64] on input "Teste" at bounding box center [490, 60] width 161 height 10
type input "Validação"
click at [425, 123] on font "Filtro" at bounding box center [430, 119] width 14 height 7
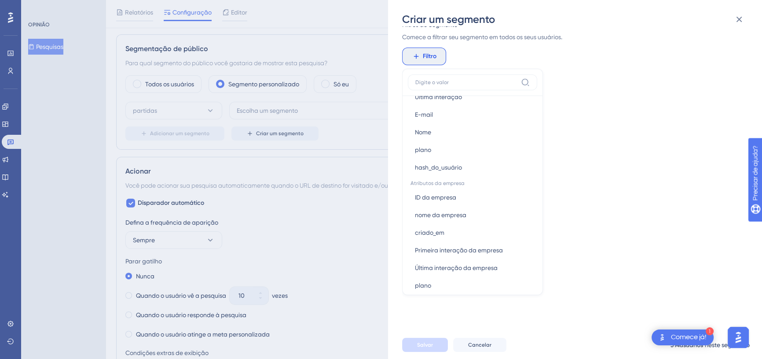
scroll to position [480, 0]
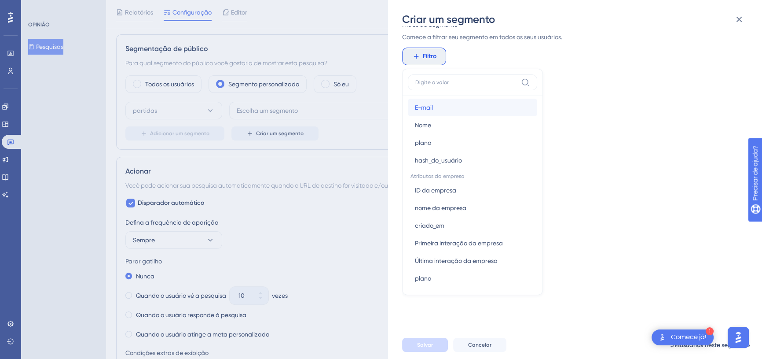
click at [439, 112] on button "E-mail E-mail" at bounding box center [472, 108] width 129 height 18
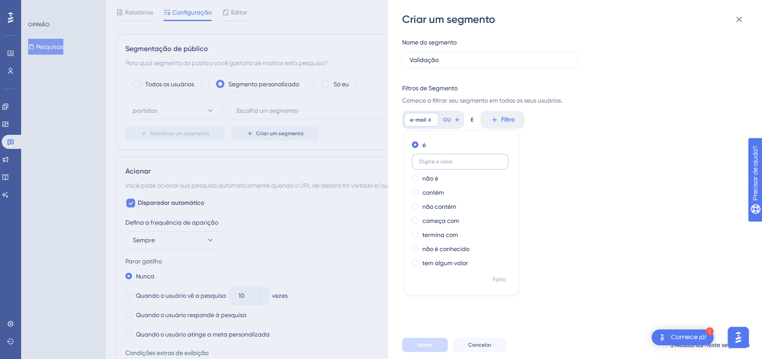
click at [445, 165] on label at bounding box center [460, 162] width 97 height 16
click at [445, 165] on input "text" at bounding box center [460, 161] width 82 height 6
type input "thainara.franca@loopia.com.br"
click at [488, 163] on input "thainara.franca@loopia.com.br" at bounding box center [460, 161] width 82 height 6
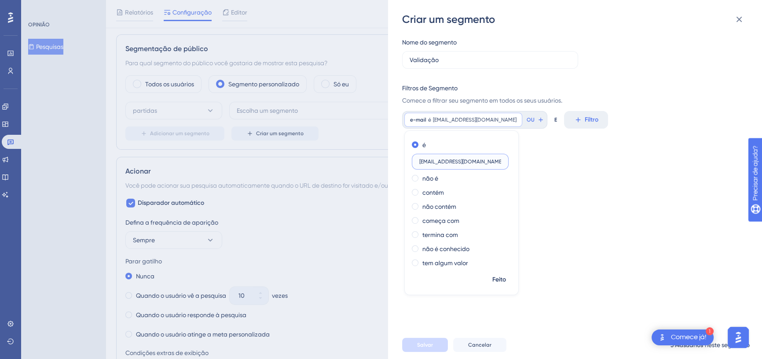
click at [488, 163] on input "thainara.franca@loopia.com.br" at bounding box center [460, 161] width 82 height 6
type input "thainara.franca@loopia.com.br"
click at [498, 277] on font "Feito" at bounding box center [499, 278] width 14 height 7
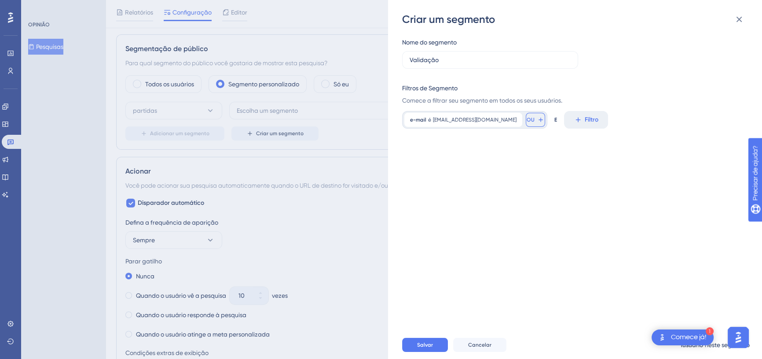
click at [537, 120] on icon at bounding box center [540, 119] width 7 height 7
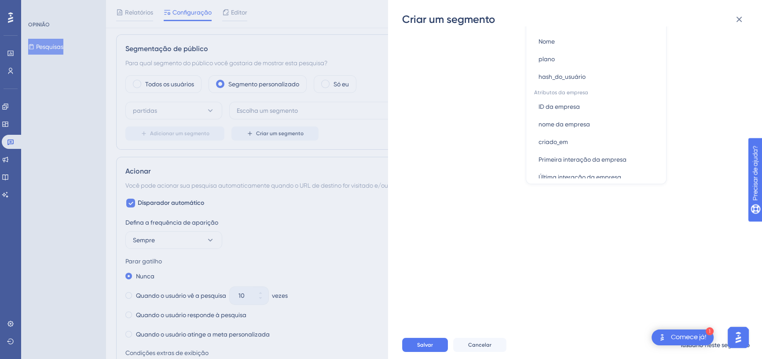
scroll to position [400, 0]
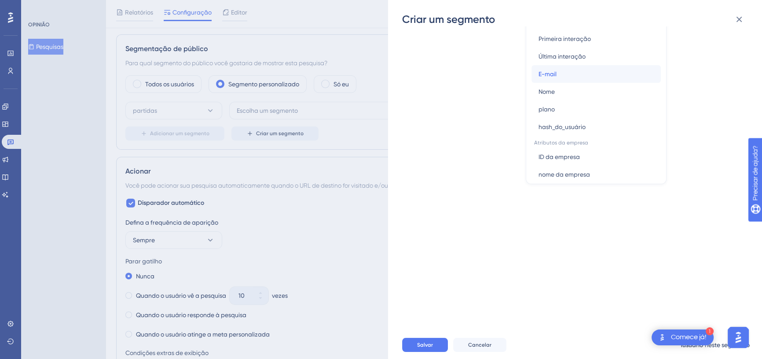
click at [549, 74] on button "E-mail E-mail" at bounding box center [595, 74] width 129 height 18
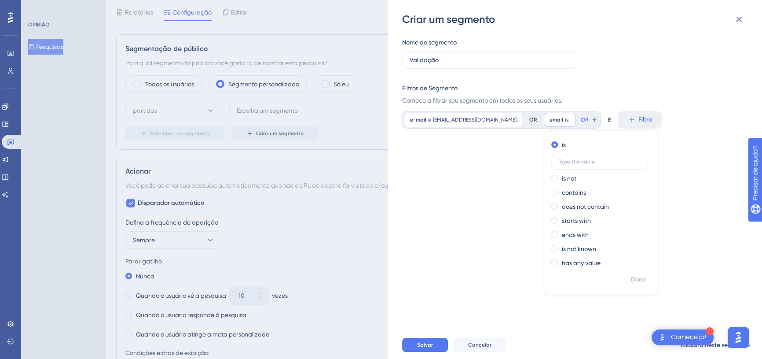
scroll to position [0, 0]
click at [564, 161] on input "text" at bounding box center [600, 161] width 82 height 6
paste input "anderson@loopia.com.br"
type input "anderson@loopia.com.br"
click at [632, 276] on font "Feito" at bounding box center [639, 278] width 14 height 7
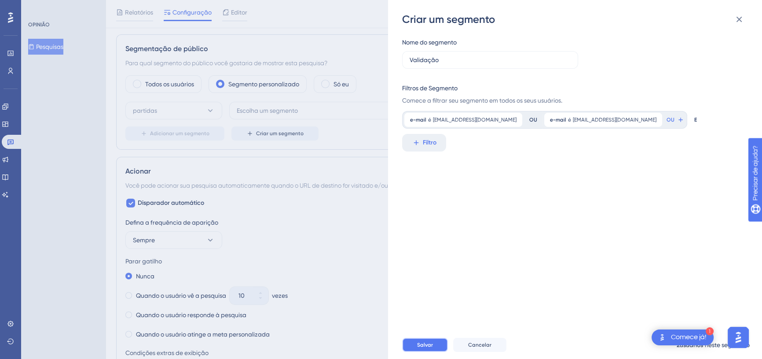
click at [417, 348] on font "Salvar" at bounding box center [425, 344] width 16 height 6
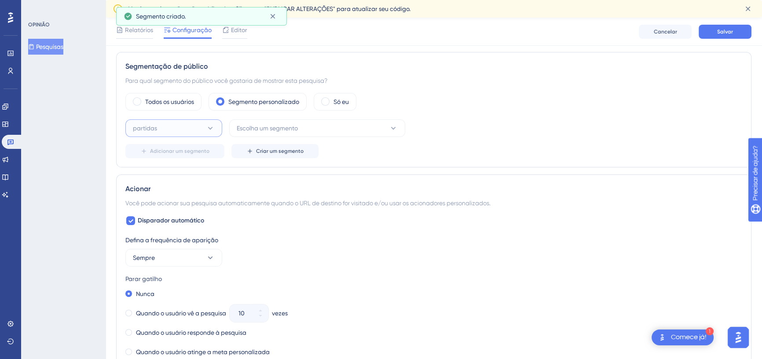
click at [213, 124] on icon at bounding box center [210, 128] width 9 height 9
click at [183, 150] on div "partidas partidas" at bounding box center [173, 155] width 71 height 18
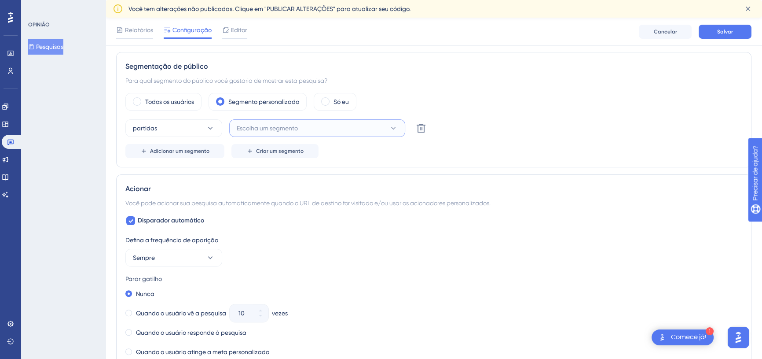
click at [396, 124] on icon at bounding box center [393, 128] width 9 height 9
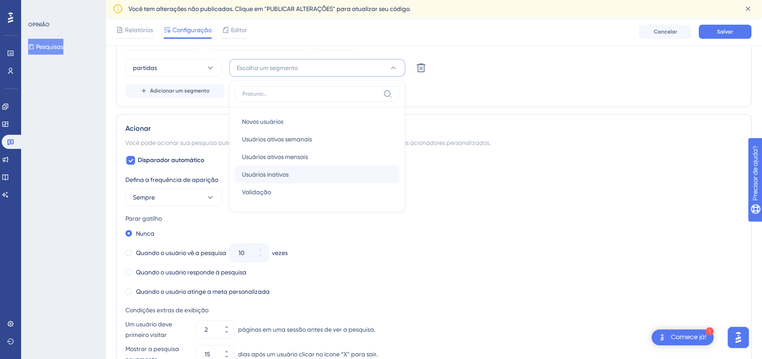
scroll to position [293, 0]
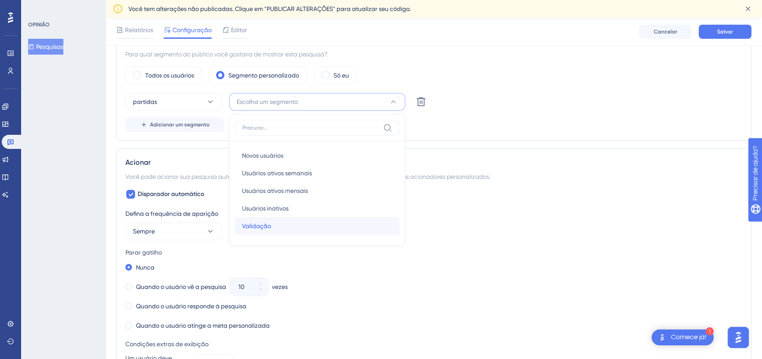
click at [271, 221] on div "Validação Validação" at bounding box center [317, 226] width 150 height 18
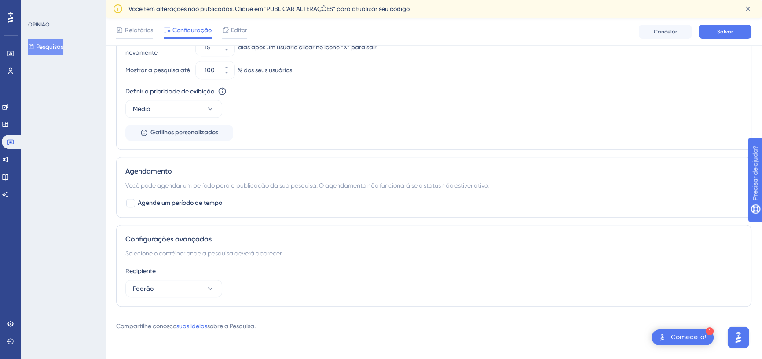
scroll to position [637, 0]
click at [713, 33] on button "Salvar" at bounding box center [725, 32] width 53 height 14
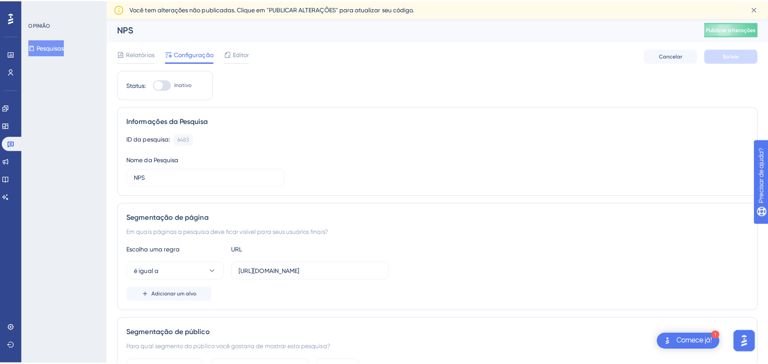
scroll to position [0, 0]
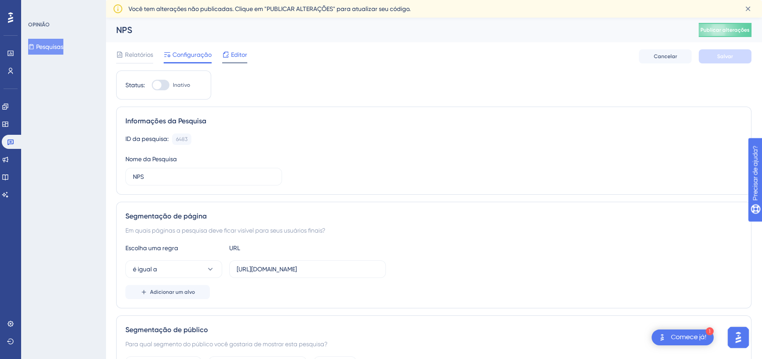
click at [237, 59] on span "Editor" at bounding box center [239, 54] width 16 height 11
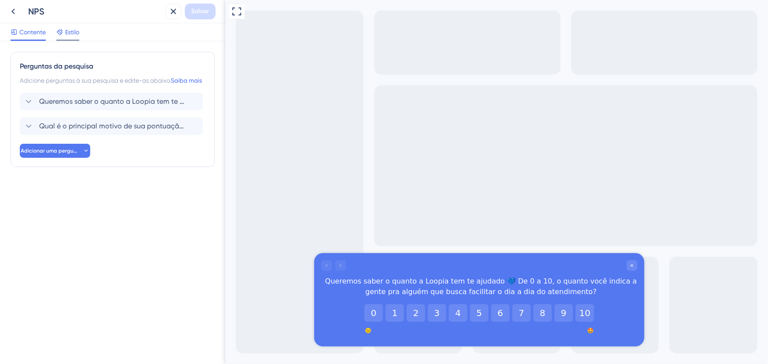
click at [71, 35] on font "Estilo" at bounding box center [72, 32] width 14 height 7
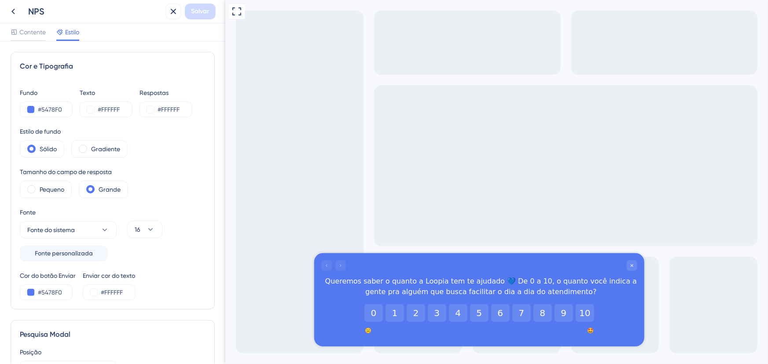
click at [54, 69] on font "Cor e Tipografia" at bounding box center [46, 66] width 53 height 8
click at [83, 149] on span at bounding box center [83, 149] width 8 height 8
click at [90, 146] on input "radio" at bounding box center [90, 146] width 0 height 0
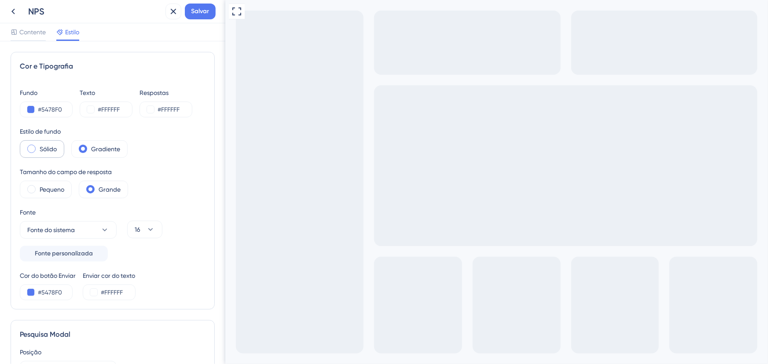
click at [45, 150] on font "Sólido" at bounding box center [48, 149] width 17 height 7
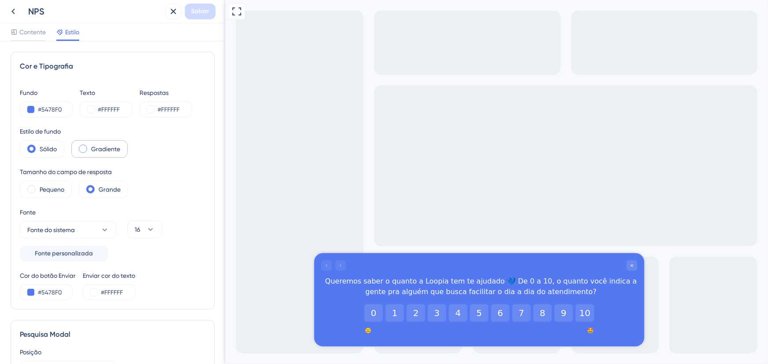
click at [91, 147] on font "Gradiente" at bounding box center [105, 149] width 29 height 7
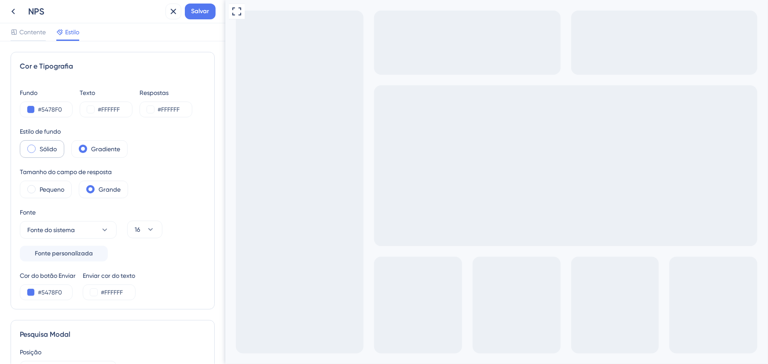
click at [48, 148] on font "Sólido" at bounding box center [48, 149] width 17 height 7
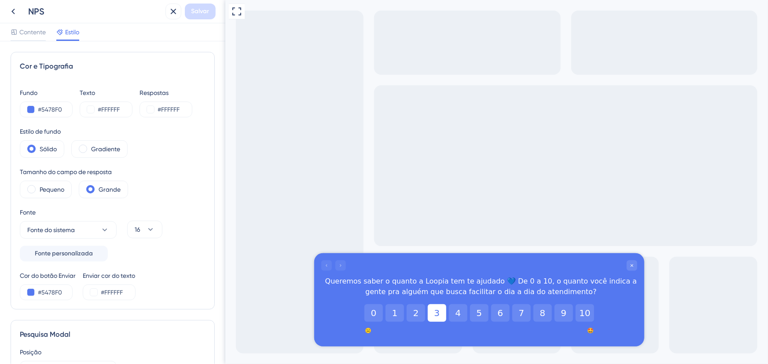
click at [445, 309] on button "3" at bounding box center [436, 313] width 18 height 18
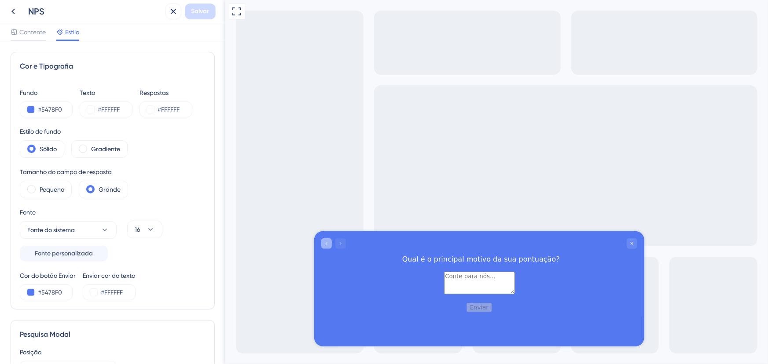
click at [325, 243] on icon "Go to Question 1" at bounding box center [325, 243] width 5 height 5
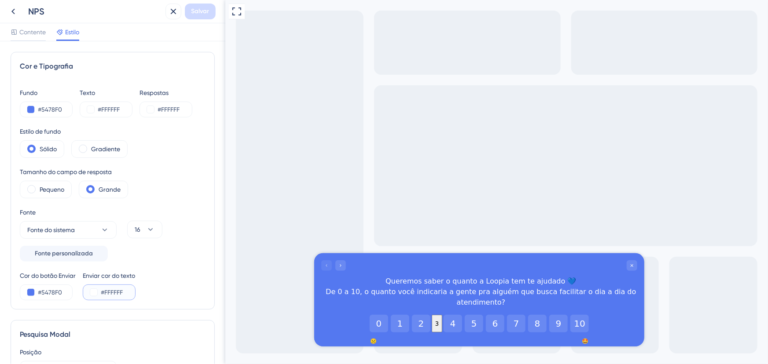
click at [105, 291] on input "#FFFFFF" at bounding box center [119, 292] width 36 height 11
paste input "13439"
type input "#13439"
click at [148, 291] on div "Cor do botão Enviar #5478F0 Enviar cor do texto #13439" at bounding box center [113, 286] width 186 height 30
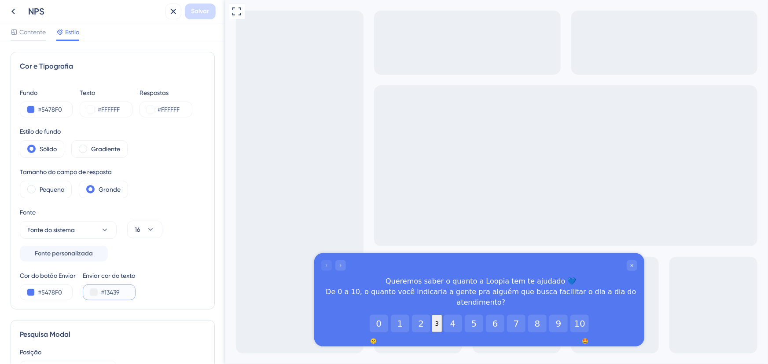
click at [122, 290] on input "#13439" at bounding box center [119, 292] width 36 height 11
click at [179, 9] on button at bounding box center [173, 12] width 16 height 16
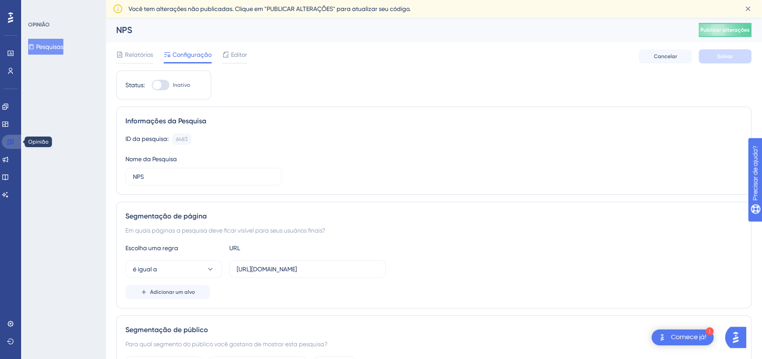
click at [16, 138] on link at bounding box center [12, 142] width 21 height 14
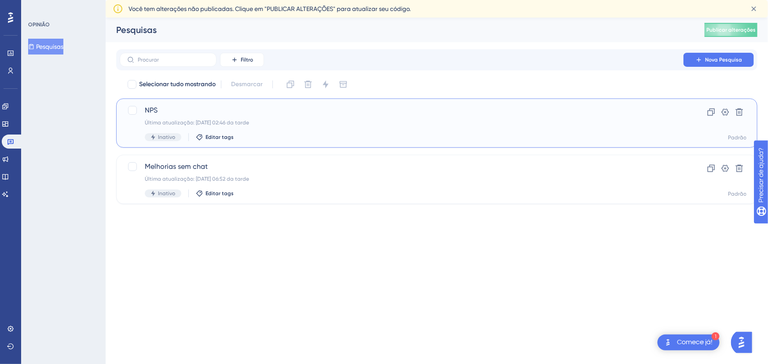
click at [202, 121] on font "Última atualização: 09.10.2025 02:46 da tarde" at bounding box center [197, 123] width 104 height 6
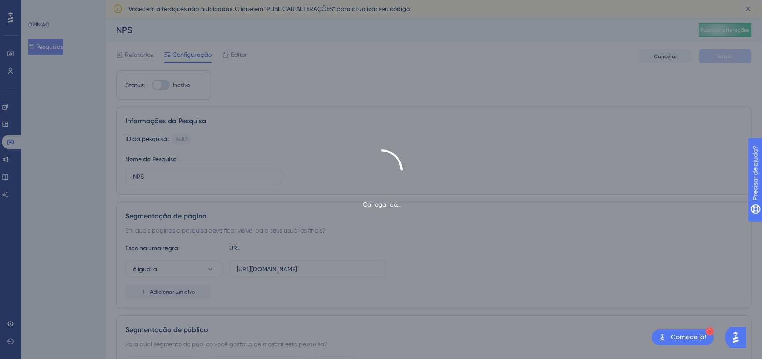
click at [234, 51] on div "Carregando..." at bounding box center [381, 179] width 762 height 359
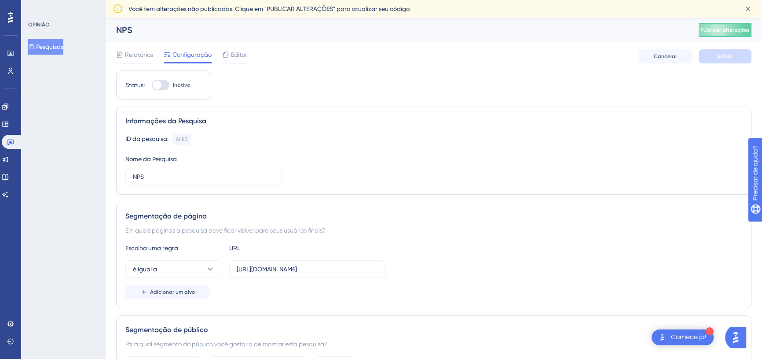
click at [51, 42] on font "Pesquisas" at bounding box center [49, 46] width 27 height 11
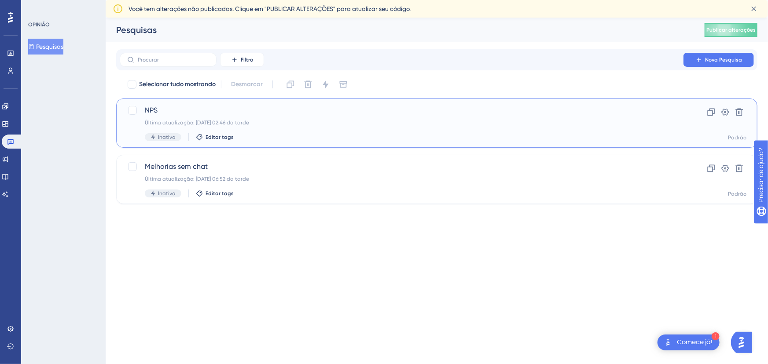
click at [209, 118] on div "NPS Última atualização: 09.10.2025 02:46 da tarde Inativo Editar tags" at bounding box center [401, 123] width 513 height 36
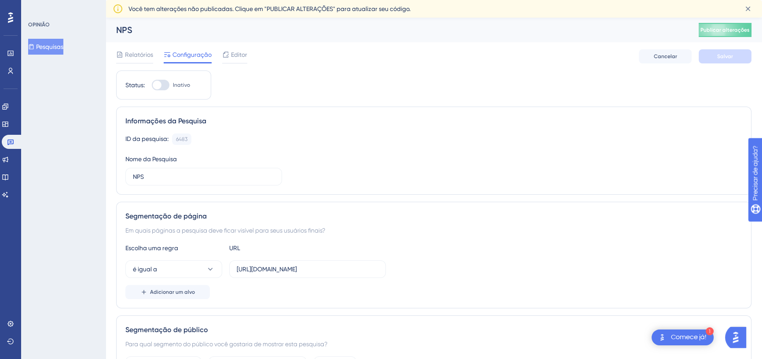
click at [62, 44] on font "Pesquisas" at bounding box center [49, 46] width 27 height 7
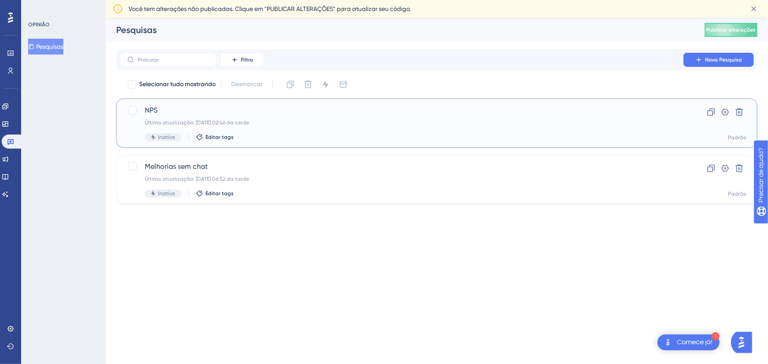
click at [263, 112] on span "NPS" at bounding box center [401, 110] width 513 height 11
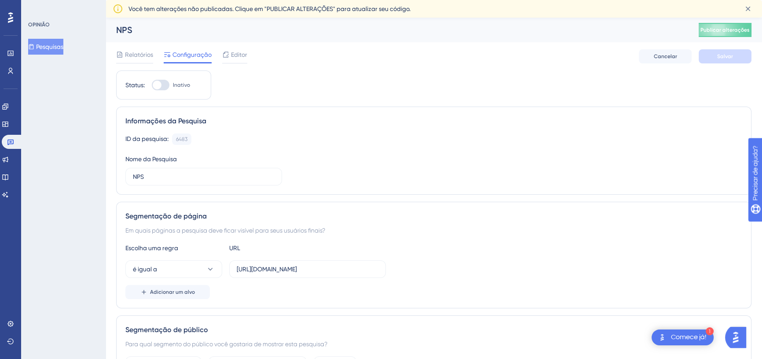
click at [57, 49] on font "Pesquisas" at bounding box center [49, 46] width 27 height 7
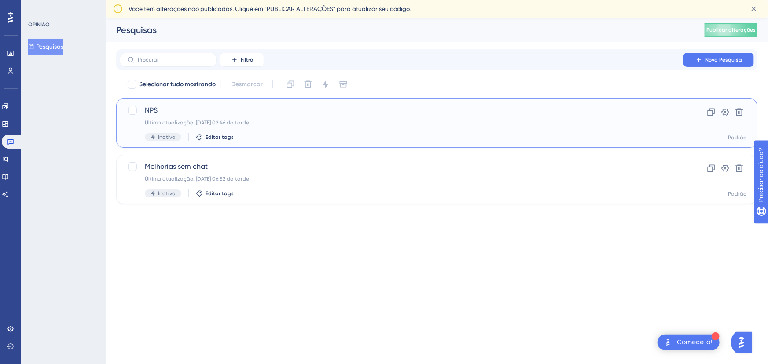
click at [208, 118] on div "NPS Última atualização: 09.10.2025 02:46 da tarde Inativo Editar tags" at bounding box center [401, 123] width 513 height 36
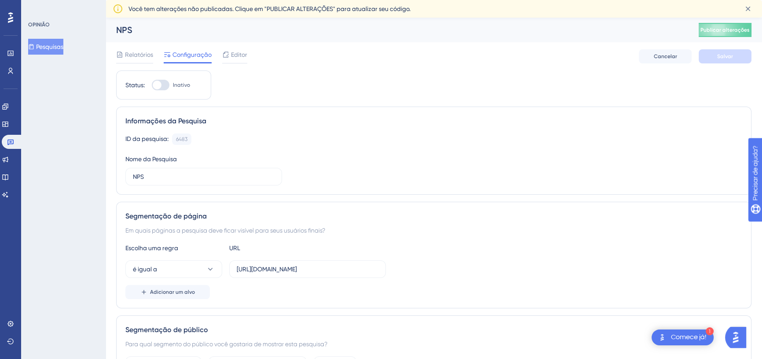
click at [241, 51] on font "Editor" at bounding box center [239, 54] width 16 height 7
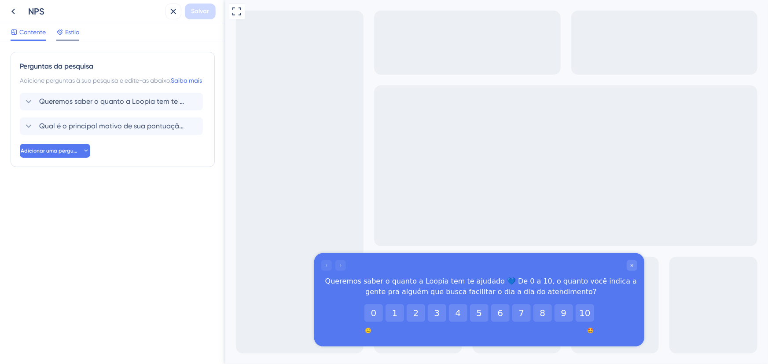
click at [75, 31] on font "Estilo" at bounding box center [72, 32] width 14 height 7
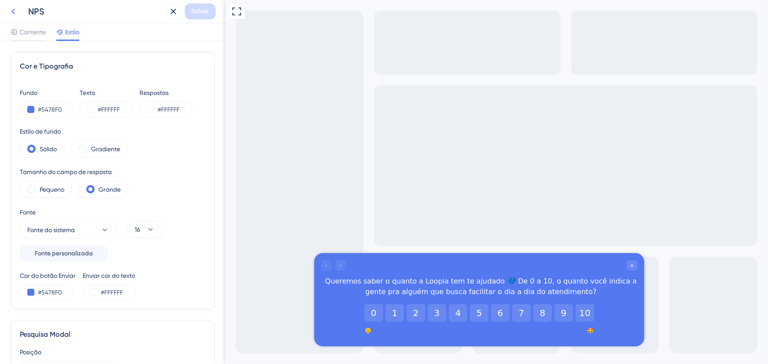
click at [12, 11] on icon at bounding box center [13, 12] width 4 height 6
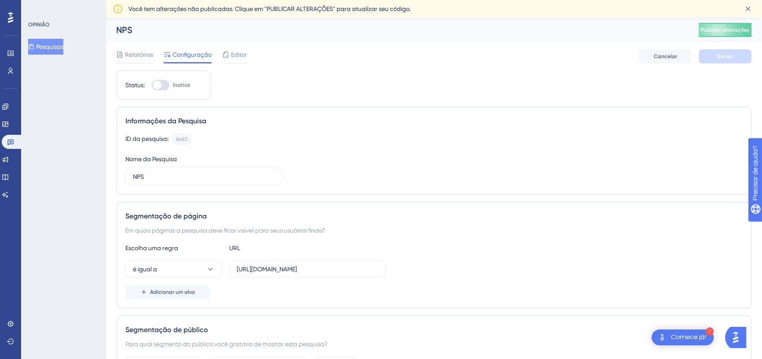
click at [59, 47] on font "Pesquisas" at bounding box center [49, 46] width 27 height 7
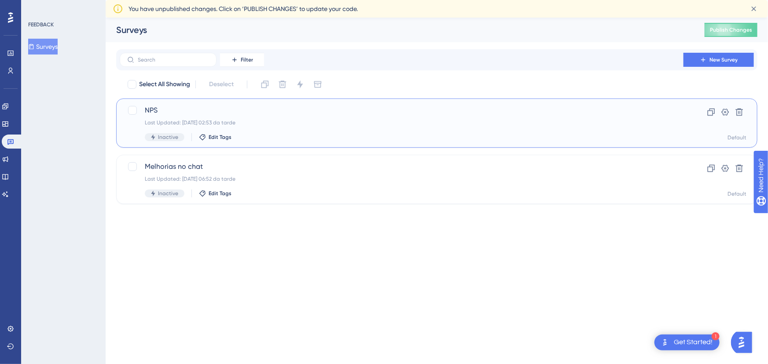
click at [195, 123] on div "Last Updated: 09.10.2025 02:53 da tarde" at bounding box center [401, 122] width 513 height 7
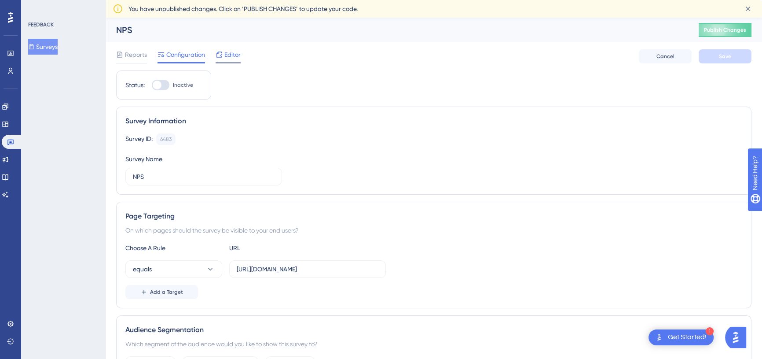
click at [227, 57] on span "Editor" at bounding box center [232, 54] width 16 height 11
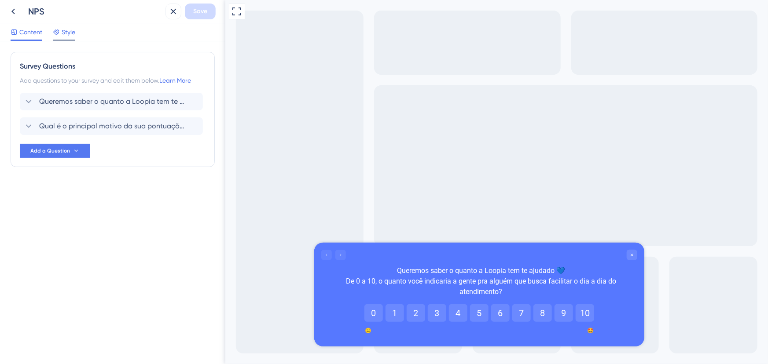
click at [75, 33] on span "Style" at bounding box center [69, 32] width 14 height 11
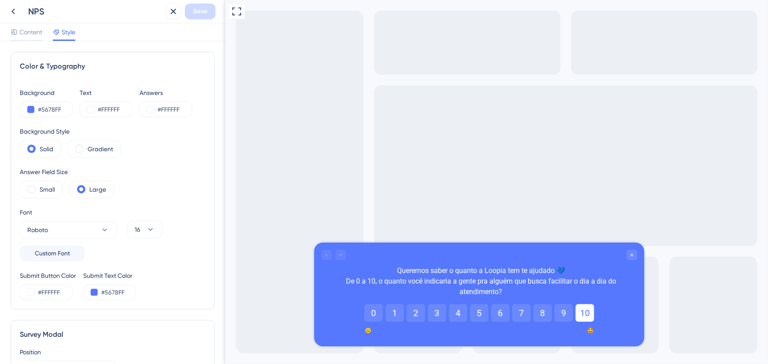
click at [581, 311] on button "10" at bounding box center [584, 313] width 18 height 18
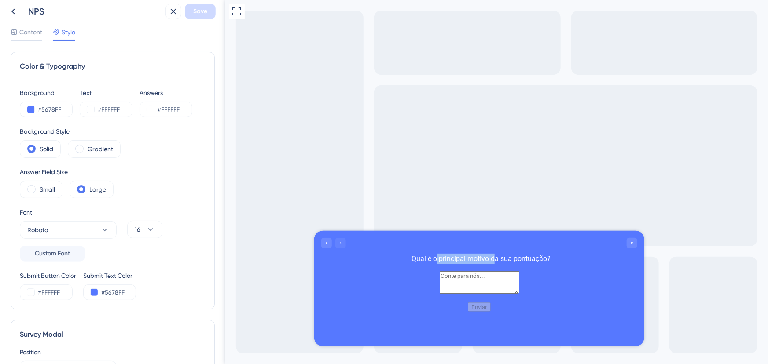
drag, startPoint x: 436, startPoint y: 256, endPoint x: 494, endPoint y: 256, distance: 59.0
click at [494, 256] on div "Qual é o principal motivo da sua pontuação?" at bounding box center [480, 258] width 312 height 11
click at [494, 255] on div "Qual é o principal motivo da sua pontuação?" at bounding box center [480, 258] width 312 height 11
click at [324, 239] on div "Go to Question 1" at bounding box center [326, 243] width 11 height 11
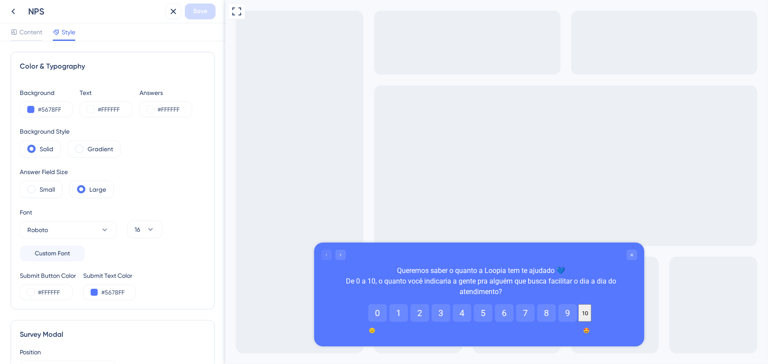
click at [426, 273] on div "Queremos saber o quanto a Loopia tem te ajudado 💙 De 0 a 10, o quanto você indi…" at bounding box center [480, 281] width 312 height 32
click at [28, 30] on span "Content" at bounding box center [30, 32] width 23 height 11
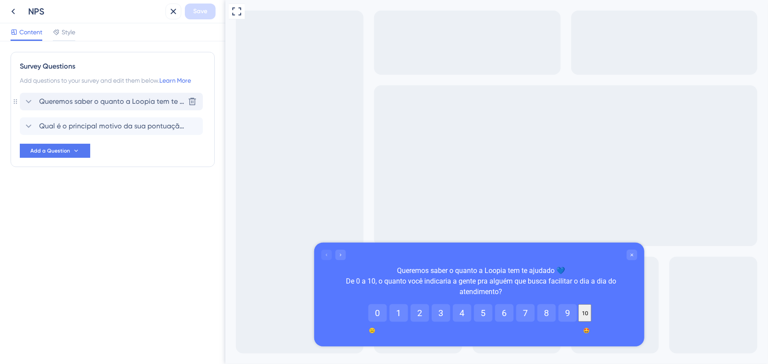
click at [81, 108] on div "Queremos saber o quanto a Loopia tem te ajudado 💙 De 0 a 10, o quanto você indi…" at bounding box center [111, 102] width 183 height 18
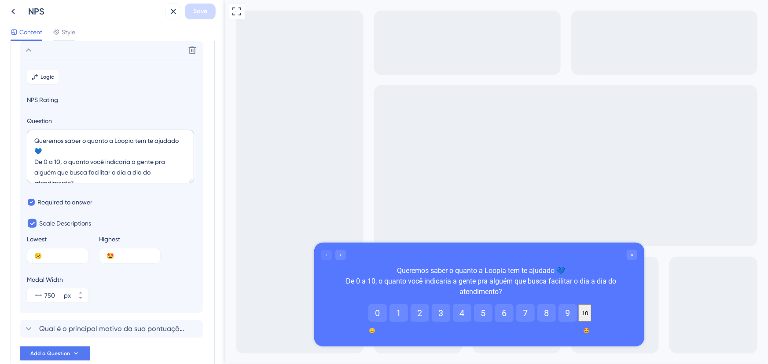
scroll to position [92, 0]
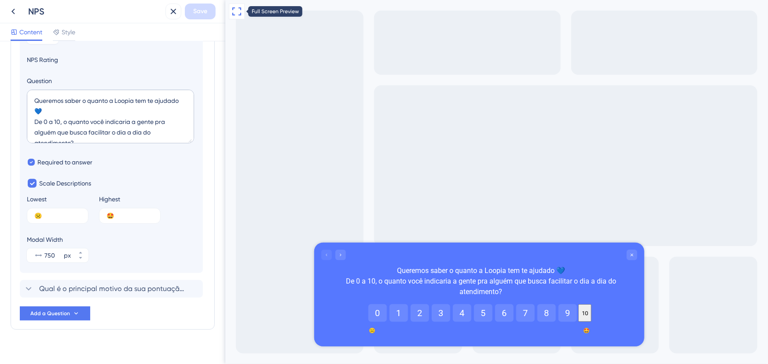
click at [238, 16] on icon at bounding box center [236, 11] width 11 height 11
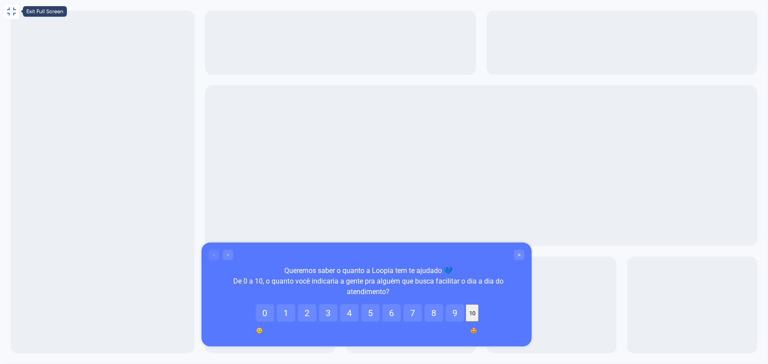
click at [16, 13] on icon at bounding box center [11, 11] width 11 height 11
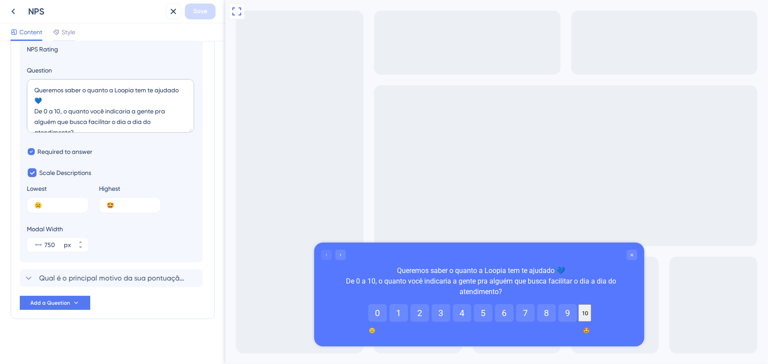
scroll to position [103, 0]
click at [114, 275] on span "Qual é o principal motivo da sua pontuação?" at bounding box center [111, 278] width 145 height 11
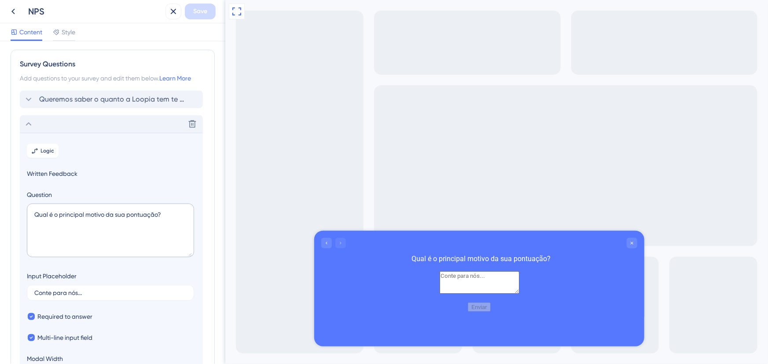
scroll to position [0, 0]
click at [66, 31] on span "Style" at bounding box center [69, 32] width 14 height 11
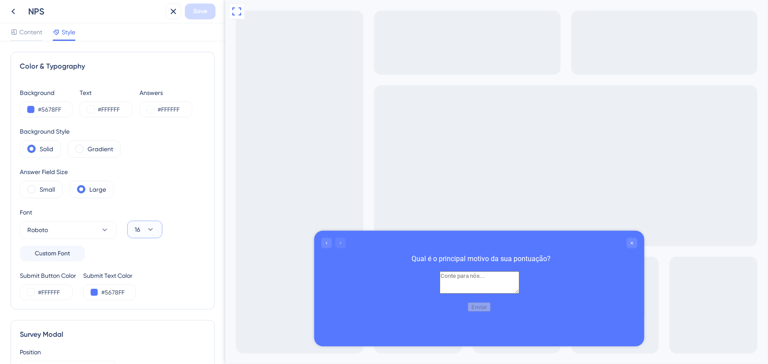
click at [150, 231] on icon at bounding box center [150, 229] width 9 height 9
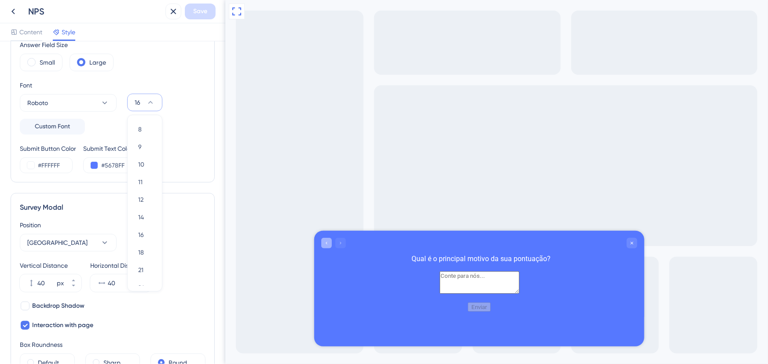
click at [327, 244] on icon "Go to Question 1" at bounding box center [325, 242] width 5 height 5
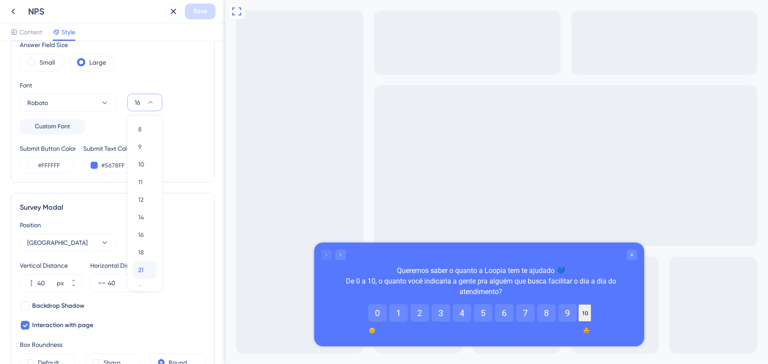
click at [142, 266] on span "21" at bounding box center [140, 270] width 5 height 11
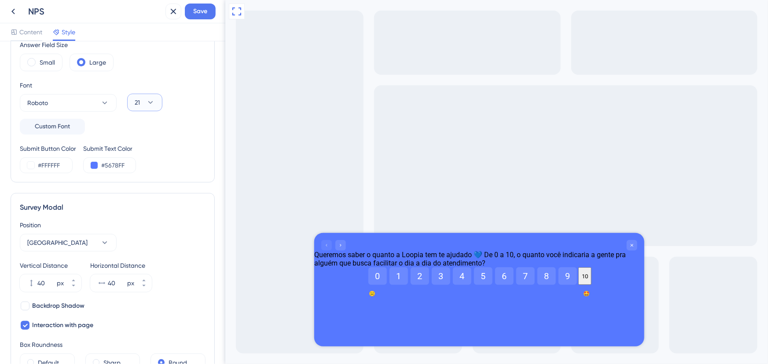
click at [155, 99] on button "21" at bounding box center [144, 103] width 35 height 18
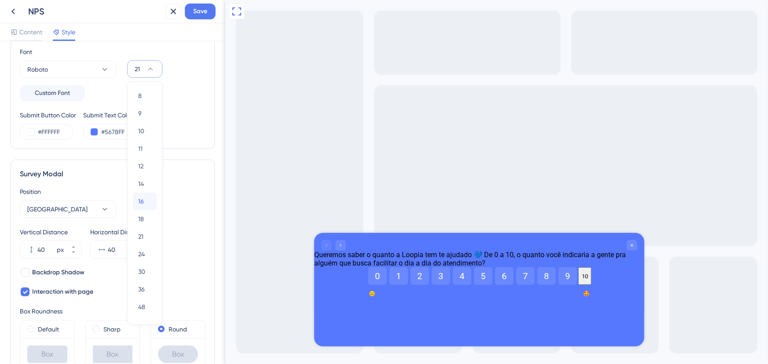
click at [140, 201] on span "16" at bounding box center [141, 201] width 6 height 11
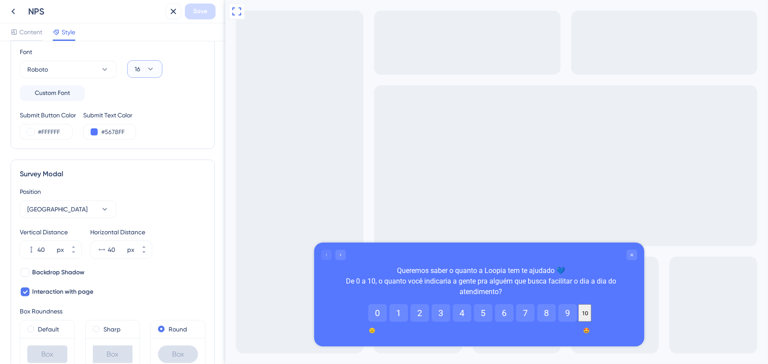
click at [150, 69] on icon at bounding box center [150, 69] width 9 height 9
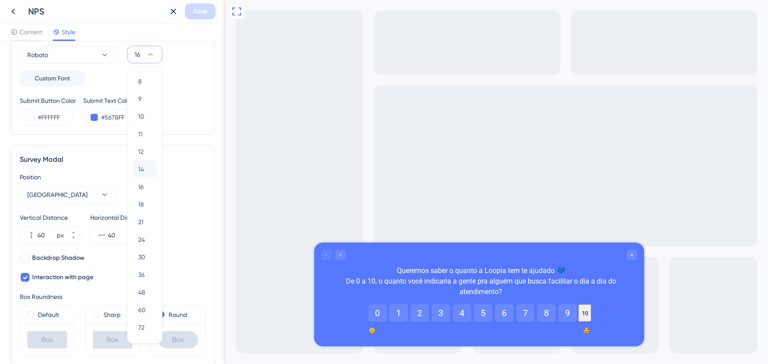
click at [141, 173] on span "14" at bounding box center [141, 169] width 6 height 11
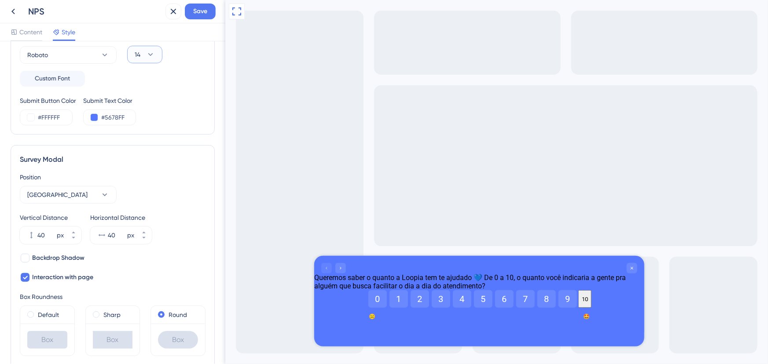
click at [154, 54] on icon at bounding box center [150, 54] width 9 height 9
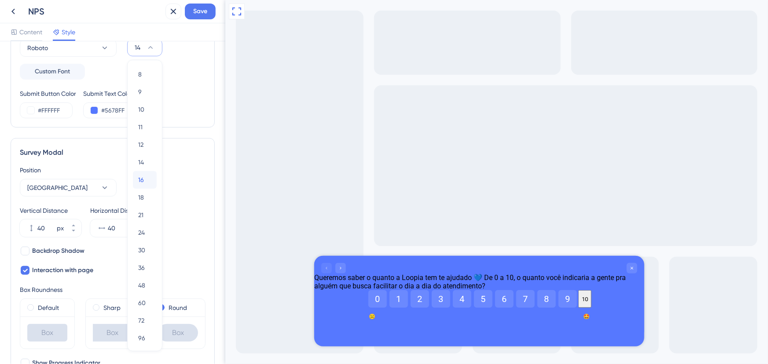
click at [144, 176] on div "16 16" at bounding box center [144, 180] width 13 height 18
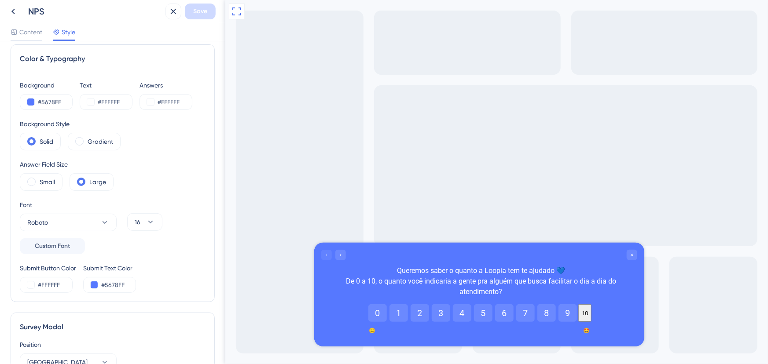
scroll to position [0, 0]
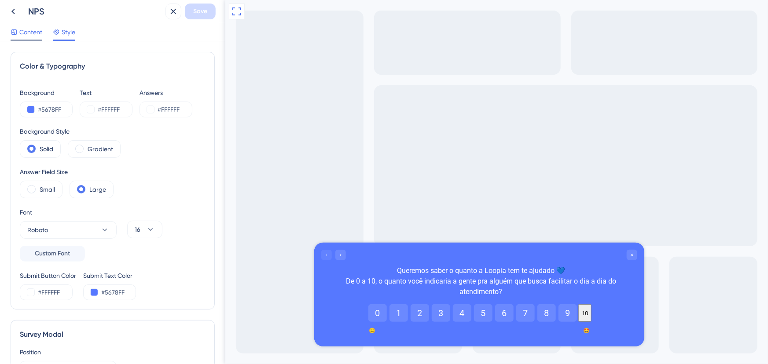
click at [36, 35] on span "Content" at bounding box center [30, 32] width 23 height 11
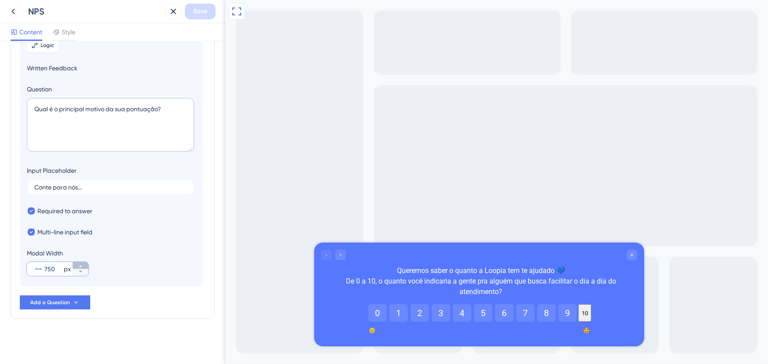
click at [82, 265] on icon at bounding box center [80, 266] width 5 height 5
click at [83, 265] on icon at bounding box center [80, 266] width 5 height 5
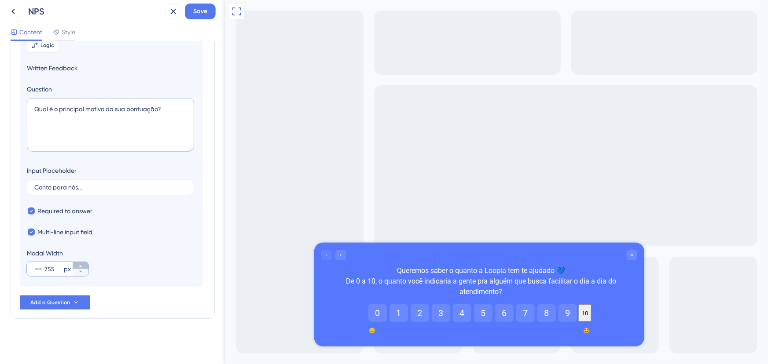
click at [83, 265] on icon at bounding box center [80, 266] width 5 height 5
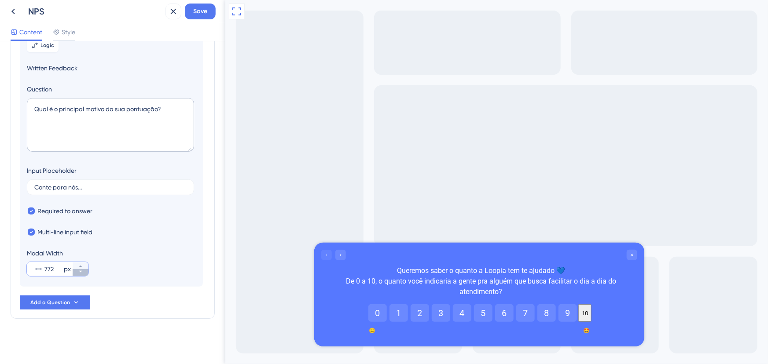
click at [81, 273] on icon at bounding box center [80, 271] width 5 height 5
click at [80, 273] on icon at bounding box center [80, 271] width 5 height 5
click at [80, 272] on icon at bounding box center [80, 271] width 5 height 5
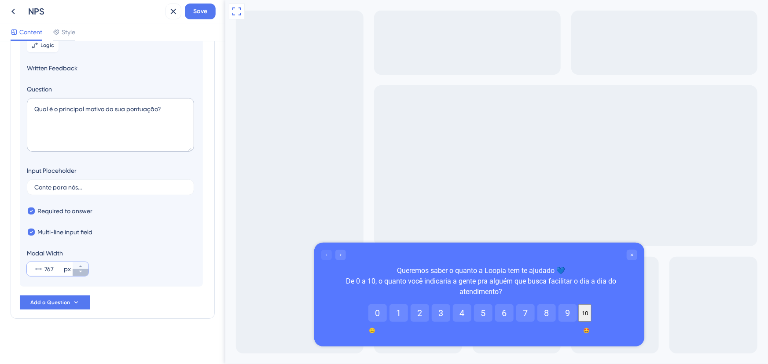
click at [80, 272] on icon at bounding box center [80, 271] width 5 height 5
click at [79, 272] on icon at bounding box center [80, 271] width 5 height 5
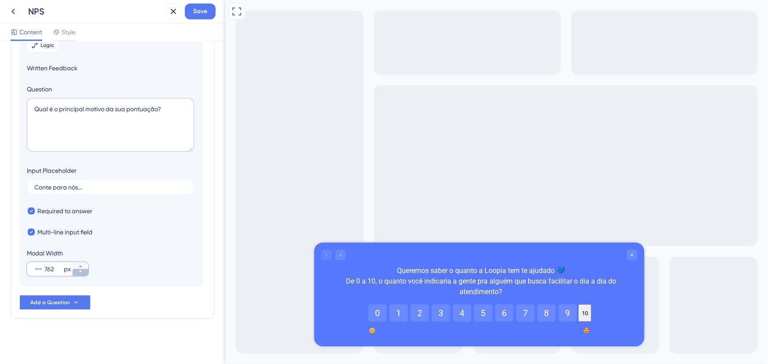
click at [79, 272] on icon at bounding box center [80, 271] width 5 height 5
click at [79, 271] on icon at bounding box center [80, 271] width 5 height 5
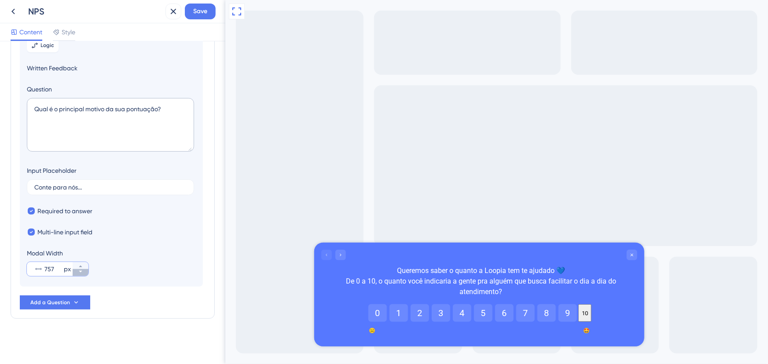
click at [79, 271] on icon at bounding box center [80, 271] width 5 height 5
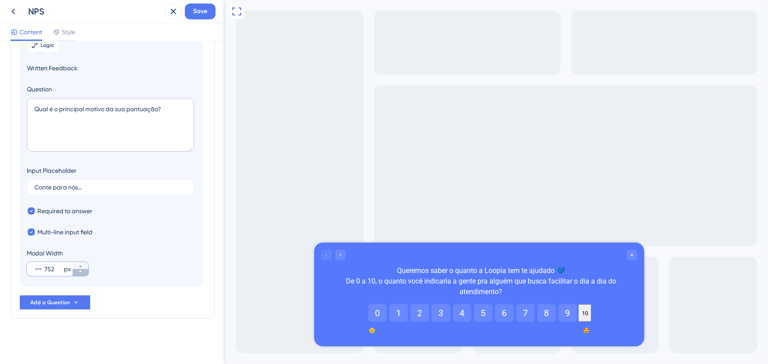
click at [79, 271] on icon at bounding box center [80, 271] width 5 height 5
type input "750"
click at [339, 251] on div "Go to Question 2" at bounding box center [340, 254] width 11 height 11
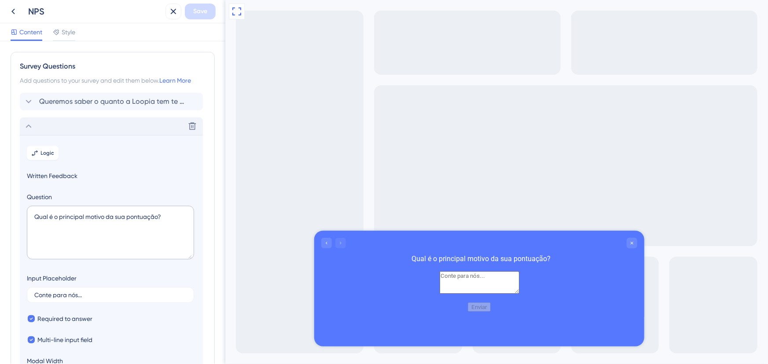
click at [31, 122] on icon at bounding box center [28, 126] width 11 height 11
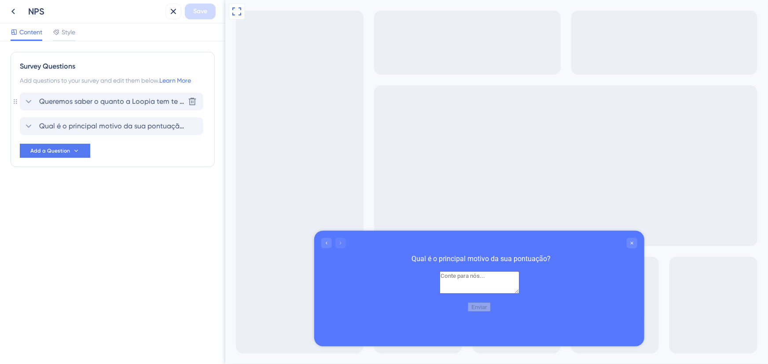
click at [57, 99] on span "Queremos saber o quanto a Loopia tem te ajudado 💙 De 0 a 10, o quanto você indi…" at bounding box center [111, 101] width 145 height 11
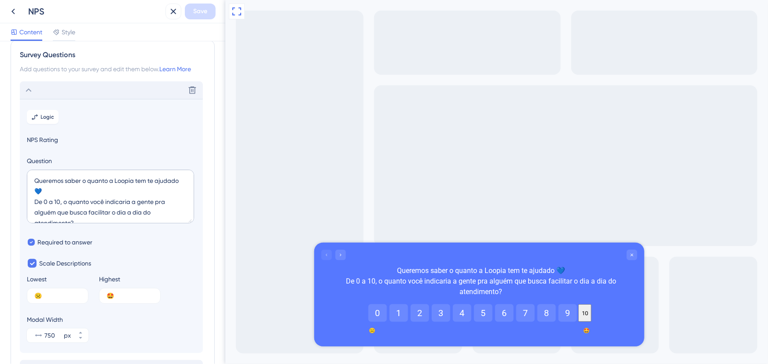
scroll to position [51, 0]
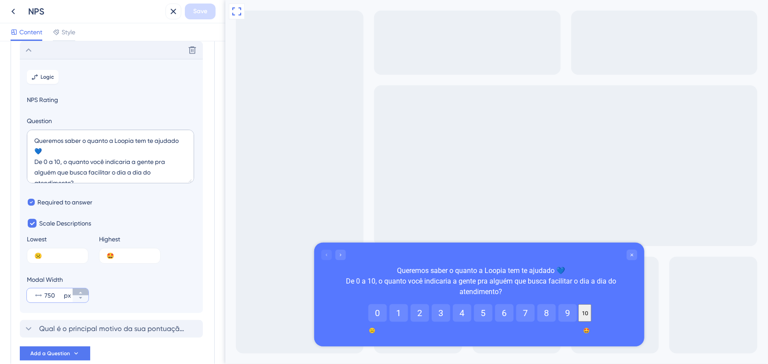
click at [80, 293] on icon at bounding box center [80, 293] width 3 height 2
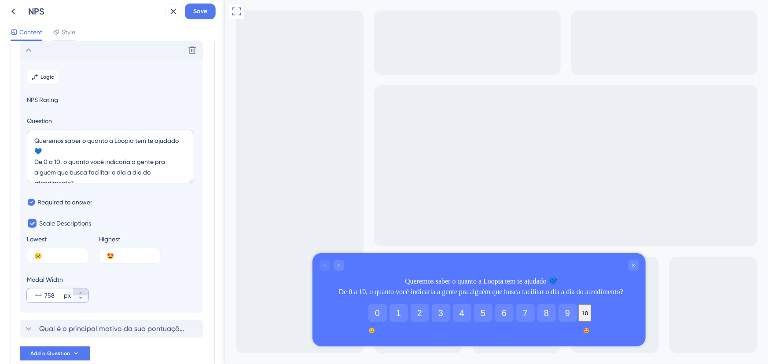
click at [80, 293] on icon at bounding box center [80, 293] width 3 height 2
type input "760"
click at [29, 52] on icon at bounding box center [28, 50] width 11 height 11
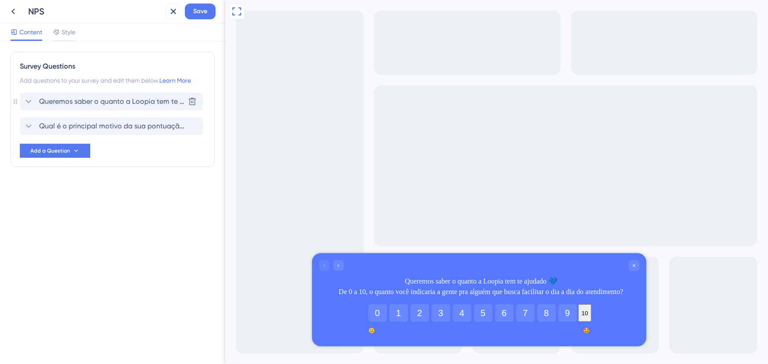
scroll to position [0, 0]
click at [61, 126] on span "Qual é o principal motivo da sua pontuação?" at bounding box center [111, 126] width 145 height 11
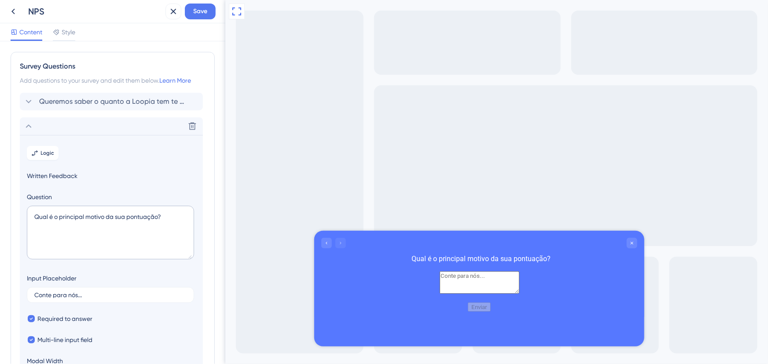
click at [31, 123] on icon at bounding box center [28, 126] width 11 height 11
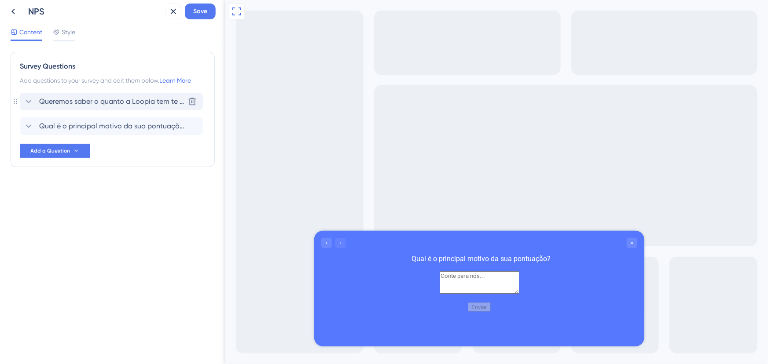
click at [70, 107] on div "Queremos saber o quanto a Loopia tem te ajudado 💙 De 0 a 10, o quanto você indi…" at bounding box center [111, 102] width 183 height 18
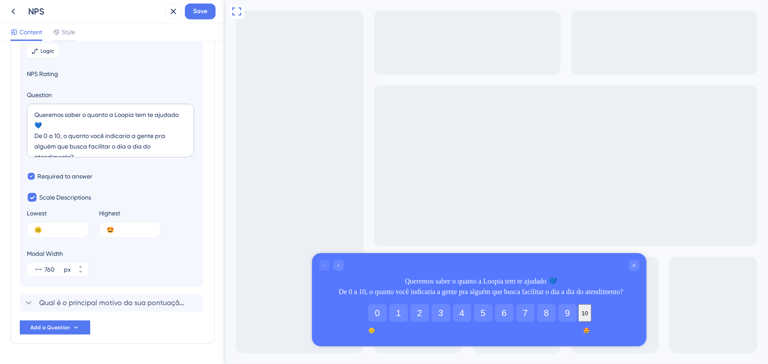
scroll to position [92, 0]
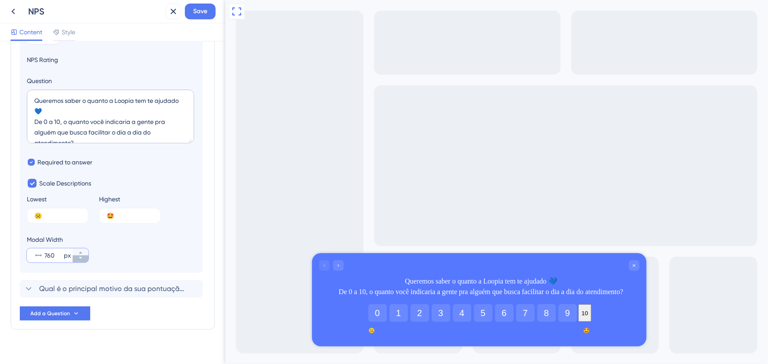
click at [82, 259] on icon at bounding box center [80, 258] width 5 height 5
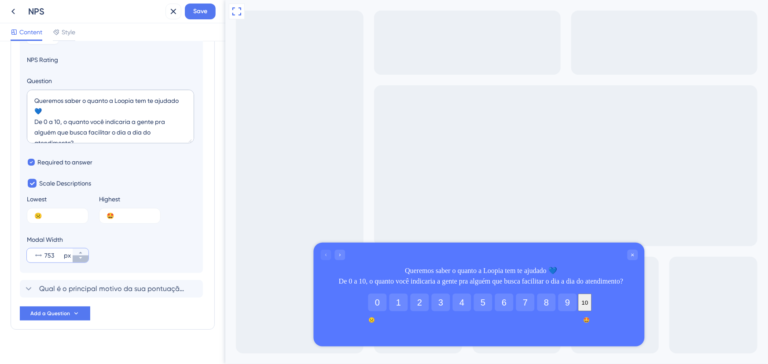
click at [82, 259] on icon at bounding box center [80, 258] width 5 height 5
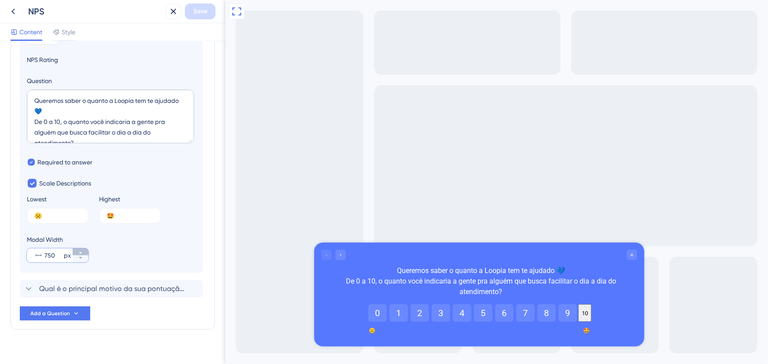
click at [84, 252] on button "750 px" at bounding box center [81, 252] width 16 height 7
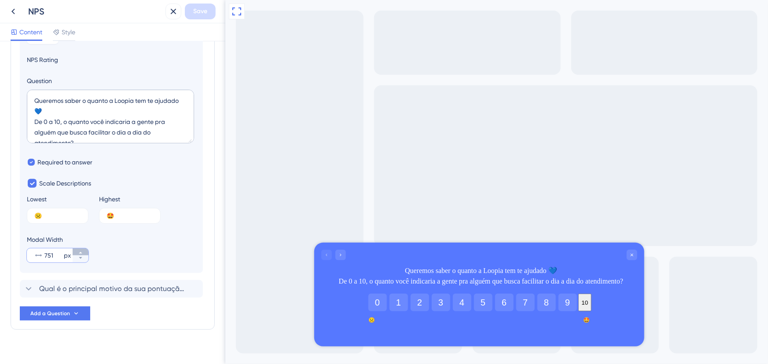
click at [84, 252] on button "751 px" at bounding box center [81, 252] width 16 height 7
click at [84, 252] on button "752 px" at bounding box center [81, 252] width 16 height 7
click at [84, 252] on button "753 px" at bounding box center [81, 252] width 16 height 7
click at [84, 252] on button "754 px" at bounding box center [81, 252] width 16 height 7
click at [84, 252] on button "755 px" at bounding box center [81, 252] width 16 height 7
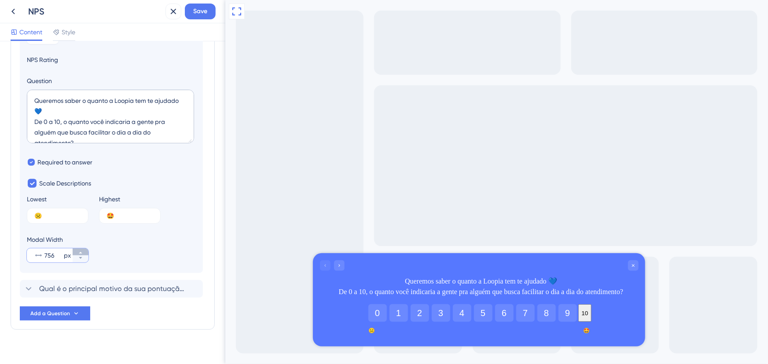
click at [84, 252] on button "756 px" at bounding box center [81, 252] width 16 height 7
click at [84, 252] on button "757 px" at bounding box center [81, 252] width 16 height 7
click at [84, 252] on button "758 px" at bounding box center [81, 252] width 16 height 7
click at [84, 252] on button "759 px" at bounding box center [81, 252] width 16 height 7
type input "760"
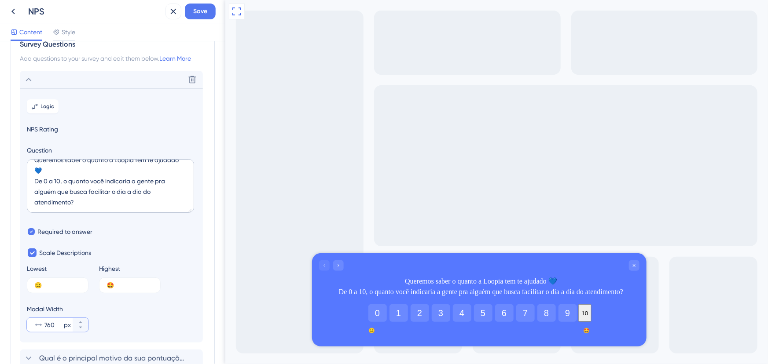
scroll to position [40, 0]
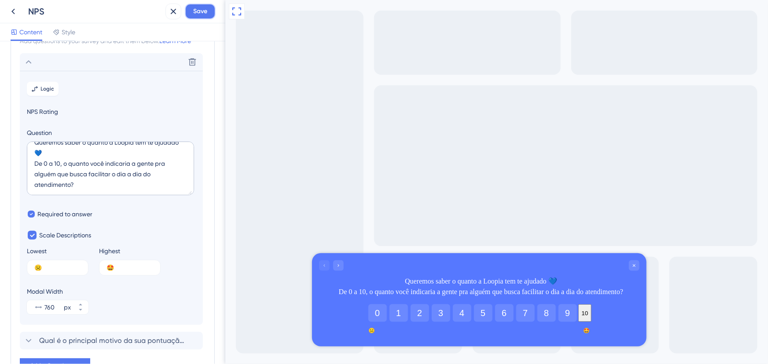
click at [206, 9] on span "Save" at bounding box center [200, 11] width 14 height 11
